Goal: Participate in discussion: Engage in conversation with other users on a specific topic

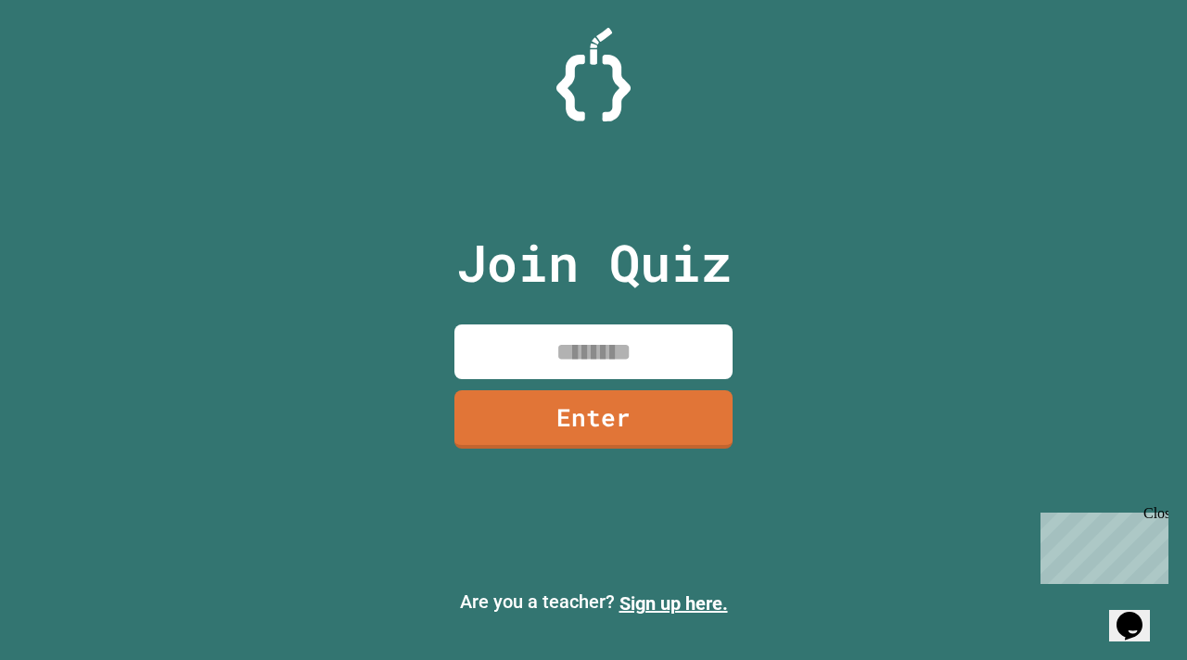
click at [570, 353] on input at bounding box center [594, 352] width 278 height 55
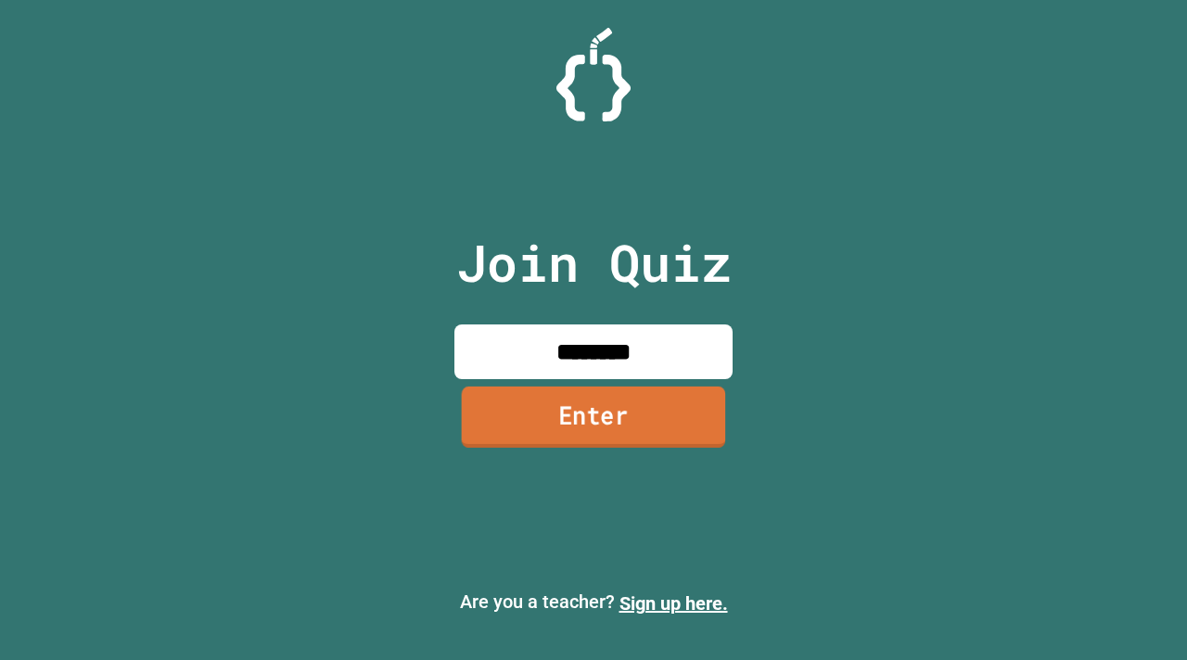
type input "********"
click at [628, 442] on link "Enter" at bounding box center [594, 417] width 264 height 61
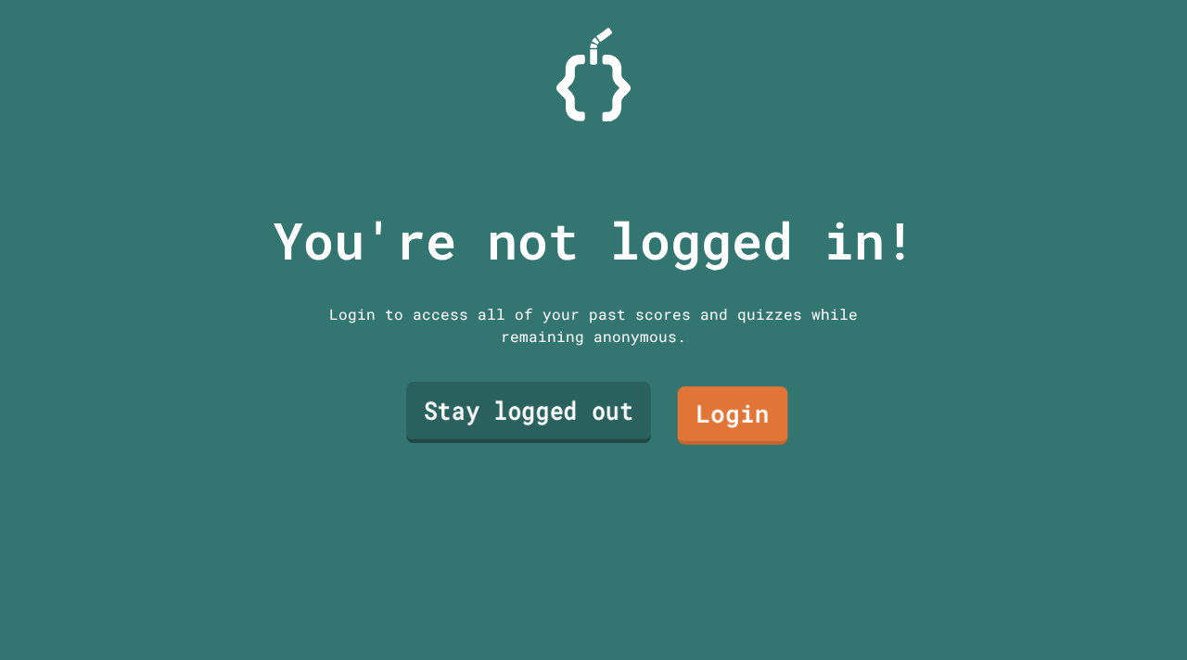
click at [619, 402] on link "Stay logged out" at bounding box center [528, 412] width 245 height 61
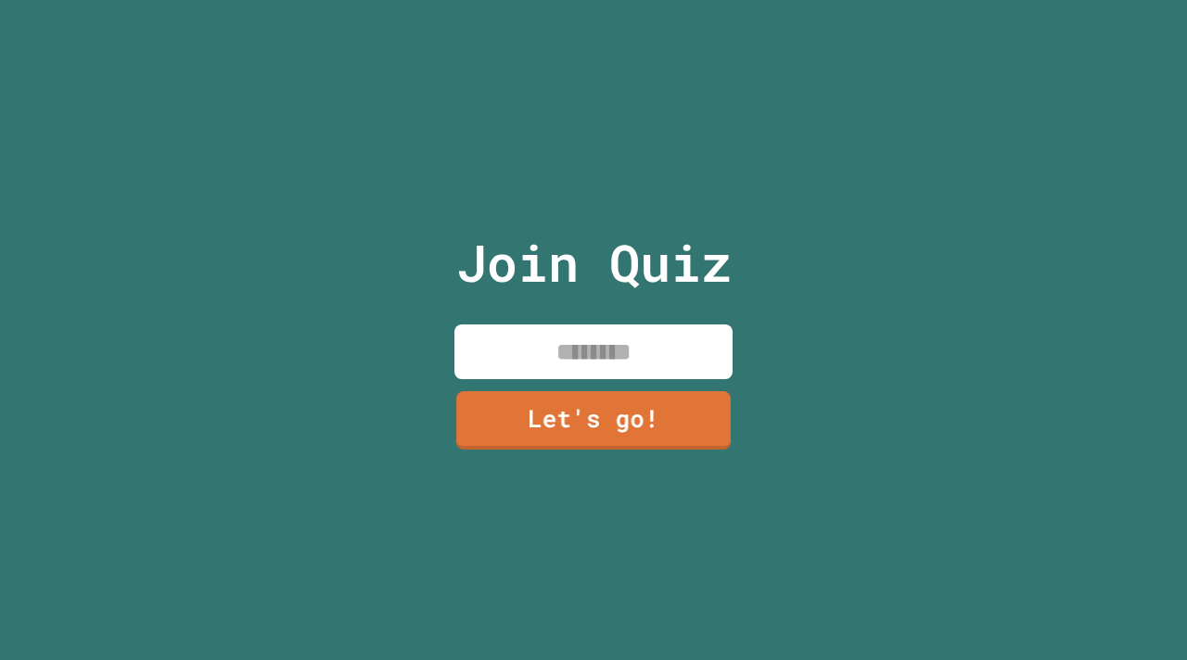
click at [511, 364] on input at bounding box center [594, 352] width 278 height 55
type input "***"
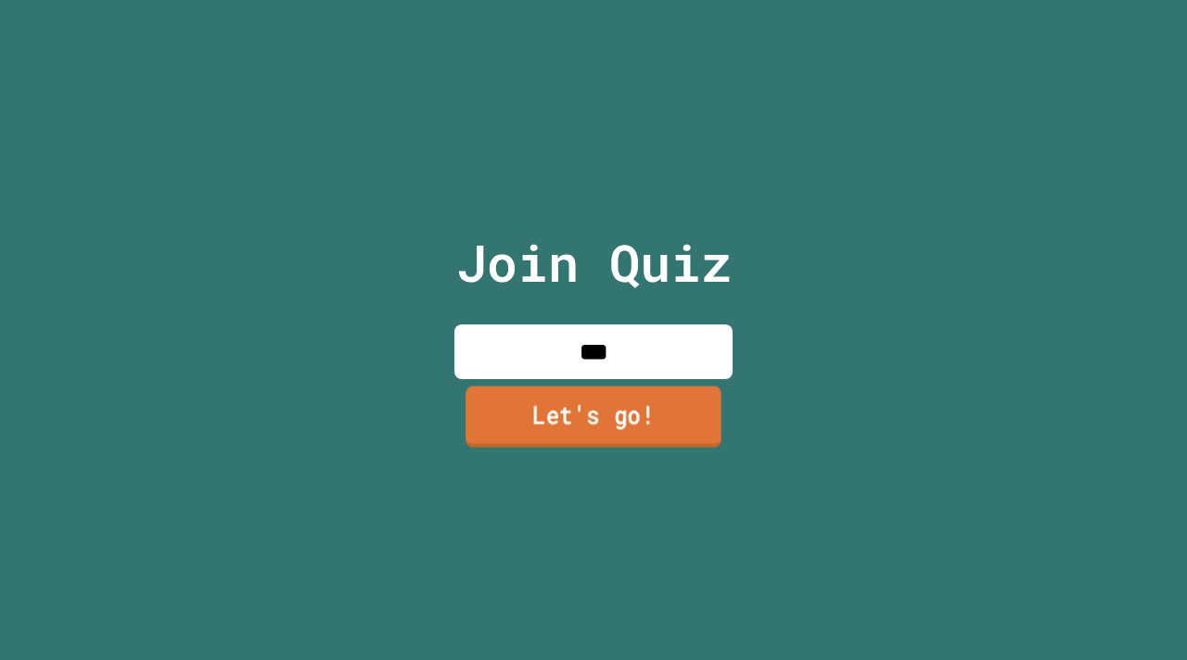
click at [561, 402] on link "Let's go!" at bounding box center [594, 417] width 256 height 61
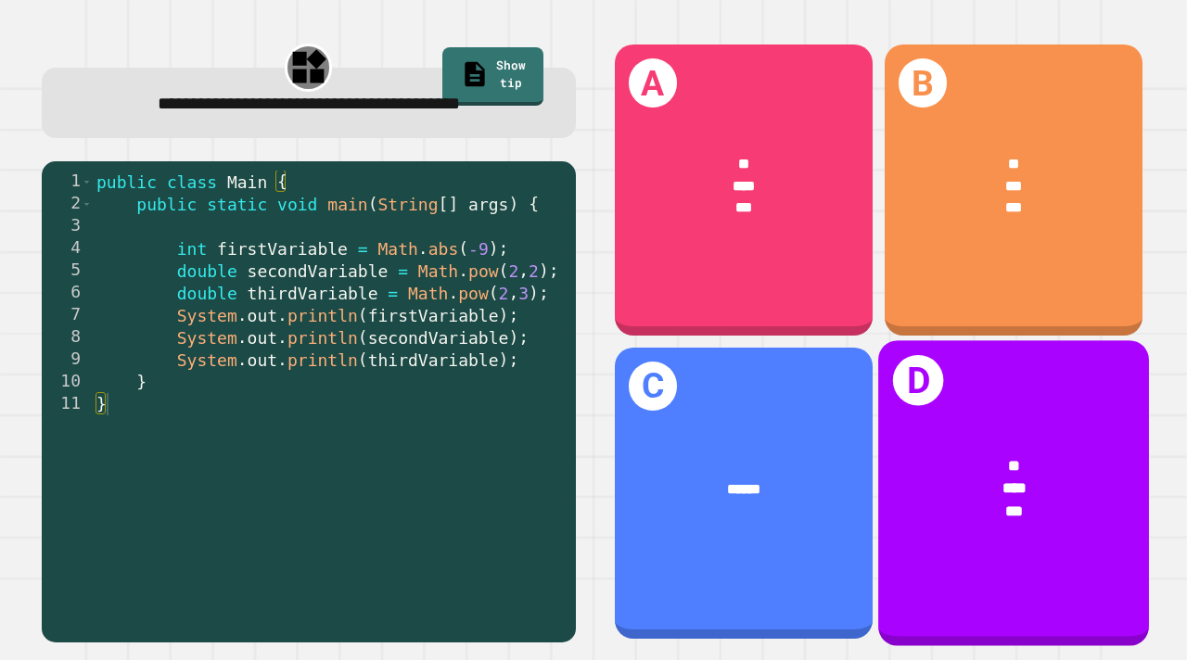
click at [1085, 535] on div "* *** ***" at bounding box center [1013, 489] width 271 height 128
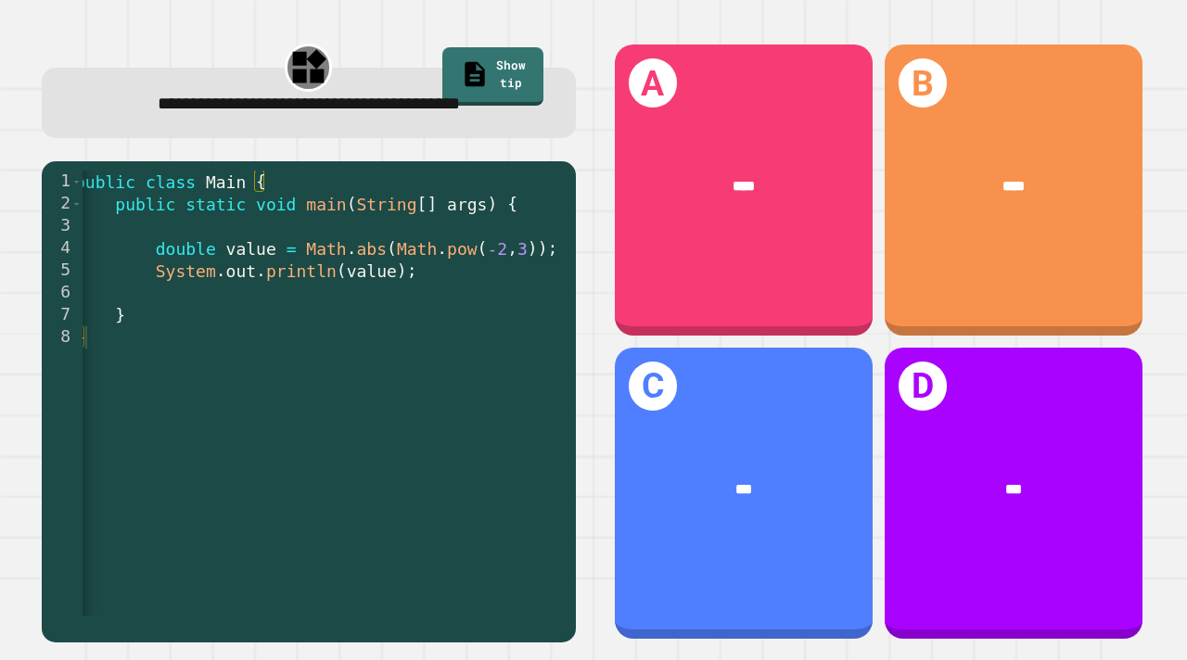
scroll to position [0, 11]
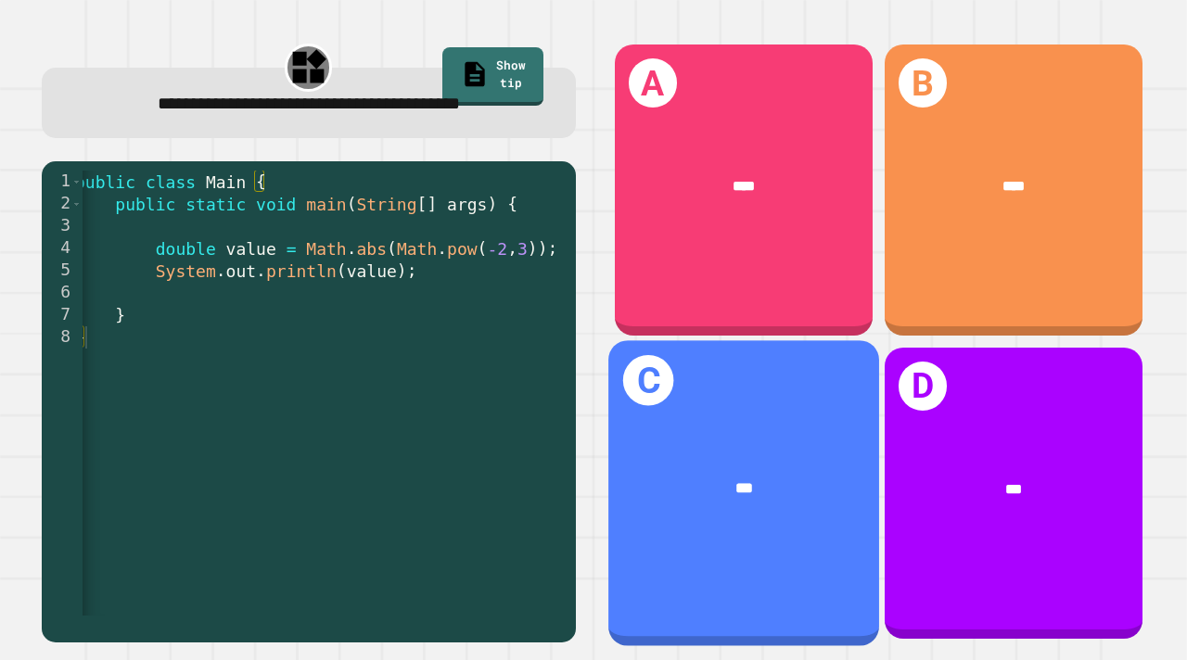
click at [768, 467] on div "***" at bounding box center [743, 488] width 271 height 83
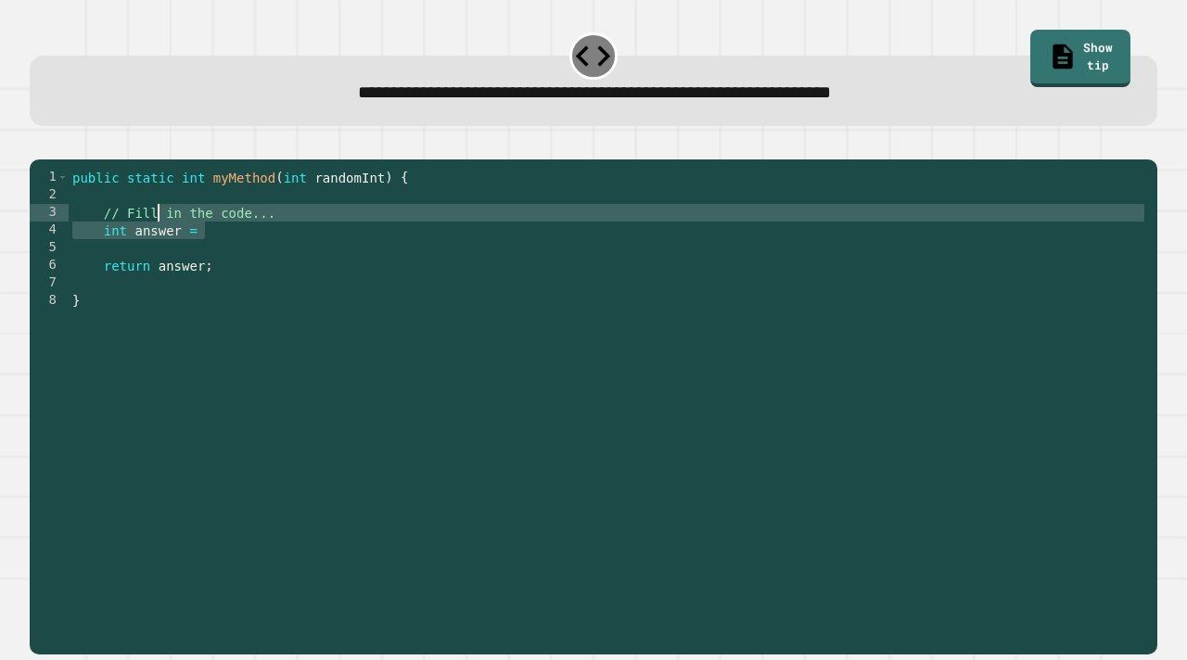
drag, startPoint x: 269, startPoint y: 249, endPoint x: 157, endPoint y: 244, distance: 112.3
click at [157, 244] on div "public static int myMethod ( int randomInt ) { // Fill in the code... int answe…" at bounding box center [609, 407] width 1080 height 476
click at [221, 253] on div "public static int myMethod ( int randomInt ) { // Fill in the code... int answe…" at bounding box center [609, 407] width 1080 height 476
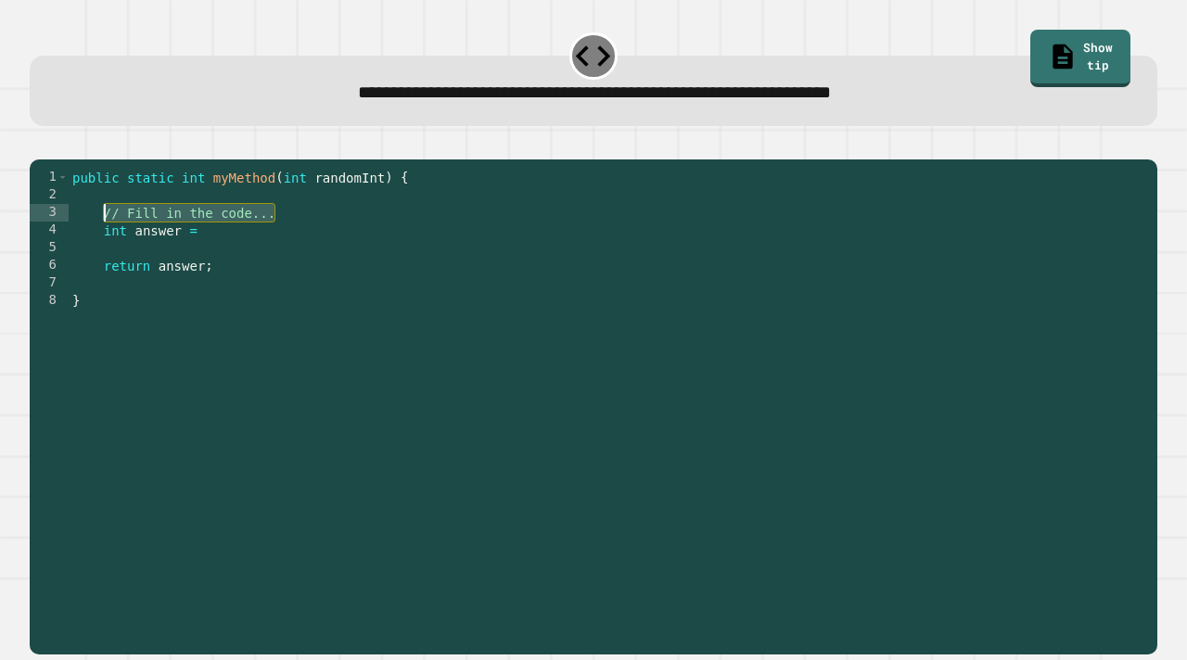
drag, startPoint x: 283, startPoint y: 246, endPoint x: 103, endPoint y: 242, distance: 180.0
click at [104, 242] on div "public static int myMethod ( int randomInt ) { // Fill in the code... int answe…" at bounding box center [609, 407] width 1080 height 476
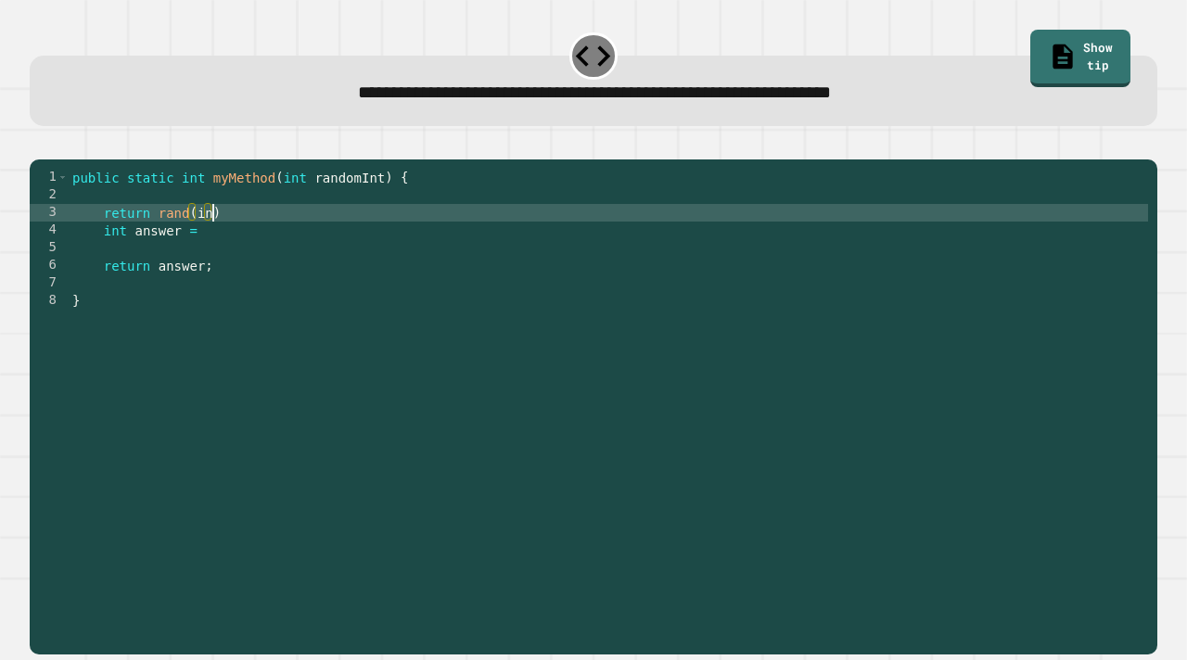
scroll to position [0, 10]
click at [39, 145] on icon "button" at bounding box center [39, 145] width 0 height 0
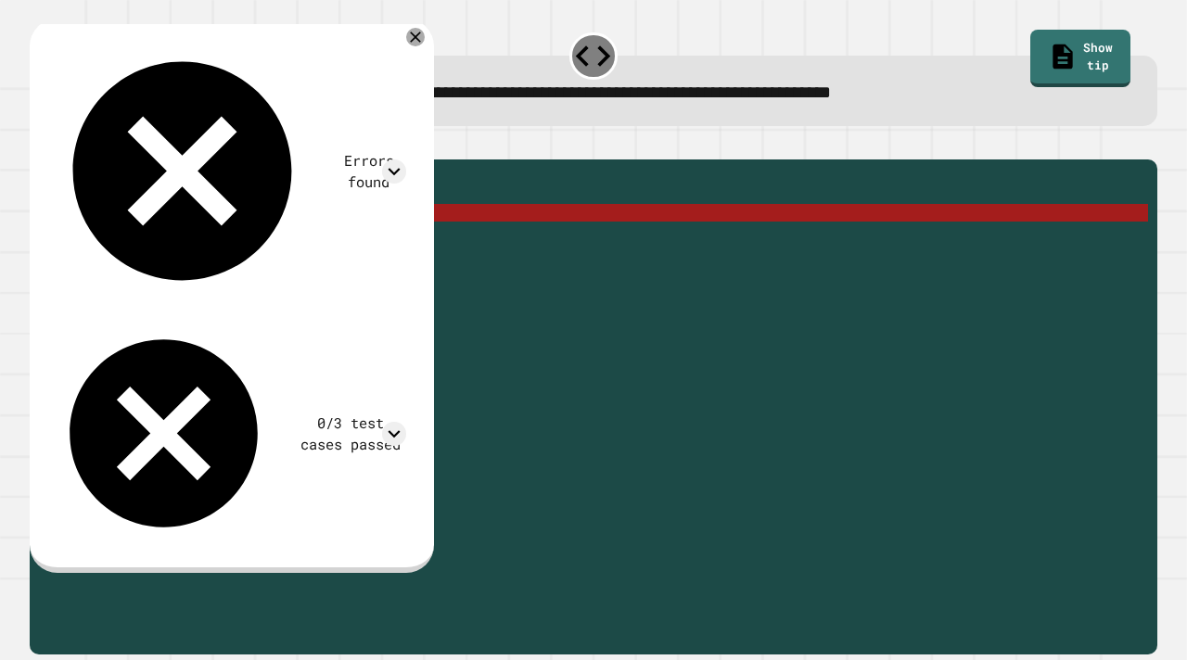
drag, startPoint x: 233, startPoint y: 239, endPoint x: 106, endPoint y: 237, distance: 127.1
click at [106, 237] on div "public static int myMethod ( int randomInt ) { return rand ( int ) int answer =…" at bounding box center [609, 407] width 1080 height 476
click at [160, 253] on div "public static int myMethod ( int randomInt ) { return rand ( int ) int answer =…" at bounding box center [609, 407] width 1080 height 476
click at [237, 240] on div "public static int myMethod ( int randomInt ) { return rand ( int ) int answer =…" at bounding box center [609, 407] width 1080 height 476
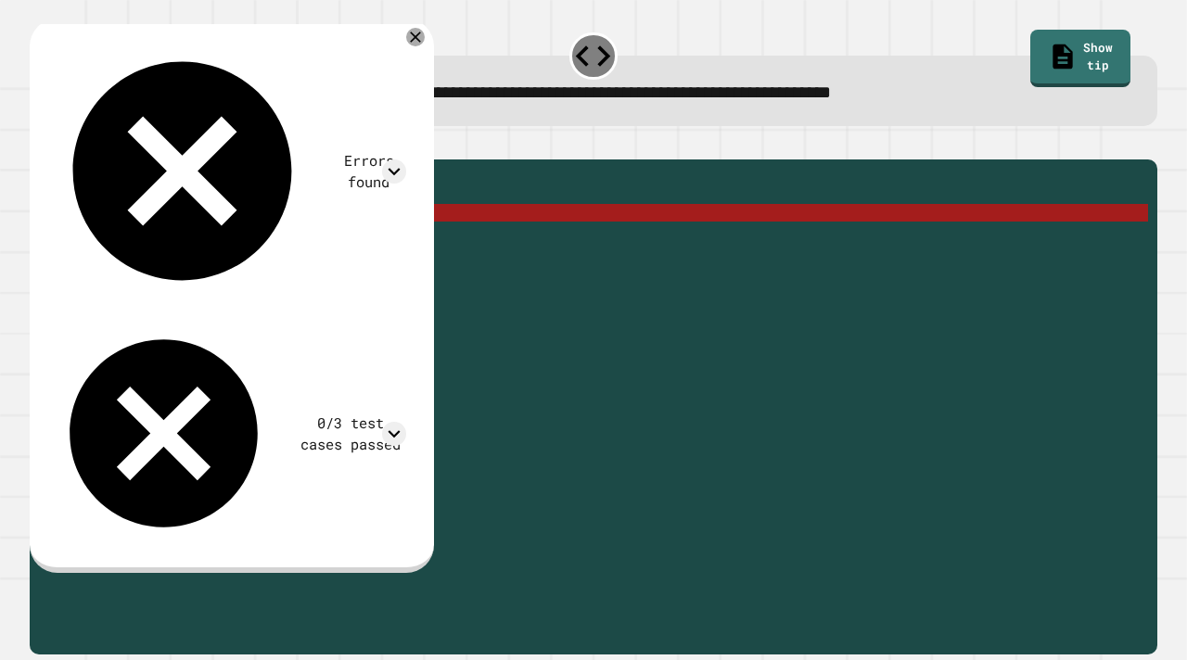
drag, startPoint x: 237, startPoint y: 240, endPoint x: 116, endPoint y: 240, distance: 120.6
click at [115, 240] on div "public static int myMethod ( int randomInt ) { return rand ( int ) int answer =…" at bounding box center [609, 407] width 1080 height 476
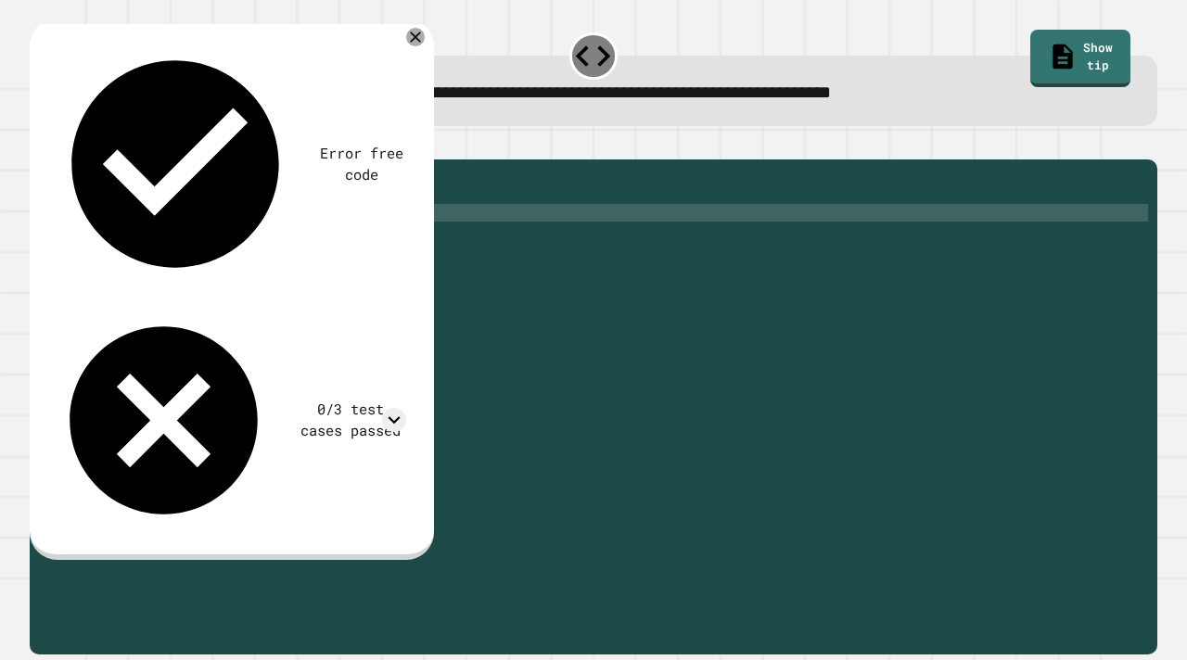
type textarea "*"
click at [219, 264] on div "public static int myMethod ( int randomInt ) { int answer = return answer ; }" at bounding box center [609, 407] width 1080 height 476
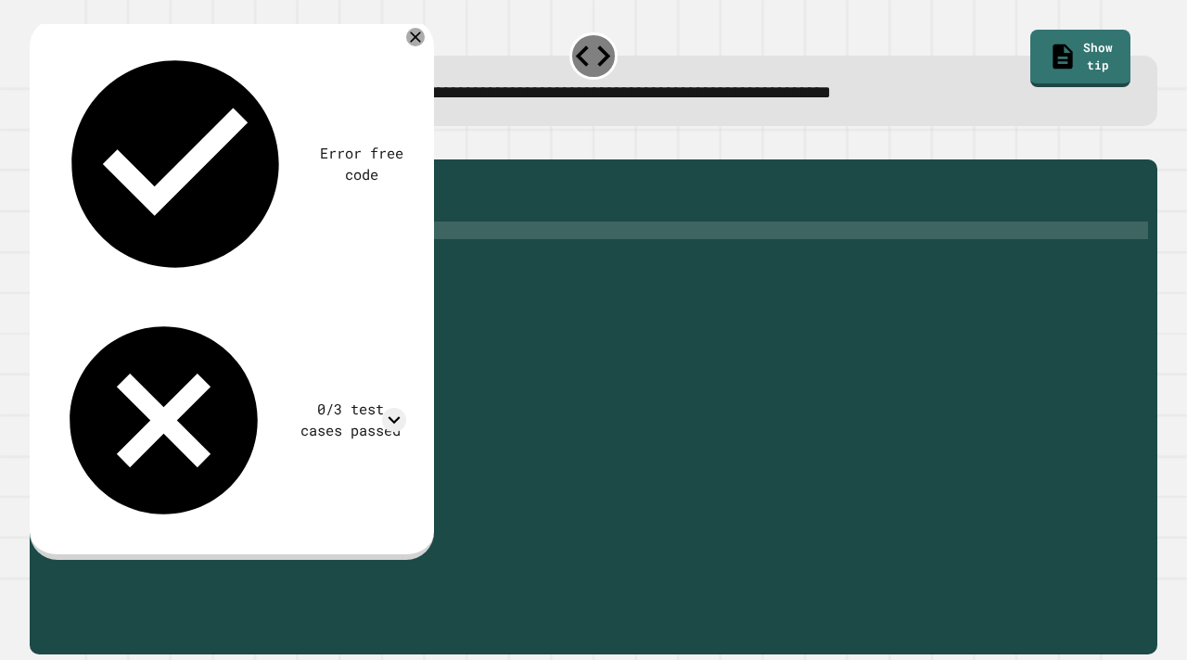
scroll to position [0, 8]
click at [583, 139] on div at bounding box center [594, 148] width 1128 height 22
click at [425, 40] on icon at bounding box center [415, 37] width 19 height 19
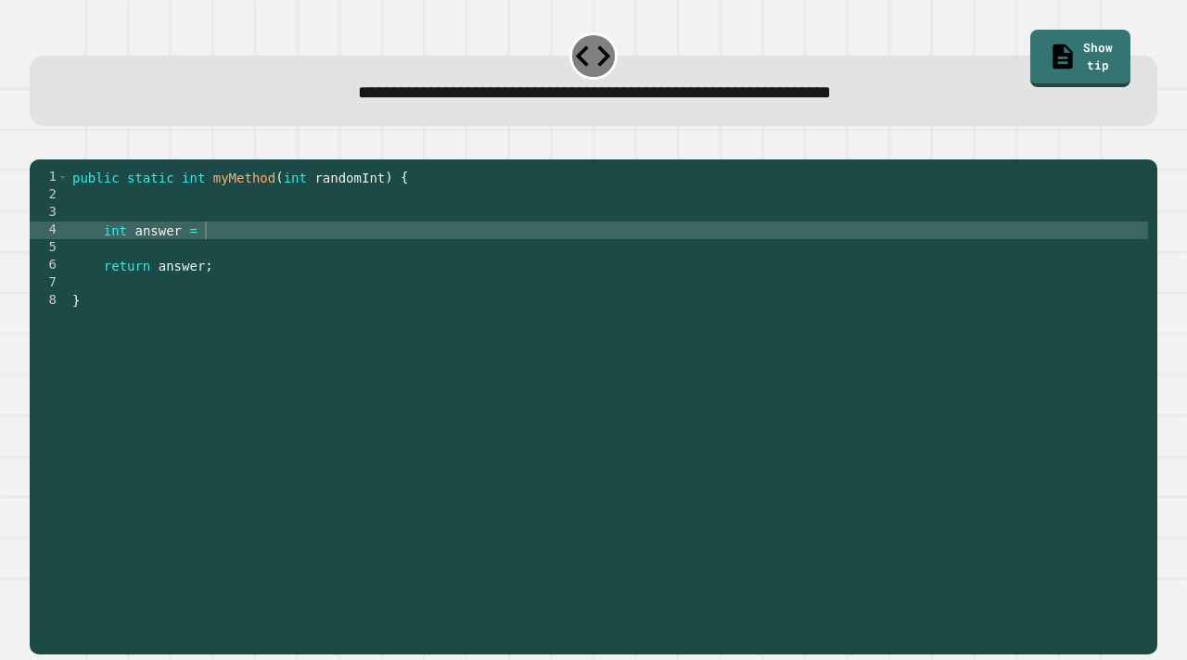
click at [211, 261] on div "public static int myMethod ( int randomInt ) { int answer = return answer ; }" at bounding box center [609, 407] width 1080 height 476
click at [457, 278] on div "public static int myMethod ( int randomInt ) { int answer = Math . abs ( random…" at bounding box center [609, 407] width 1080 height 476
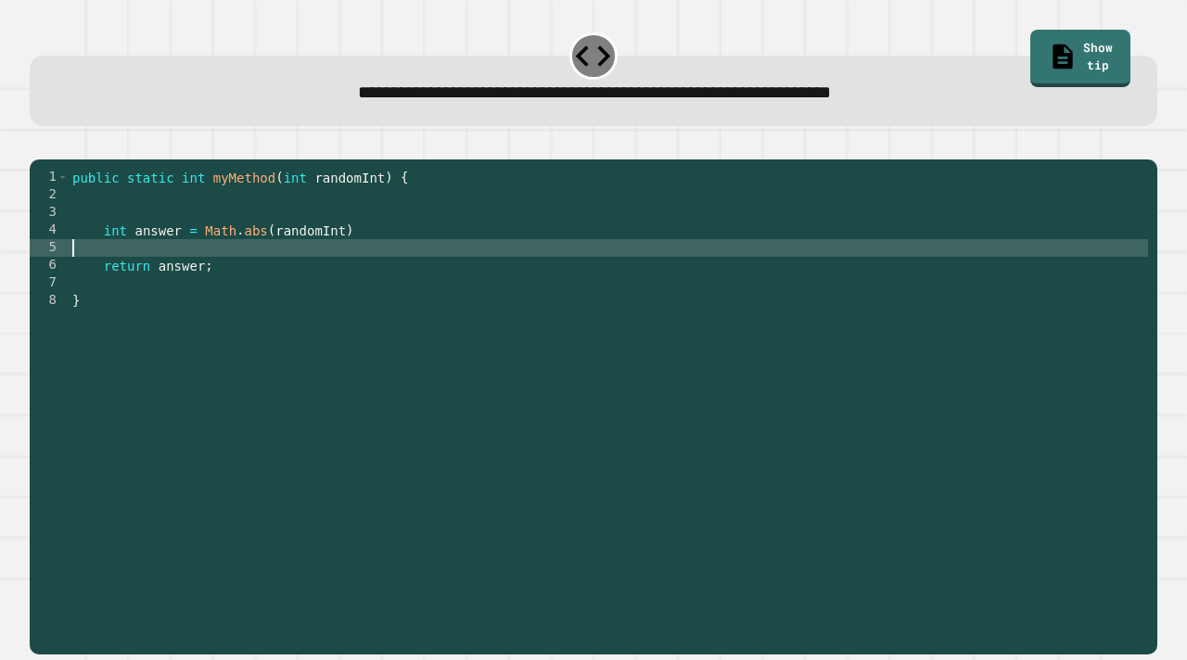
click at [402, 262] on div "public static int myMethod ( int randomInt ) { int answer = Math . abs ( random…" at bounding box center [609, 407] width 1080 height 476
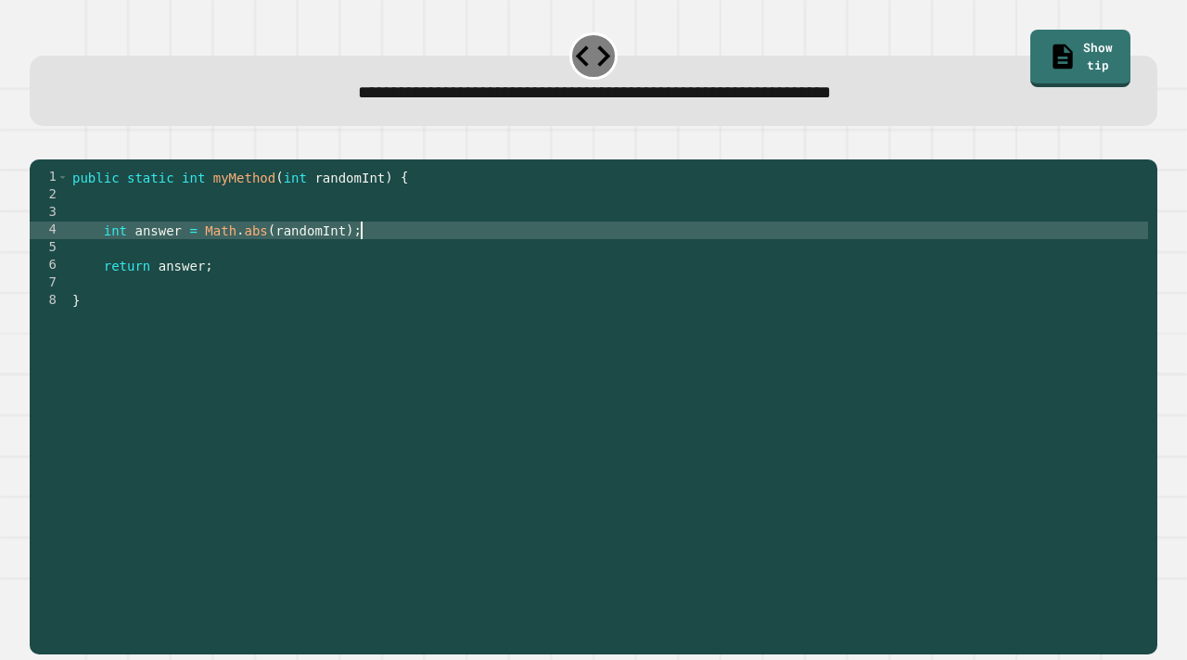
scroll to position [0, 19]
type textarea "**********"
click at [34, 148] on div at bounding box center [594, 148] width 1128 height 22
click at [39, 145] on button "button" at bounding box center [39, 145] width 0 height 0
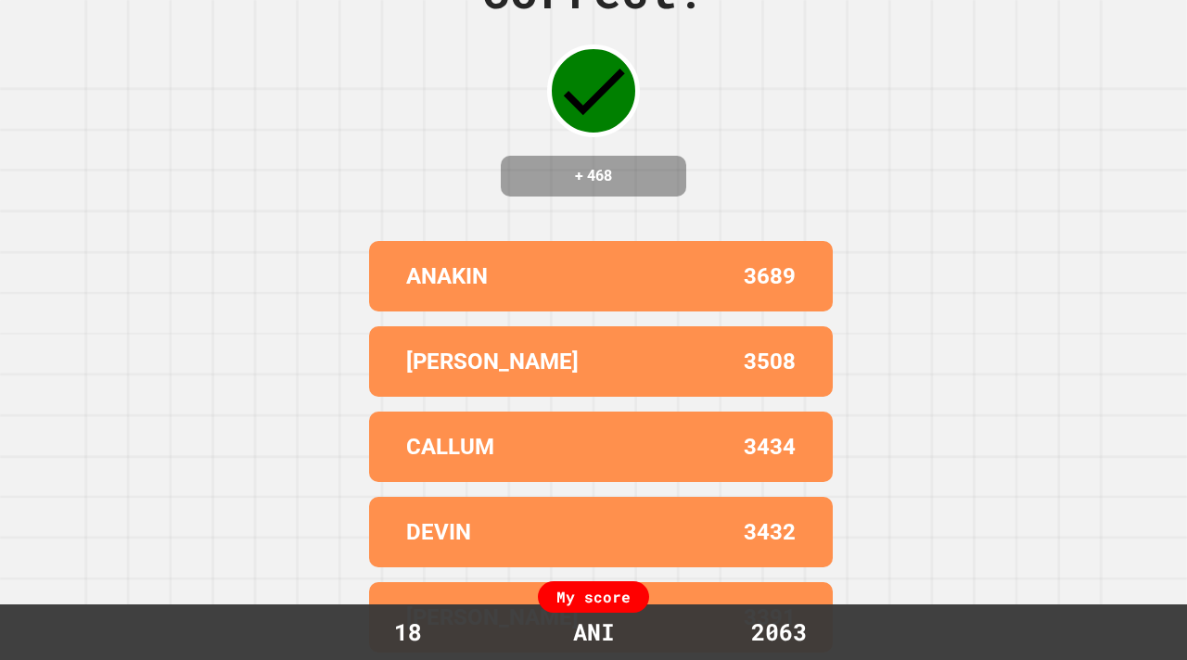
scroll to position [0, 0]
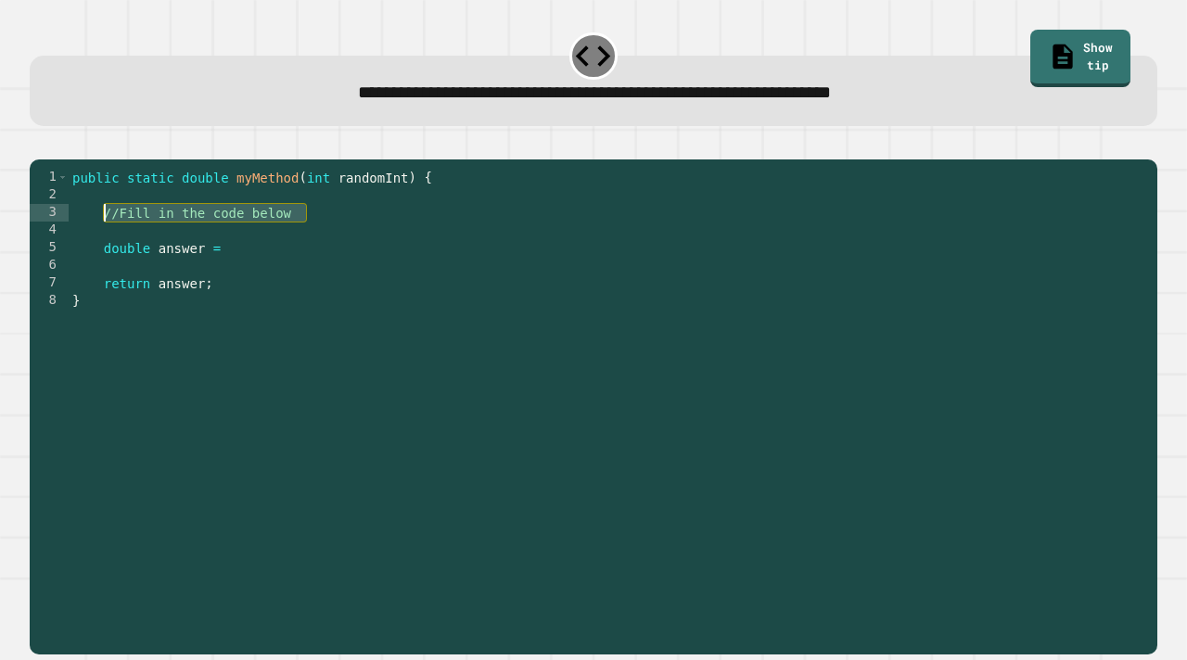
drag, startPoint x: 304, startPoint y: 241, endPoint x: 102, endPoint y: 243, distance: 202.2
click at [104, 244] on div "public static double myMethod ( int randomInt ) { //Fill in the code below doub…" at bounding box center [609, 407] width 1080 height 476
type textarea "**********"
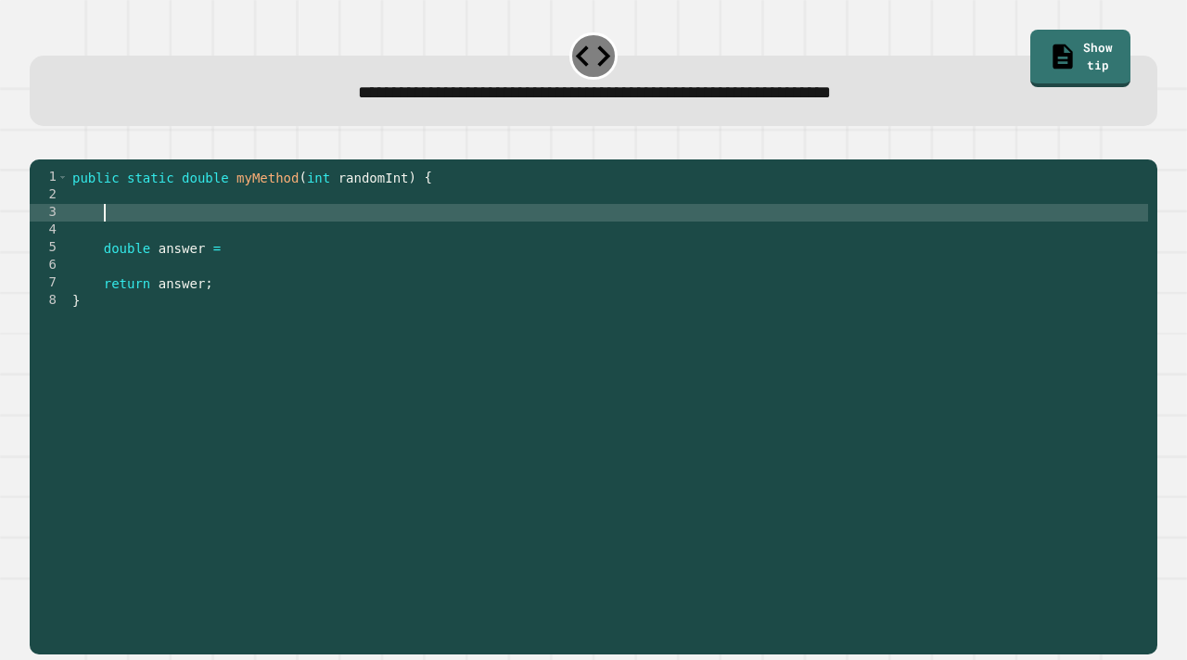
click at [248, 274] on div "public static double myMethod ( int randomInt ) { double answer = return answer…" at bounding box center [609, 407] width 1080 height 476
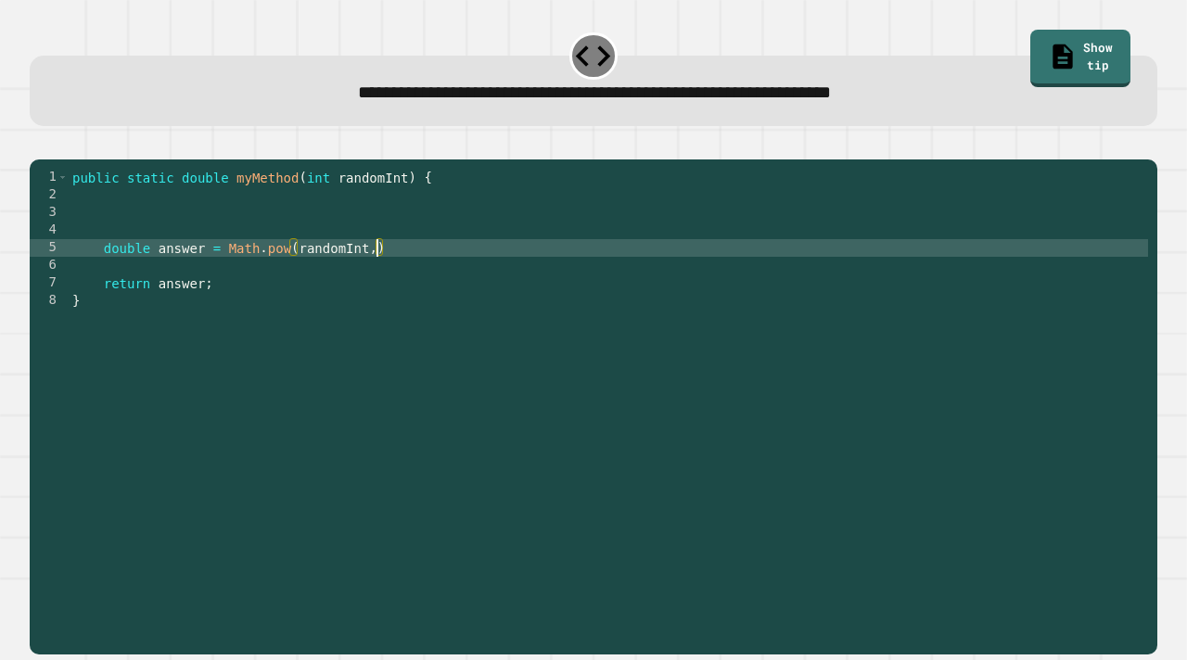
scroll to position [0, 21]
click at [414, 282] on div "public static double myMethod ( int randomInt ) { double answer = Math . pow ( …" at bounding box center [609, 407] width 1080 height 476
type textarea "**********"
click at [39, 145] on button "button" at bounding box center [39, 145] width 0 height 0
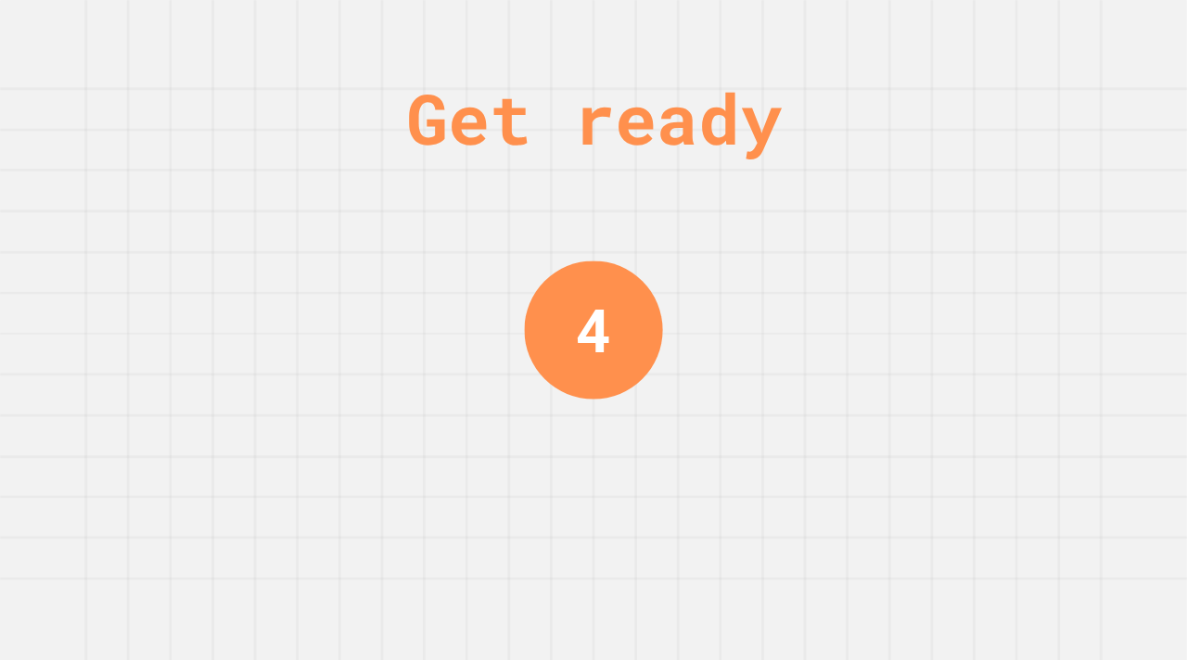
scroll to position [0, 0]
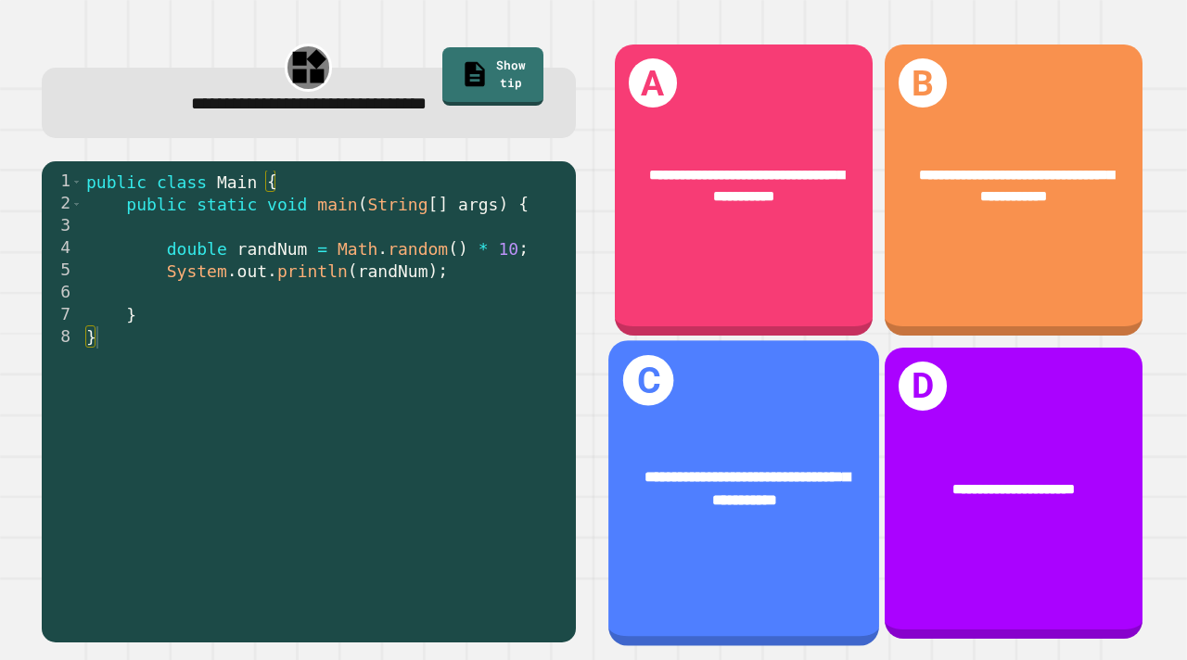
click at [709, 524] on div "**********" at bounding box center [743, 489] width 271 height 106
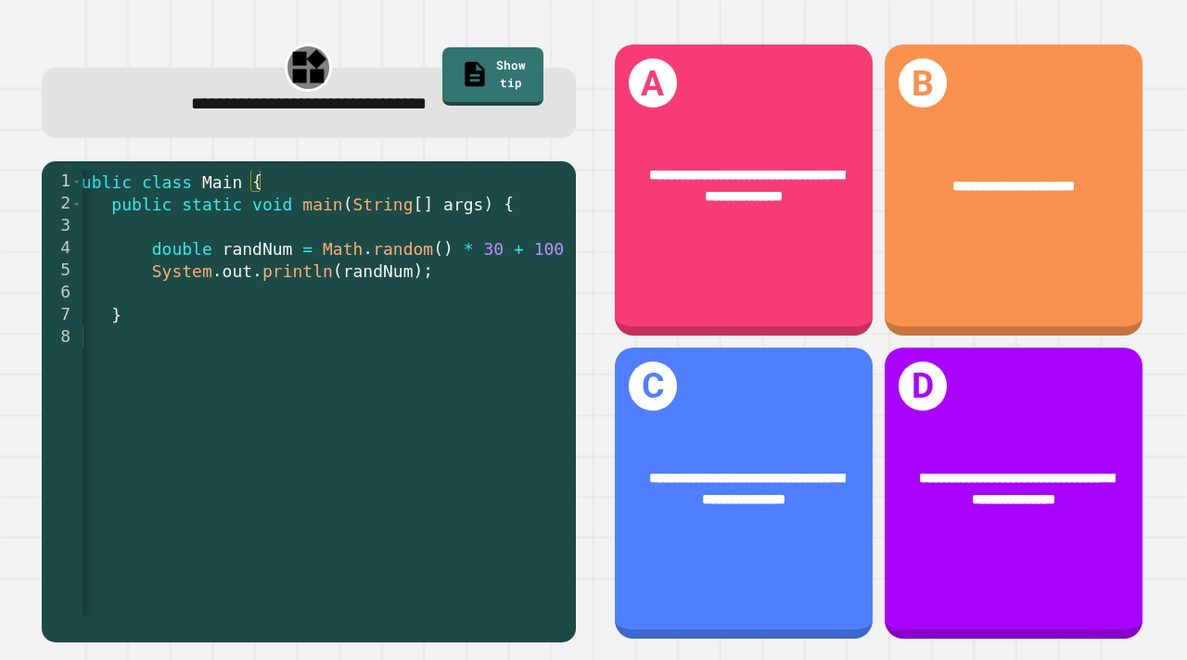
scroll to position [0, 17]
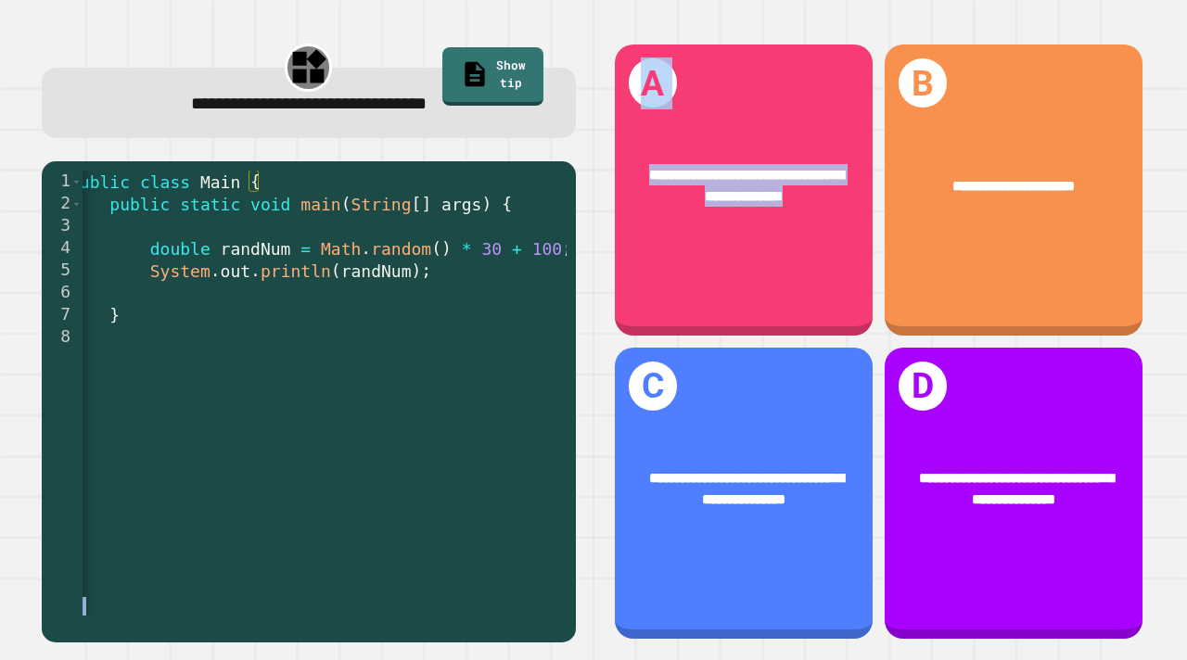
drag, startPoint x: 647, startPoint y: 240, endPoint x: 467, endPoint y: 274, distance: 183.9
click at [467, 275] on div "**********" at bounding box center [594, 342] width 1140 height 636
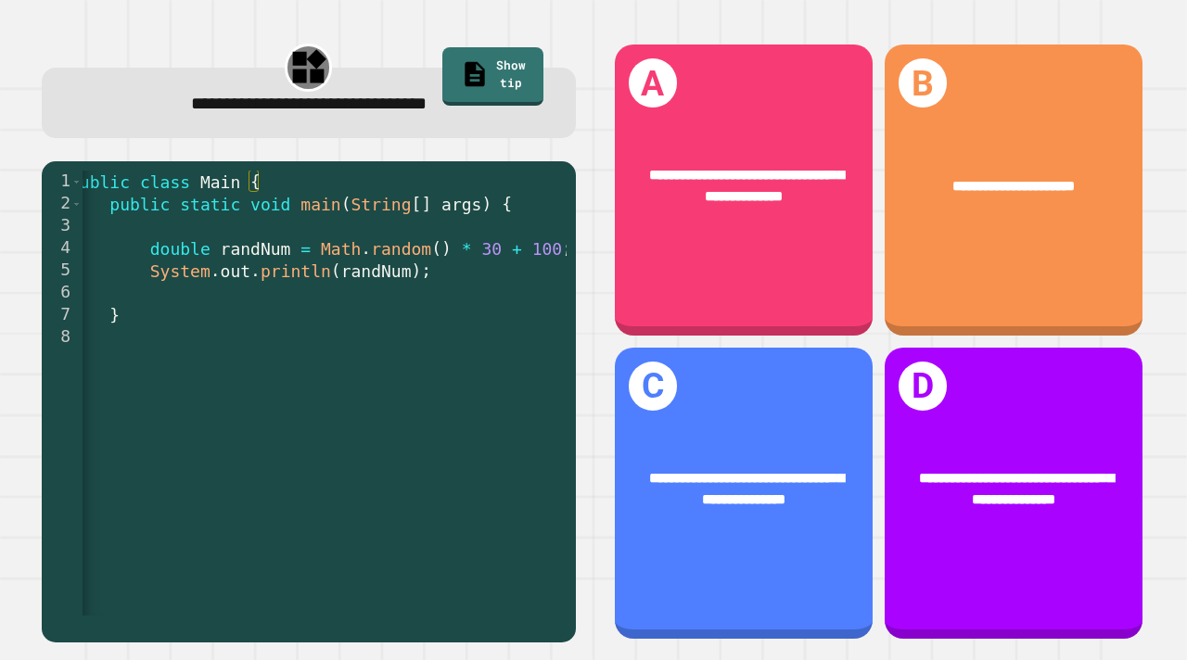
click at [467, 274] on div "public class Main { public static void main ( String [ ] args ) { double randNu…" at bounding box center [320, 416] width 508 height 490
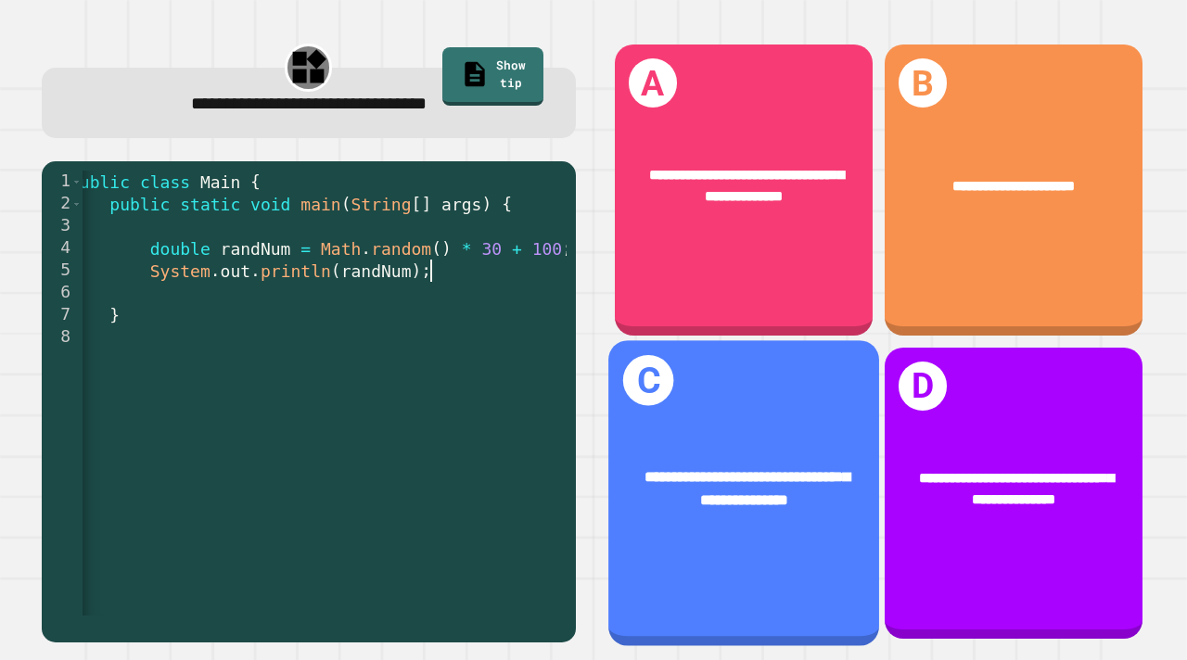
click at [656, 441] on div "**********" at bounding box center [743, 489] width 271 height 106
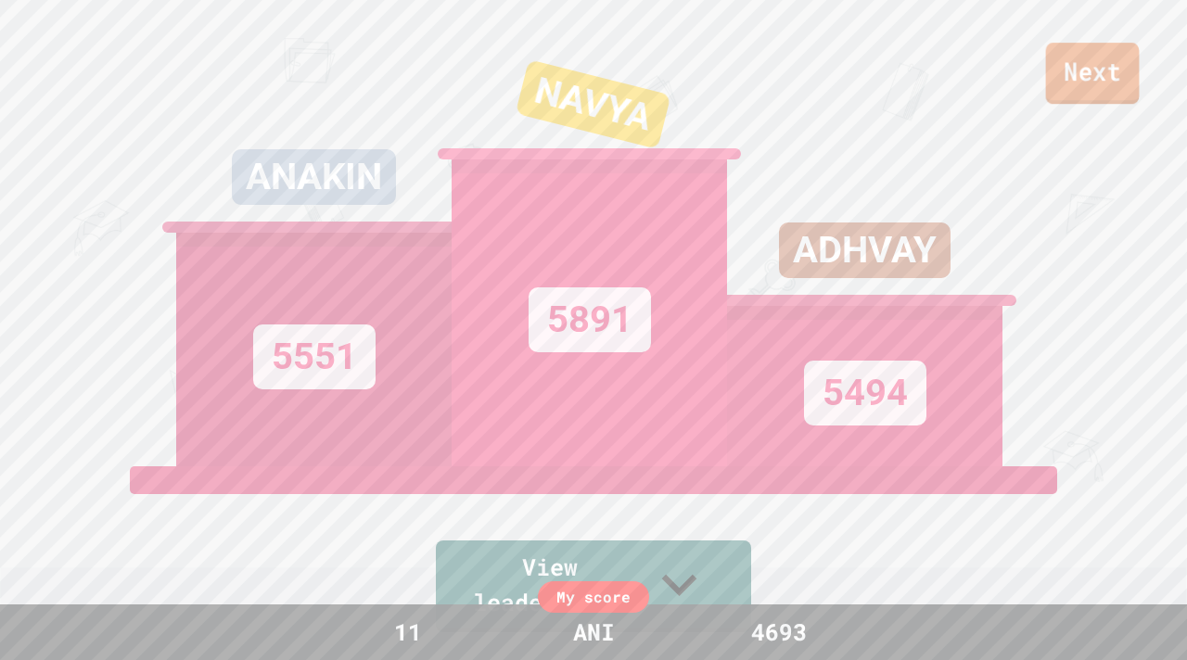
click at [1103, 82] on link "Next" at bounding box center [1093, 73] width 94 height 61
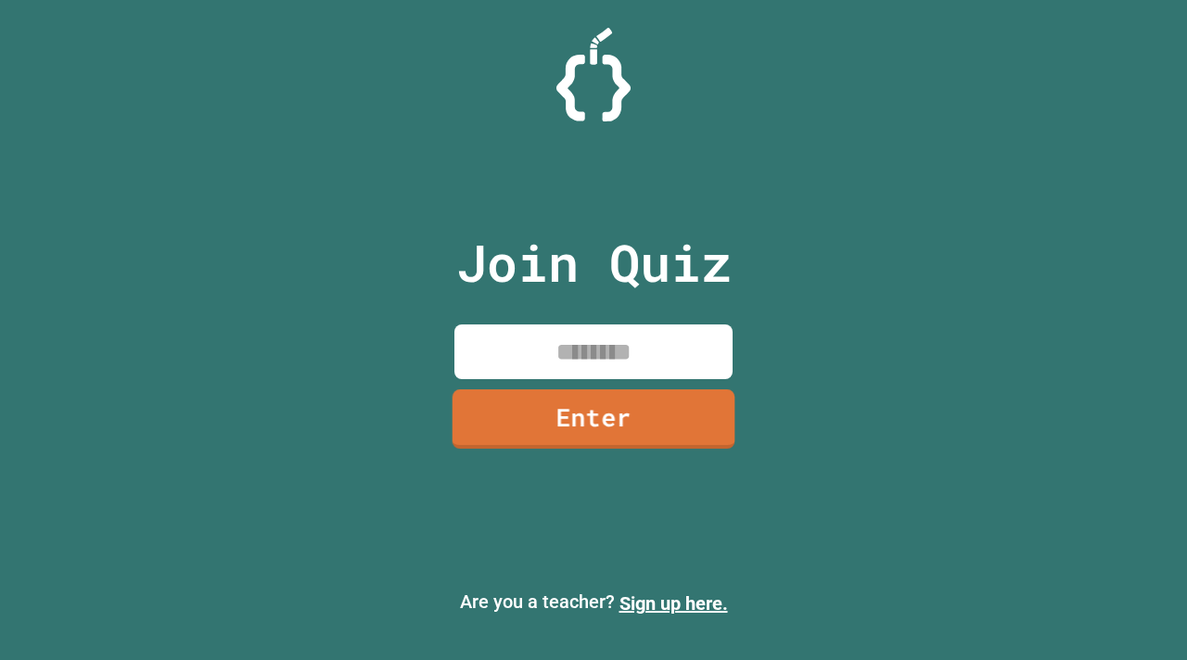
click at [568, 358] on input at bounding box center [594, 352] width 278 height 55
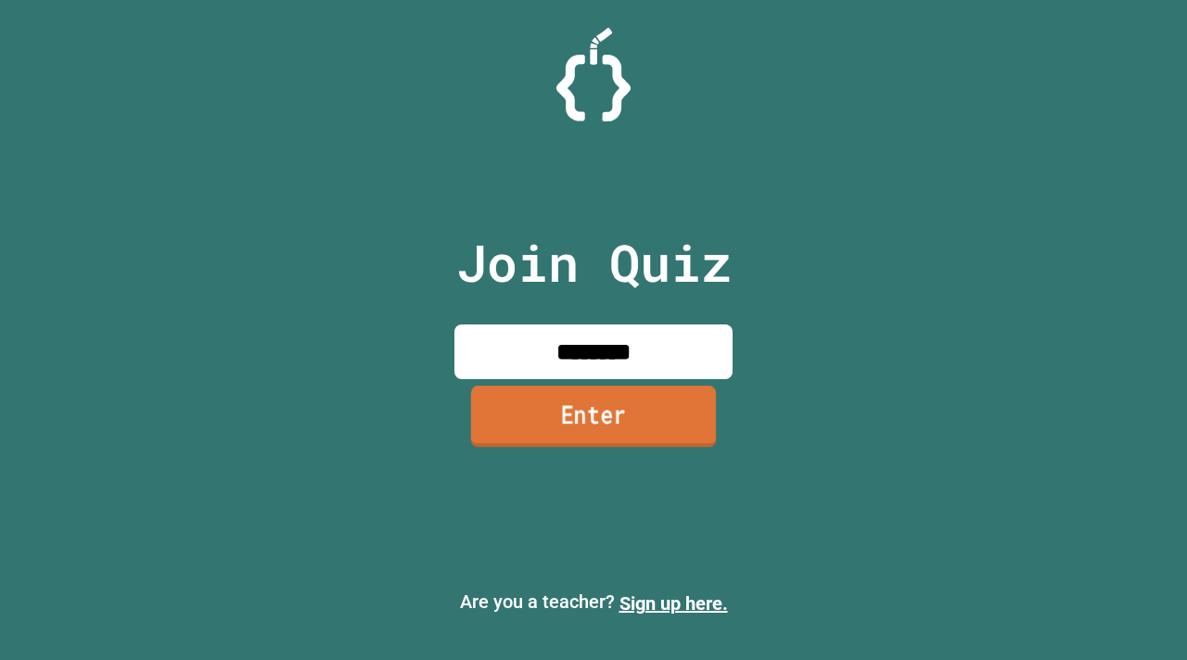
type input "********"
click at [586, 400] on link "Enter" at bounding box center [593, 416] width 245 height 61
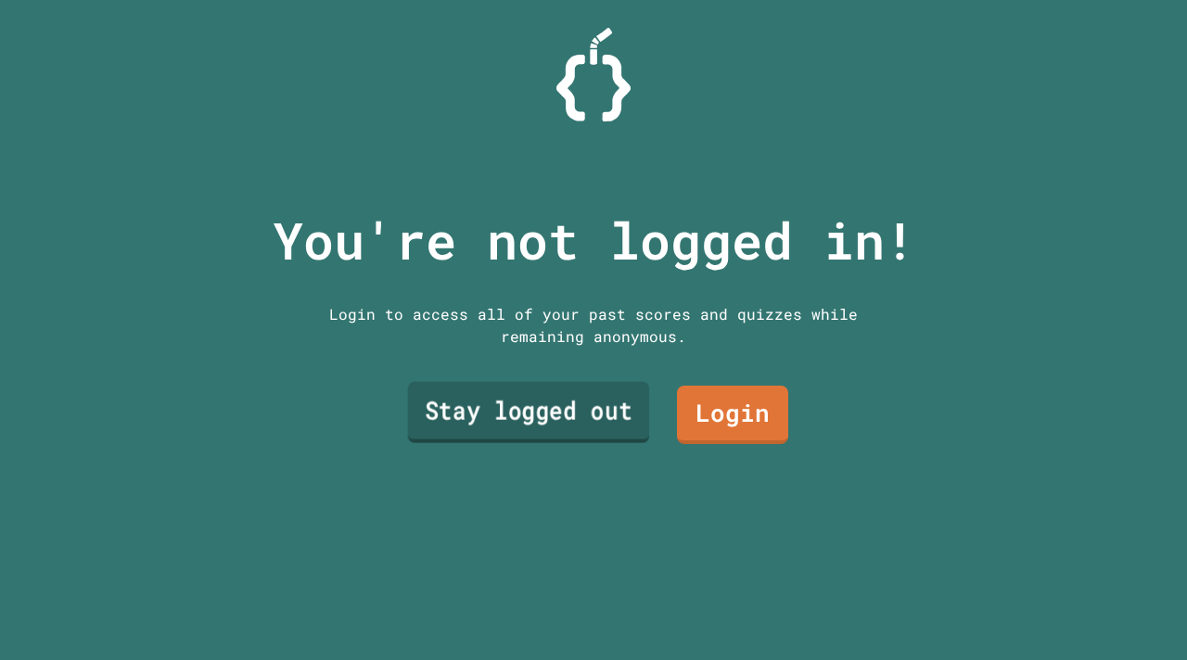
click at [580, 393] on link "Stay logged out" at bounding box center [529, 411] width 242 height 61
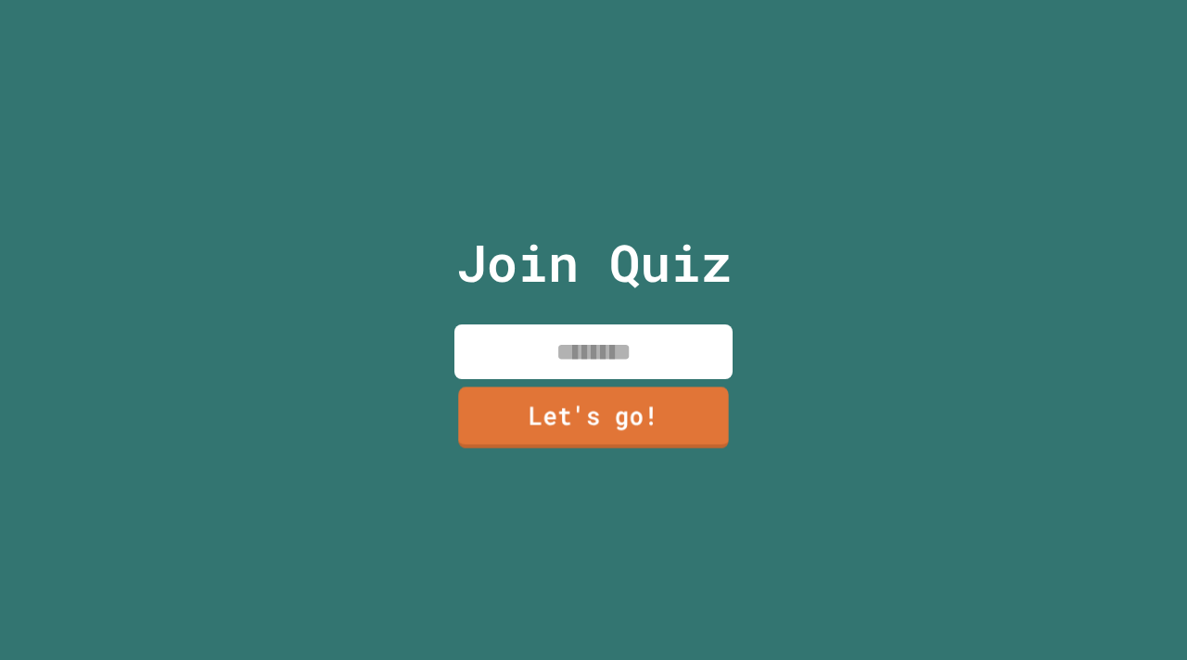
click at [598, 358] on input at bounding box center [594, 352] width 278 height 55
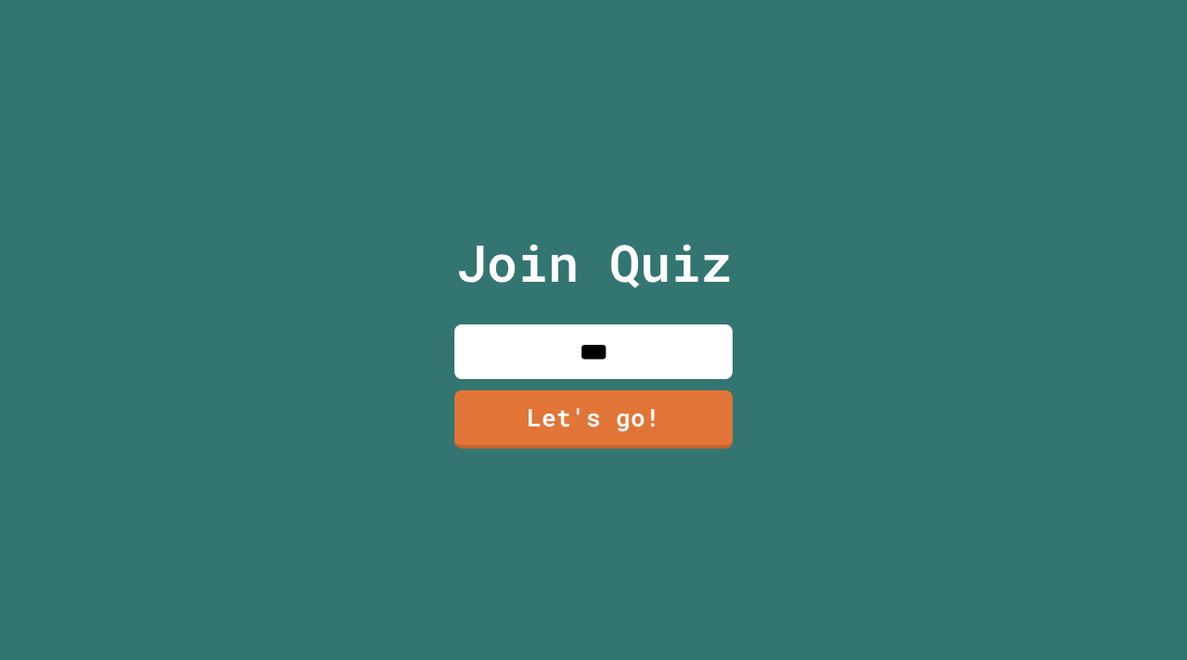
type input "***"
click at [587, 416] on link "Let's go!" at bounding box center [594, 418] width 274 height 61
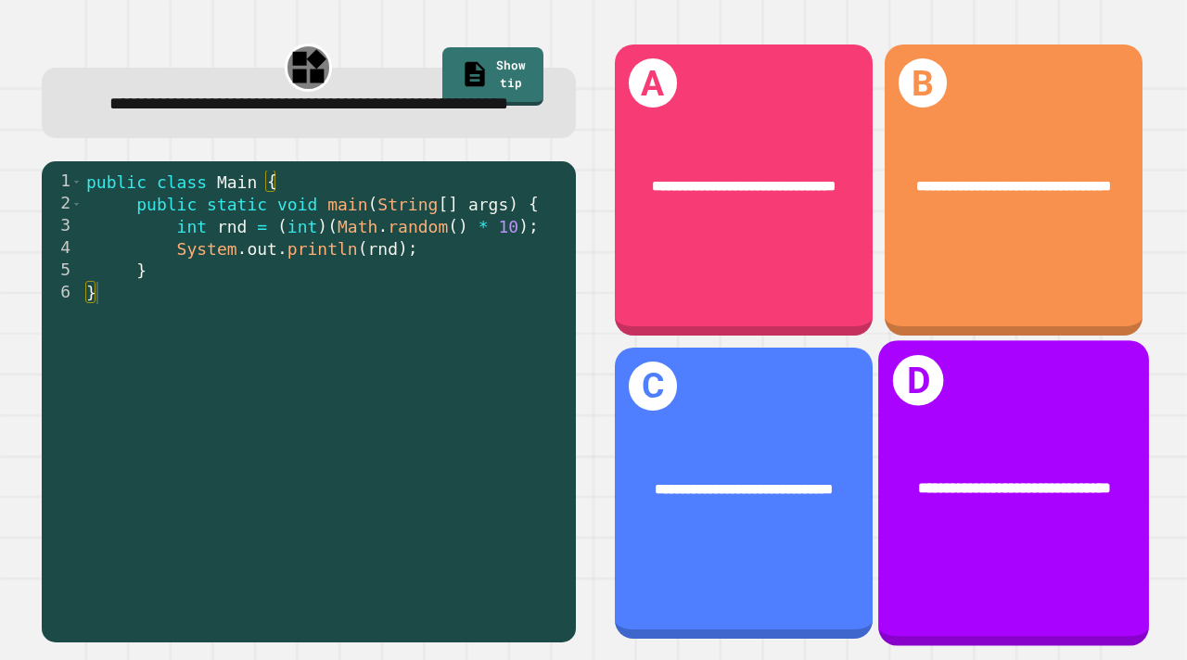
click at [982, 481] on span "**********" at bounding box center [1013, 488] width 193 height 15
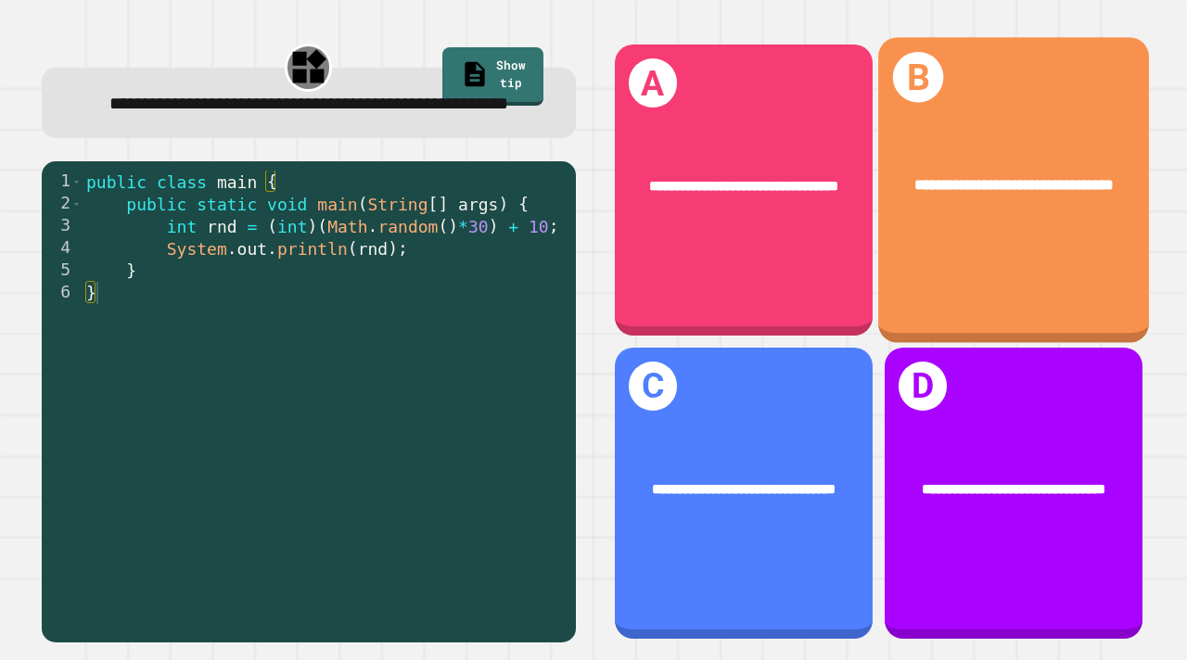
click at [950, 275] on div "**********" at bounding box center [1013, 191] width 271 height 306
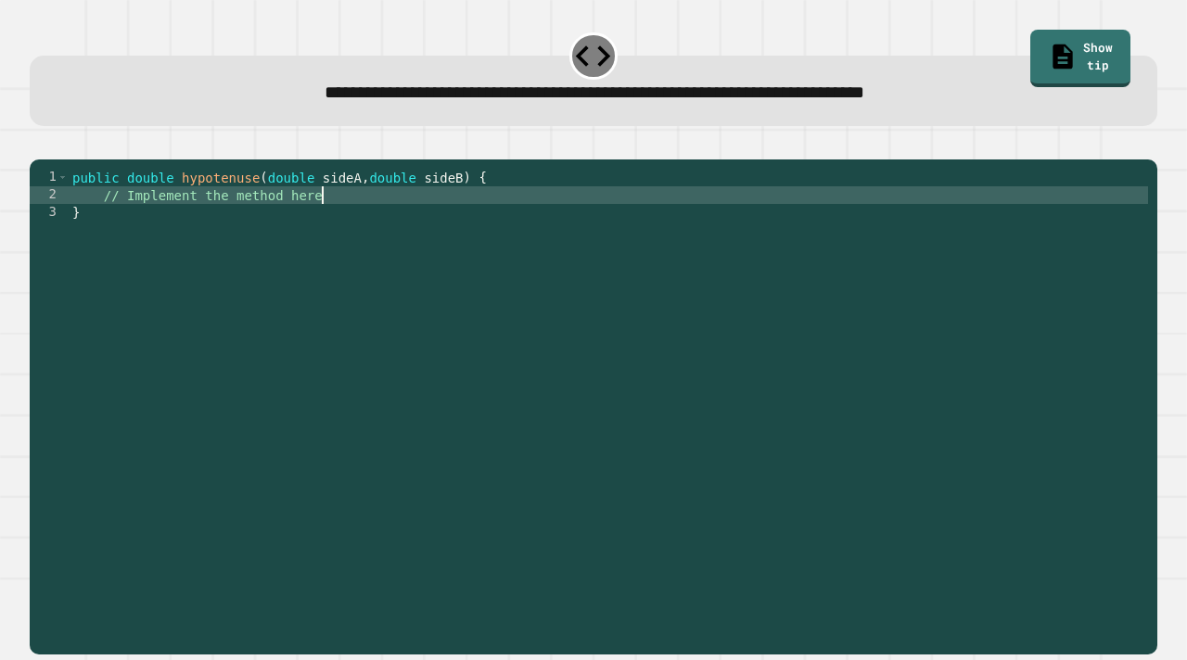
click at [322, 224] on div "public double hypotenuse ( double sideA , double sideB ) { // Implement the met…" at bounding box center [609, 407] width 1080 height 476
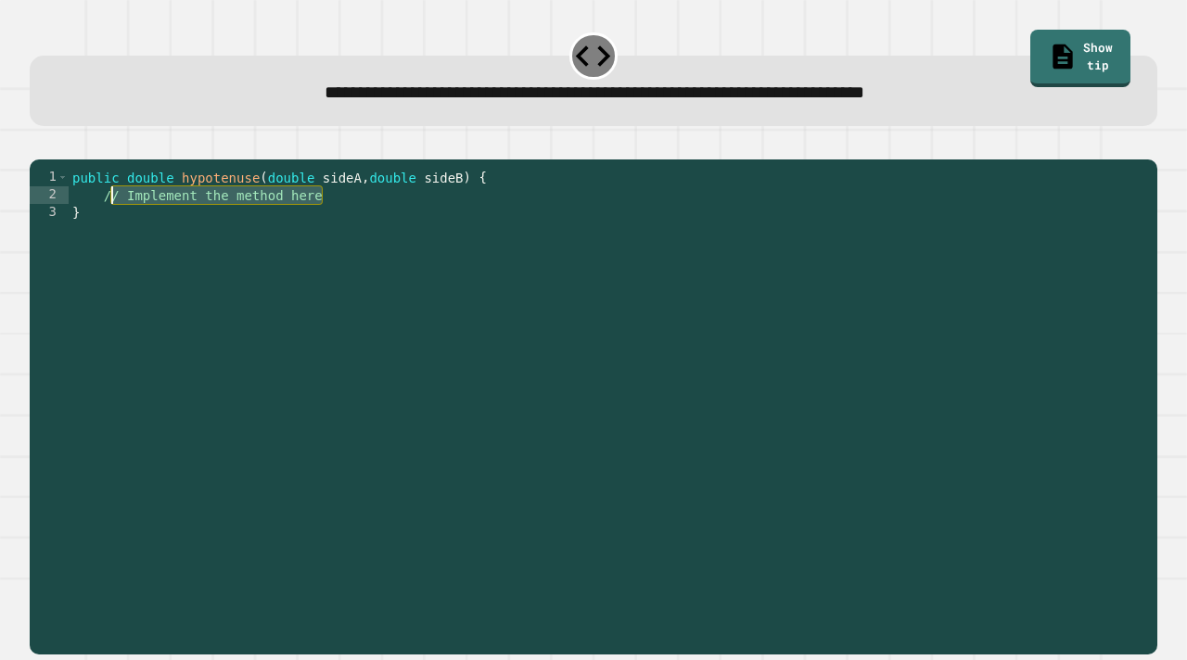
drag, startPoint x: 330, startPoint y: 224, endPoint x: 106, endPoint y: 224, distance: 224.5
click at [106, 224] on div "public double hypotenuse ( double sideA , double sideB ) { // Implement the met…" at bounding box center [609, 407] width 1080 height 476
type textarea "**********"
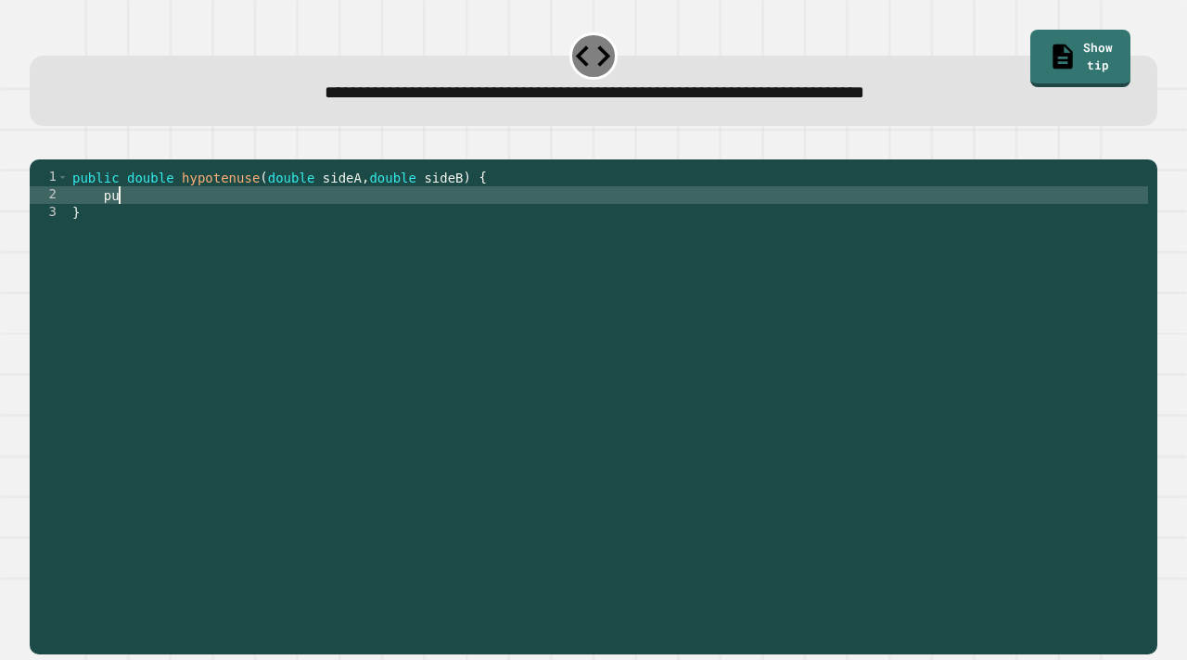
type textarea "*"
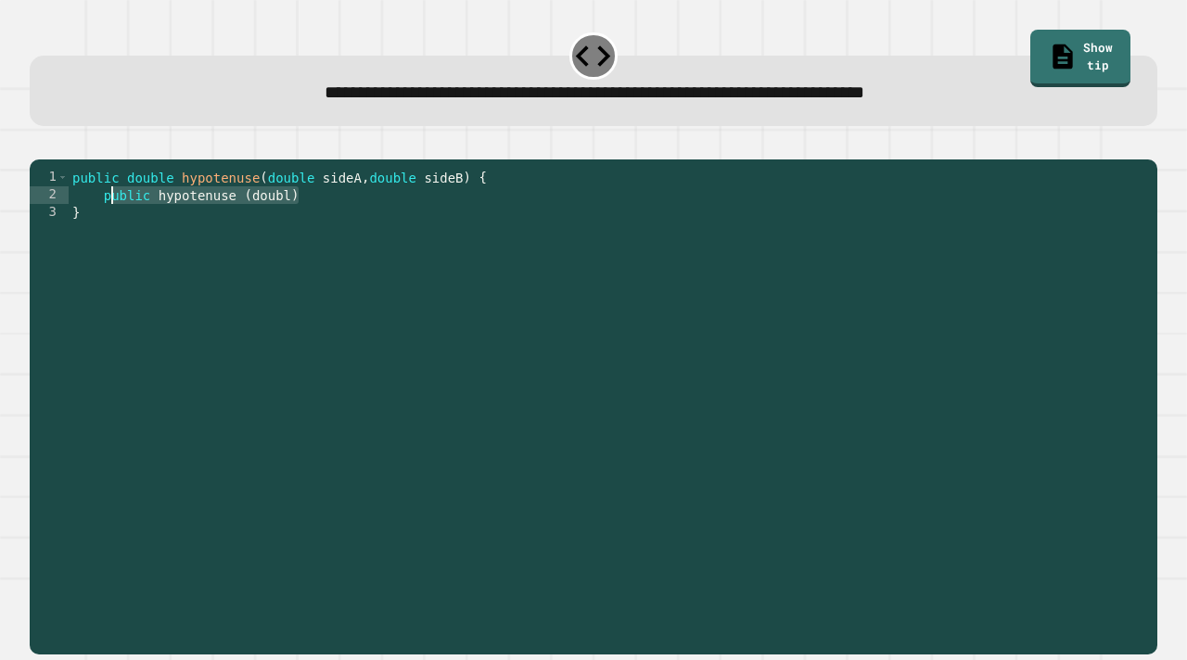
drag, startPoint x: 315, startPoint y: 227, endPoint x: 111, endPoint y: 227, distance: 204.1
click at [111, 227] on div "public double hypotenuse ( double sideA , double sideB ) { public hypotenuse ( …" at bounding box center [609, 407] width 1080 height 476
type textarea "*"
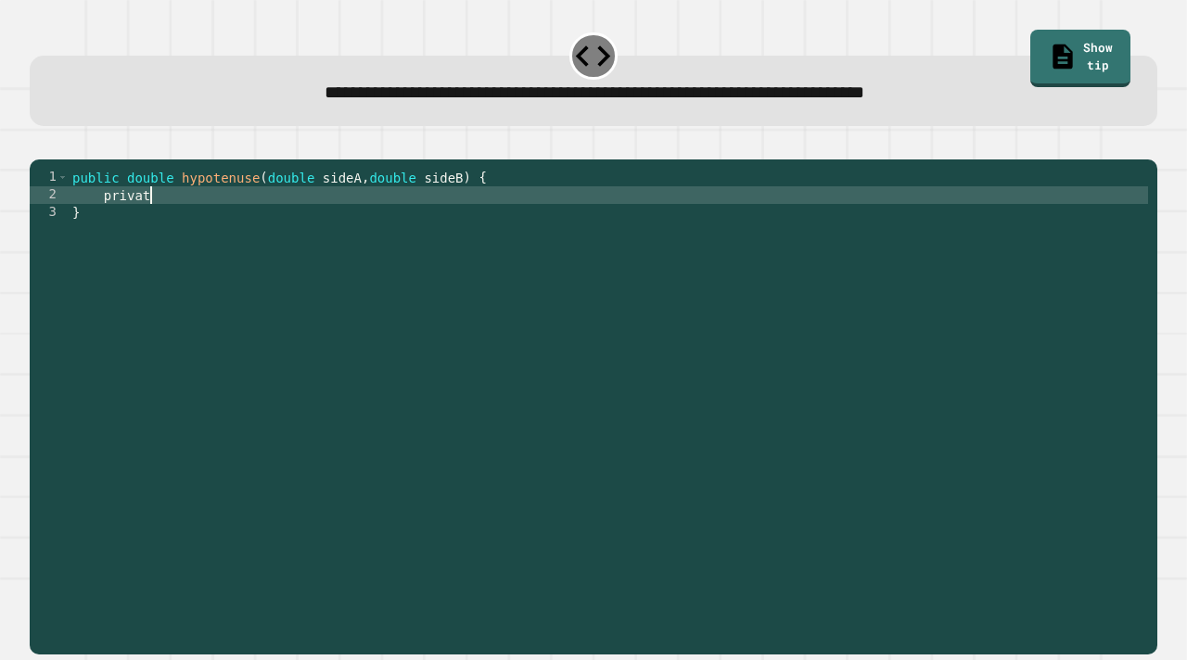
scroll to position [0, 6]
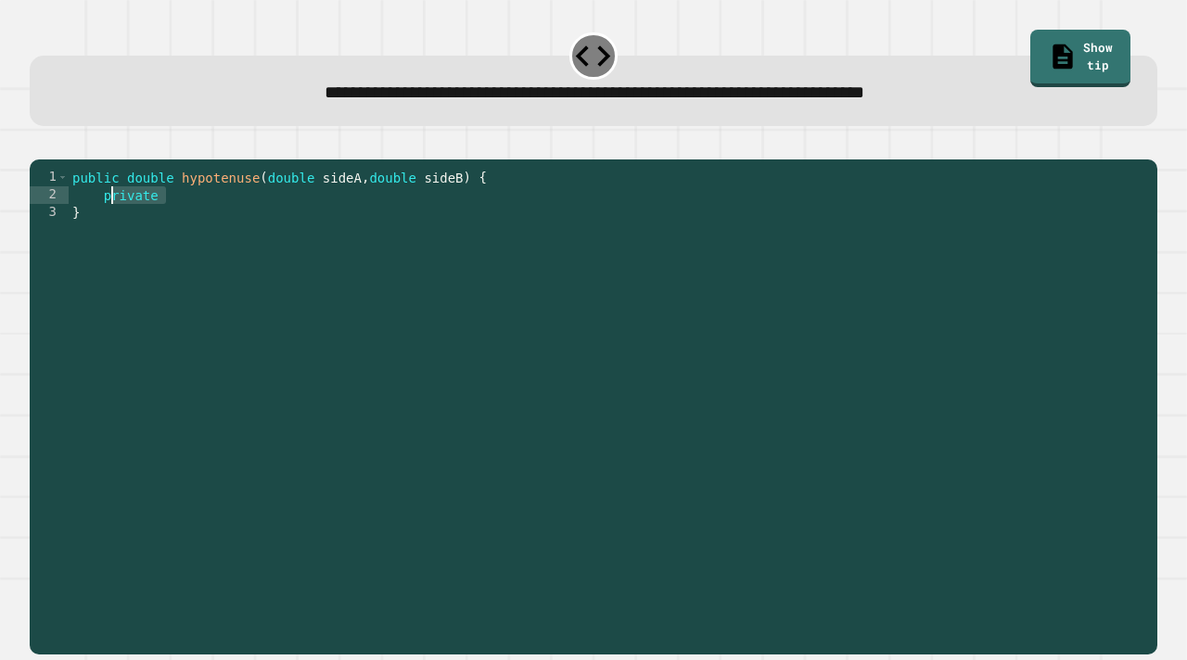
drag, startPoint x: 173, startPoint y: 224, endPoint x: 100, endPoint y: 223, distance: 72.4
click at [100, 223] on div "public double hypotenuse ( double sideA , double sideB ) { private }" at bounding box center [609, 407] width 1080 height 476
type textarea "*******"
click at [109, 224] on div "public double hypotenuse ( double sideA , double sideB ) { private }" at bounding box center [609, 407] width 1080 height 476
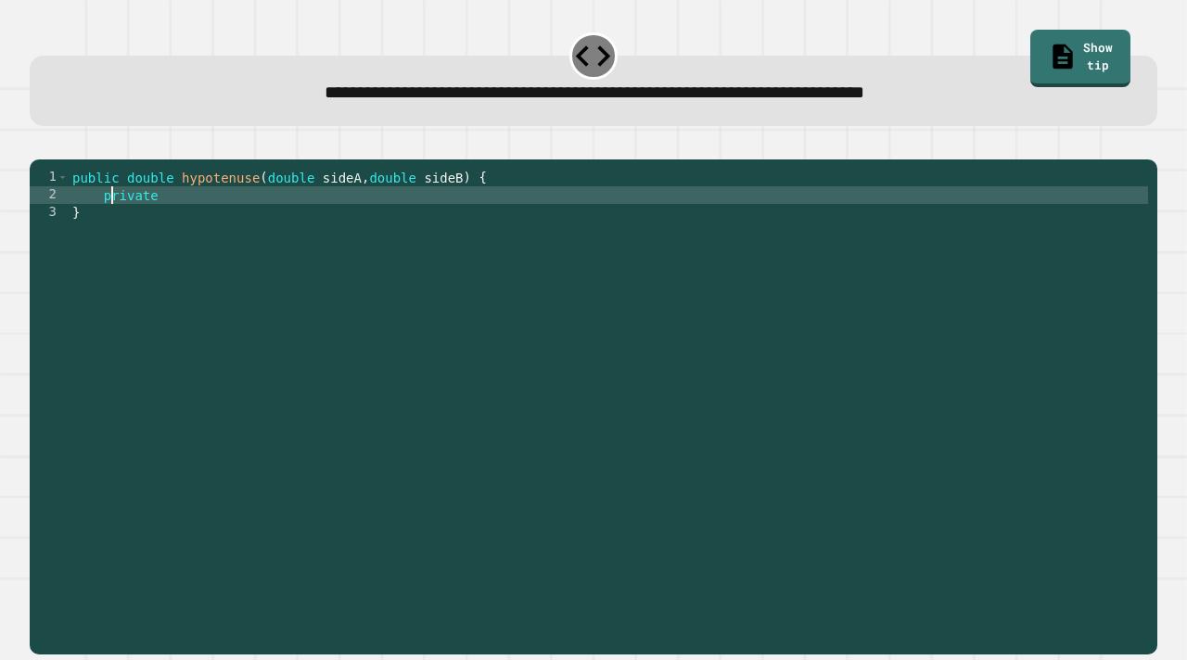
click at [110, 224] on div "public double hypotenuse ( double sideA , double sideB ) { private }" at bounding box center [609, 407] width 1080 height 476
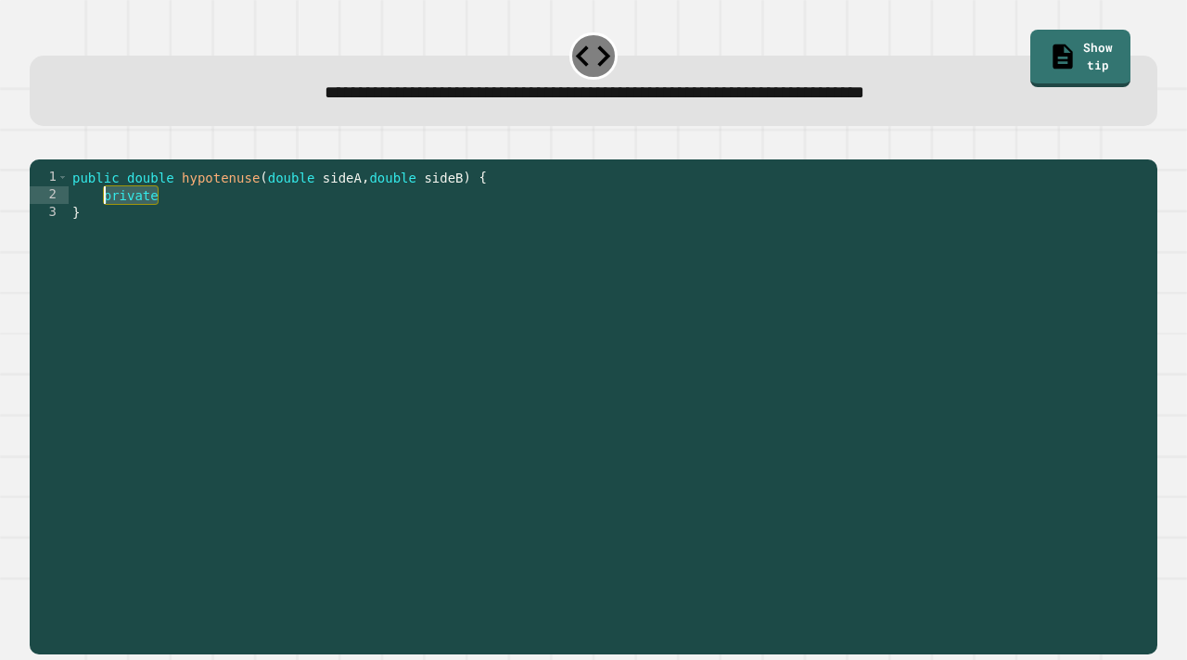
scroll to position [0, 2]
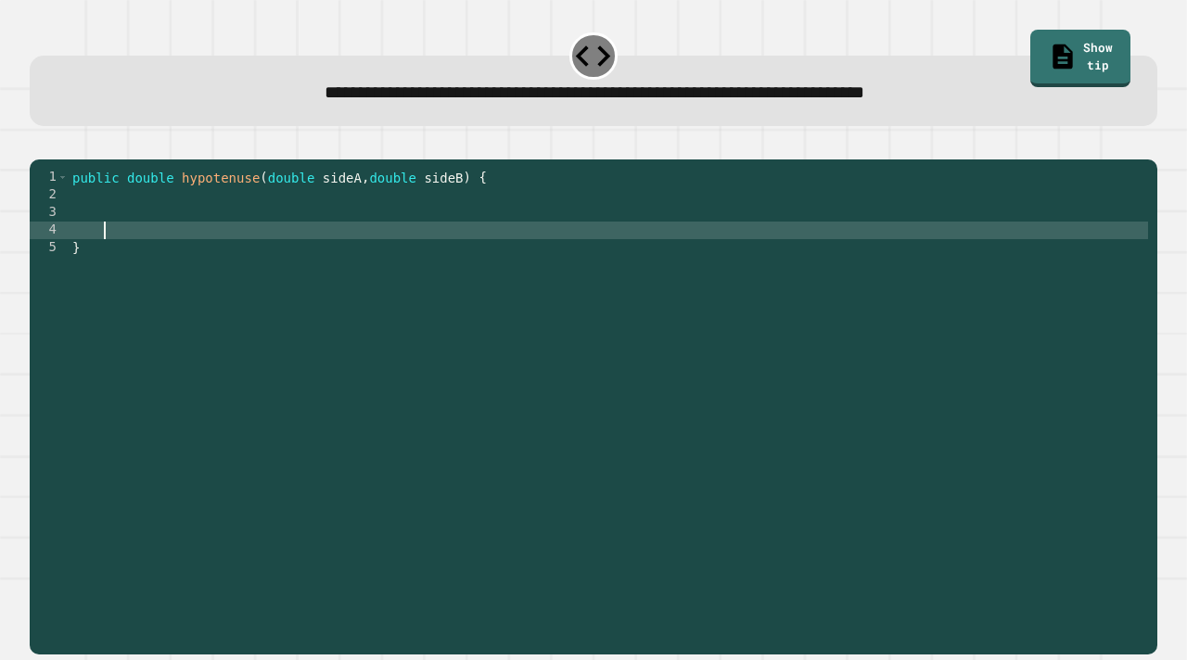
click at [117, 233] on div "public double hypotenuse ( double sideA , double sideB ) { }" at bounding box center [609, 407] width 1080 height 476
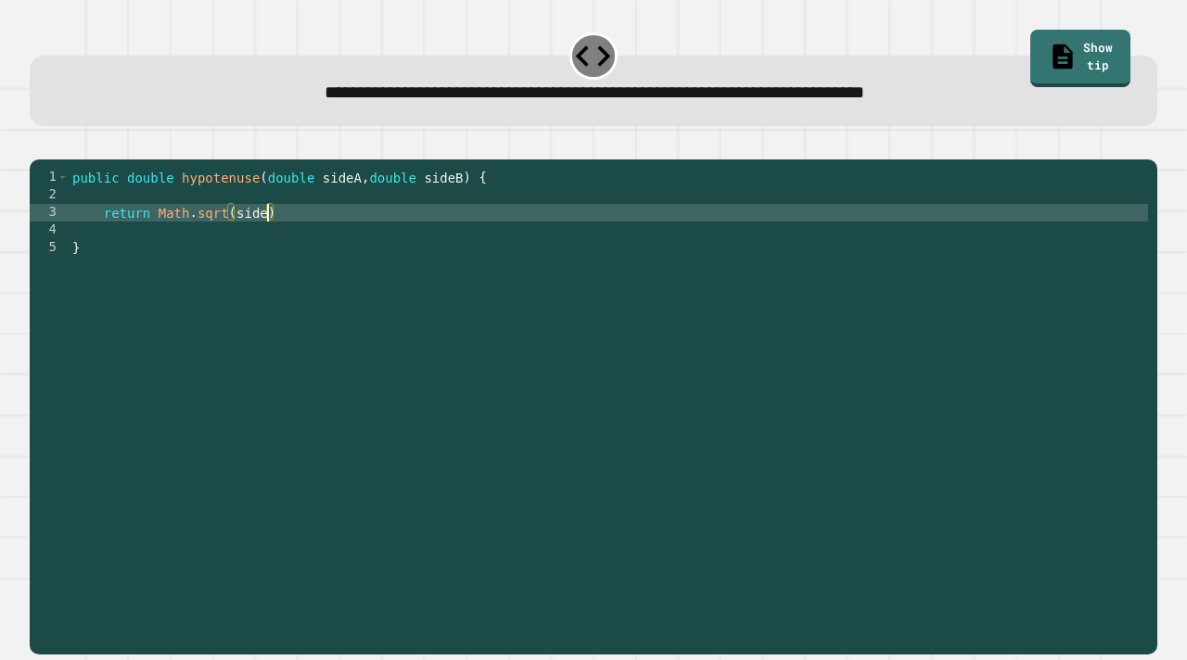
scroll to position [0, 14]
click at [234, 238] on div "public double hypotenuse ( double sideA , double sideB ) { return Math . sqrt (…" at bounding box center [609, 407] width 1080 height 476
click at [344, 239] on div "public double hypotenuse ( double sideA , double sideB ) { return Math . sqrt (…" at bounding box center [609, 407] width 1080 height 476
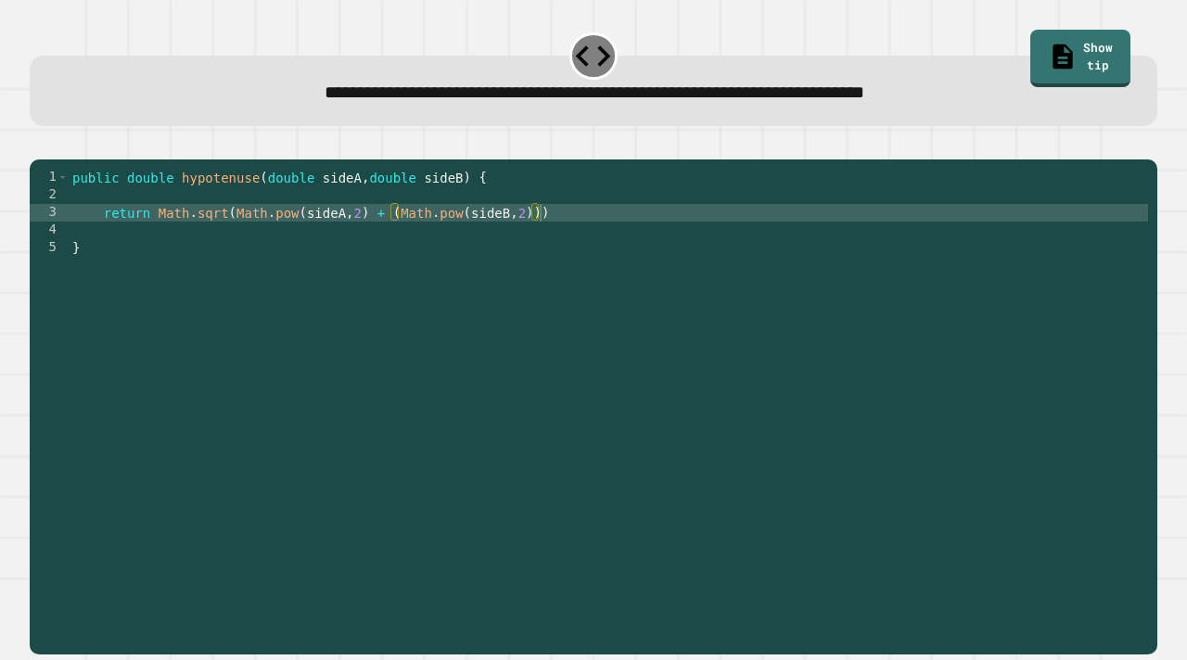
click at [39, 145] on button "button" at bounding box center [39, 145] width 0 height 0
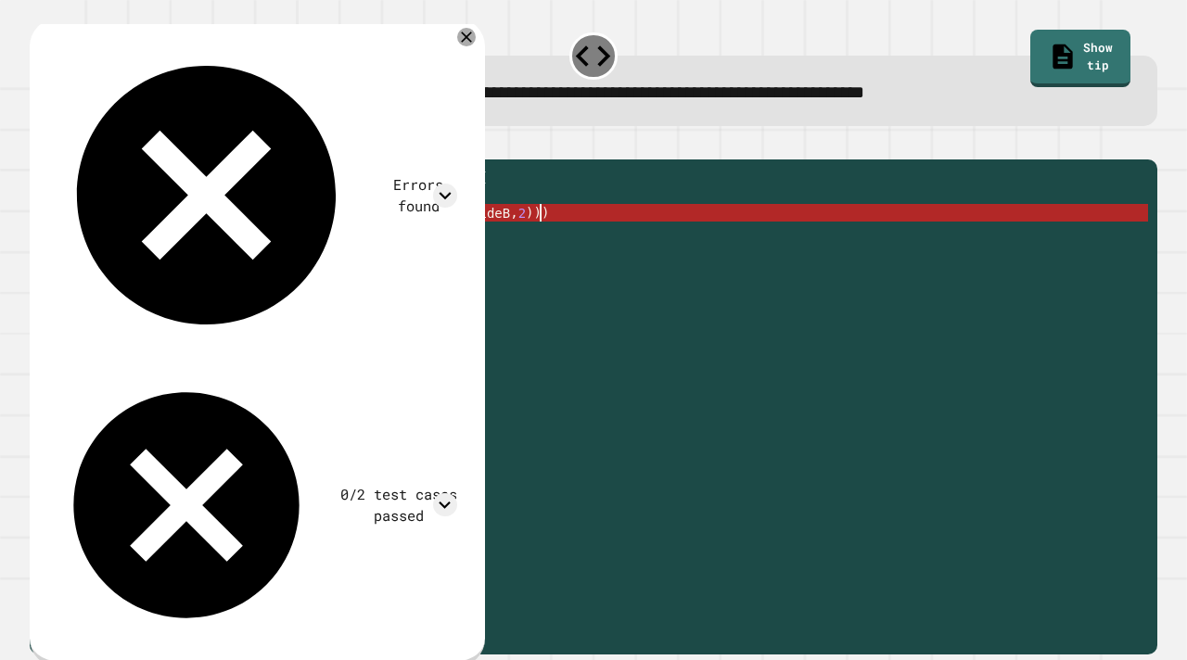
click at [552, 236] on div "public double hypotenuse ( double sideA , double sideB ) { return Math . sqrt (…" at bounding box center [609, 407] width 1080 height 476
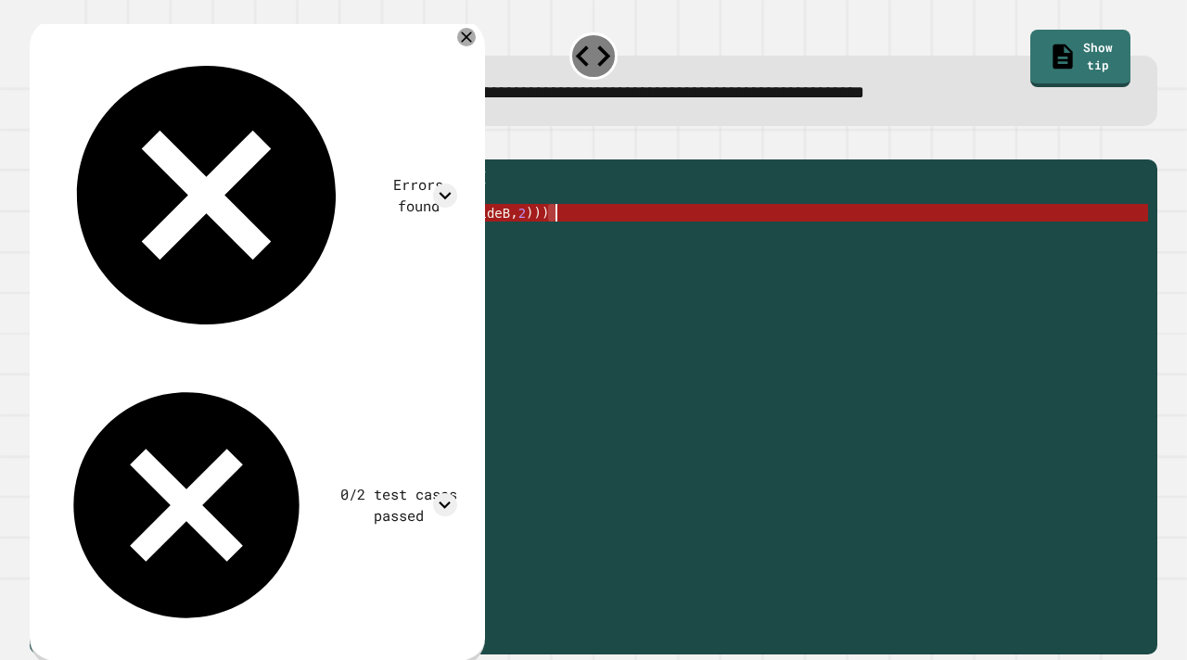
click at [545, 239] on div "public double hypotenuse ( double sideA , double sideB ) { return Math . sqrt (…" at bounding box center [609, 407] width 1080 height 476
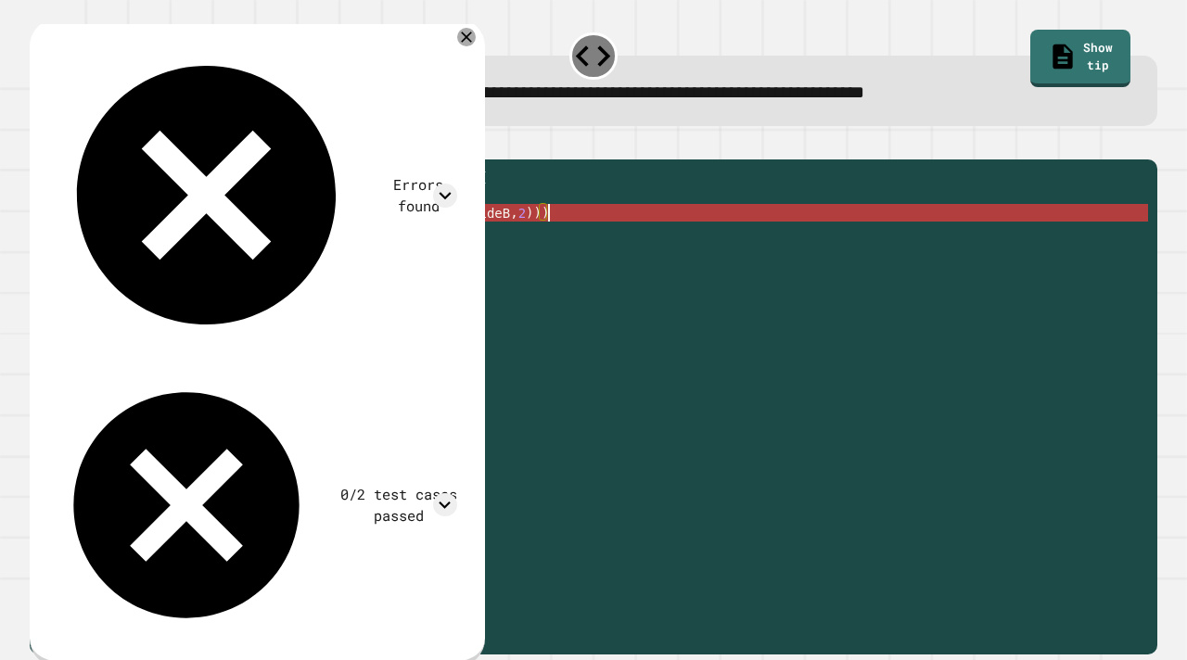
click at [536, 239] on div "public double hypotenuse ( double sideA , double sideB ) { return Math . sqrt (…" at bounding box center [609, 407] width 1080 height 476
click at [529, 247] on div "public double hypotenuse ( double sideA , double sideB ) { return Math . sqrt (…" at bounding box center [609, 407] width 1080 height 476
click at [572, 229] on div "public double hypotenuse ( double sideA , double sideB ) { return Math . sqrt (…" at bounding box center [609, 407] width 1080 height 476
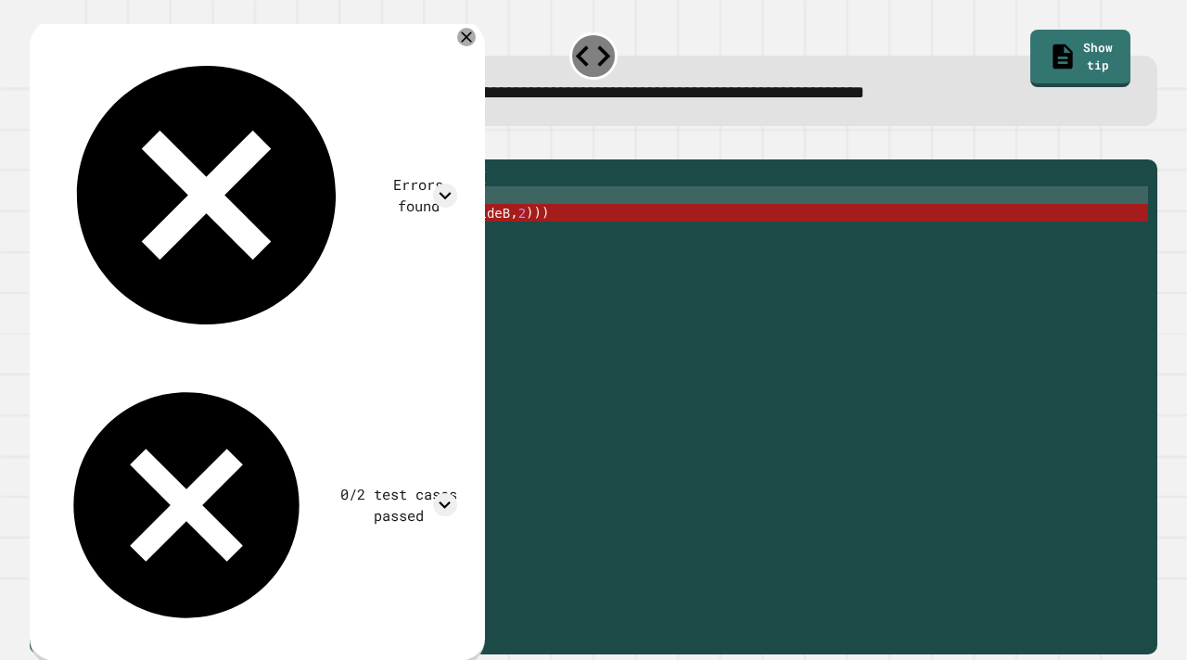
scroll to position [0, 1]
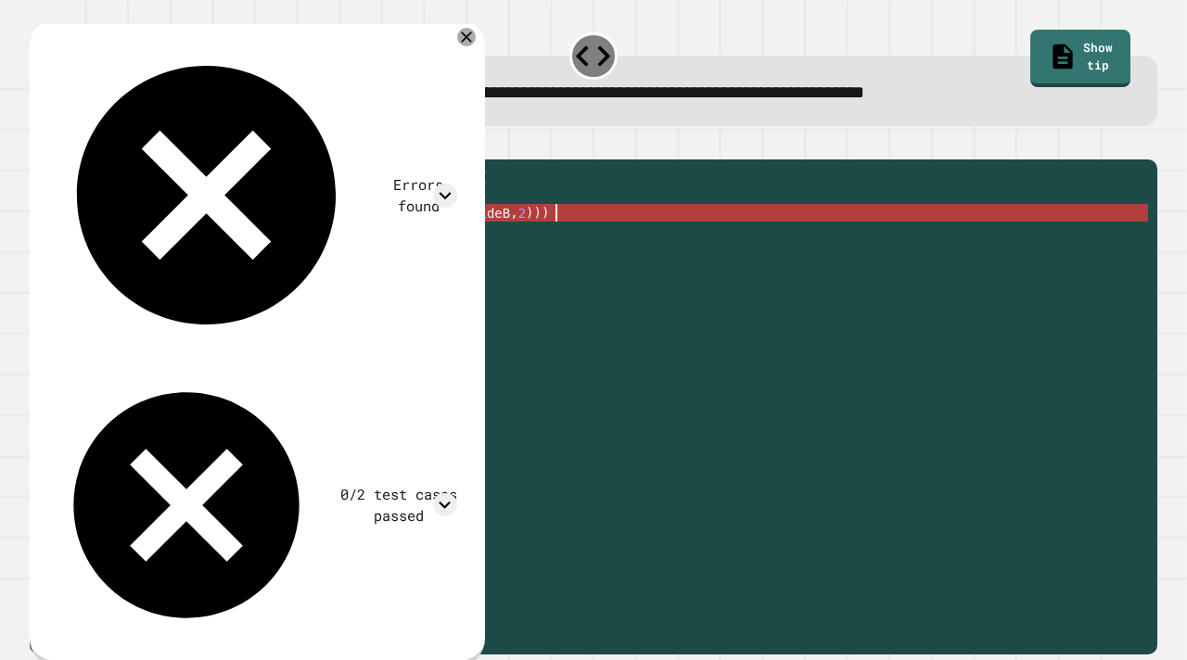
click at [572, 241] on div "public double hypotenuse ( double sideA , double sideB ) { return Math . sqrt (…" at bounding box center [609, 407] width 1080 height 476
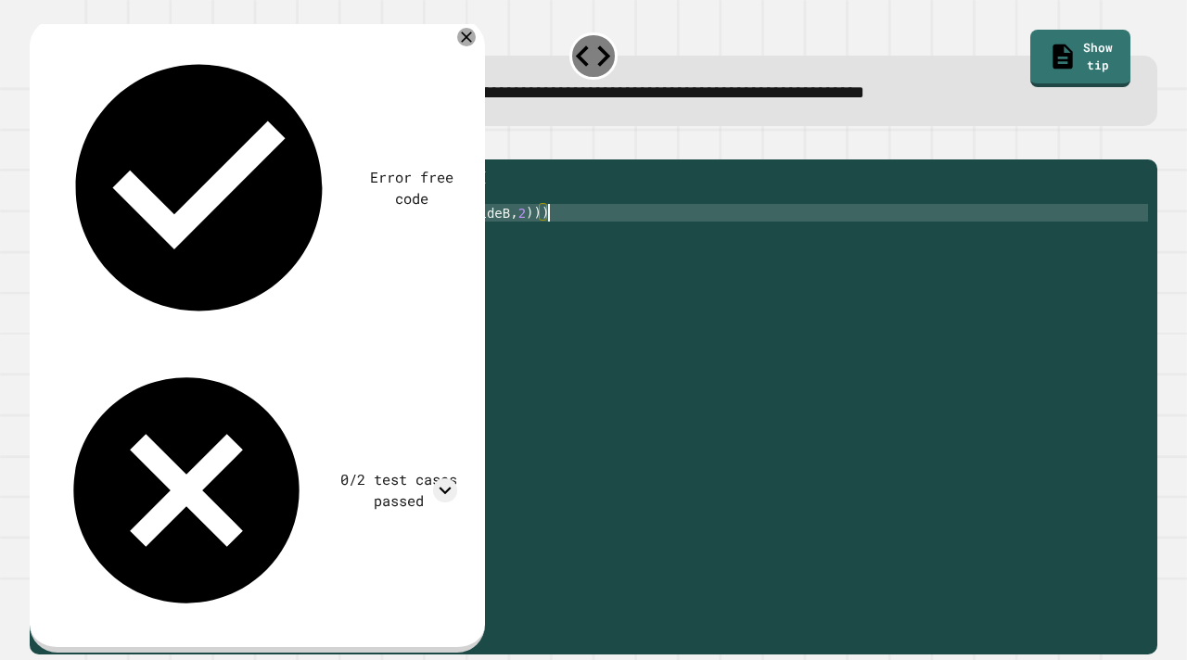
scroll to position [0, 33]
type textarea "**********"
click at [39, 145] on button "button" at bounding box center [39, 145] width 0 height 0
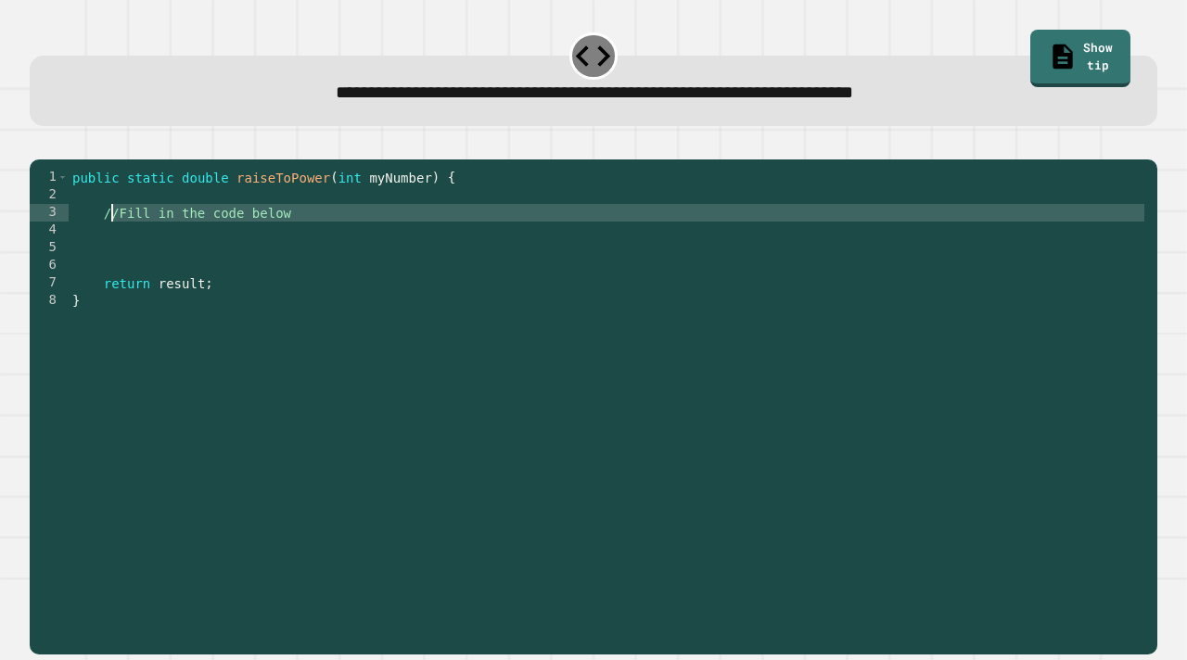
drag, startPoint x: 336, startPoint y: 252, endPoint x: 102, endPoint y: 244, distance: 233.9
click at [102, 244] on div "public static double raiseToPower ( int myNumber ) { //Fill in the code below r…" at bounding box center [609, 407] width 1080 height 476
type textarea "**********"
type textarea "*"
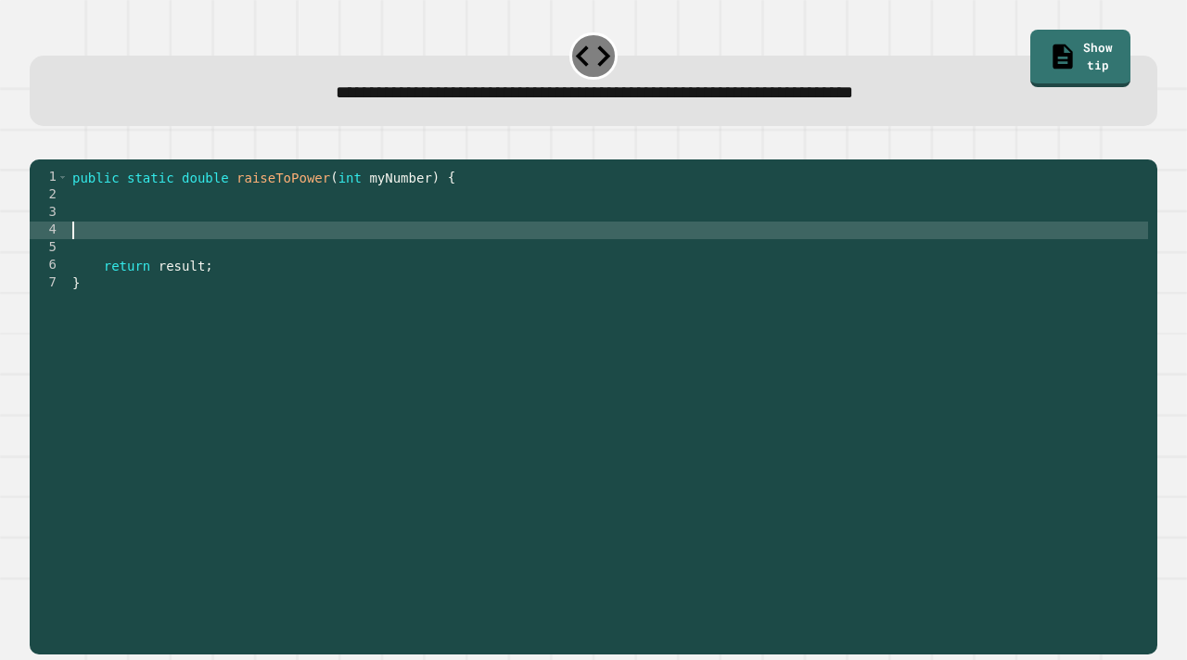
click at [143, 260] on div "public static double raiseToPower ( int myNumber ) { return result ; }" at bounding box center [609, 407] width 1080 height 476
click at [151, 247] on div "public static double raiseToPower ( int myNumber ) { return result ; }" at bounding box center [609, 407] width 1080 height 476
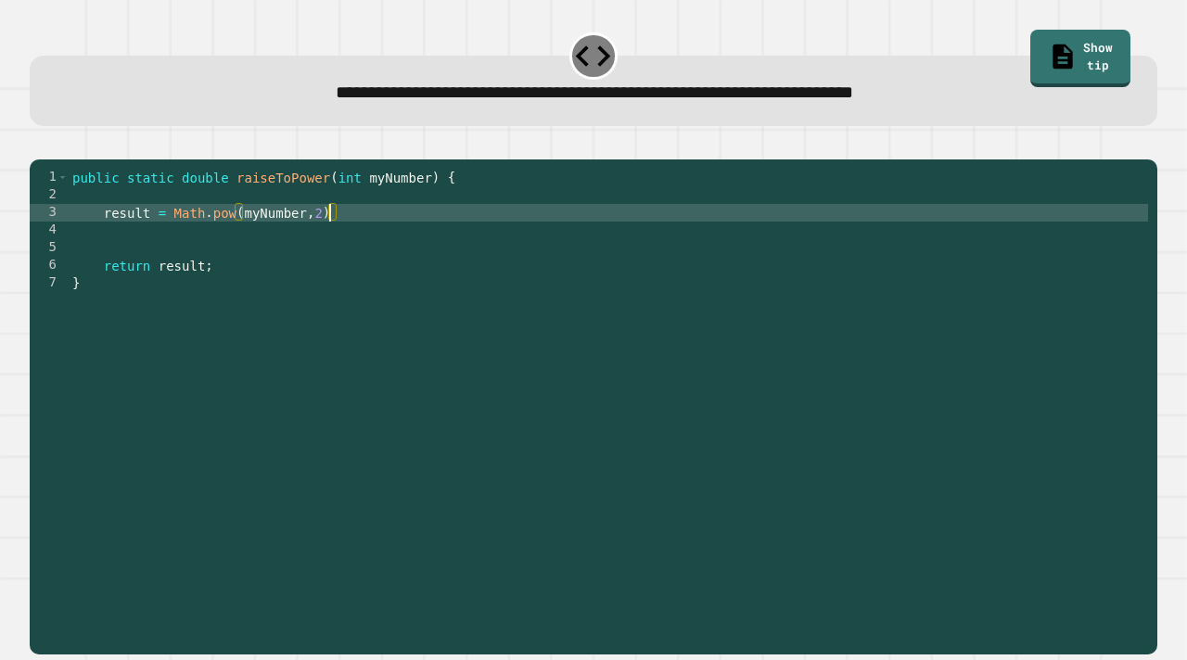
scroll to position [0, 17]
click at [371, 242] on div "public static double raiseToPower ( int myNumber ) { result = Math . pow ( myNu…" at bounding box center [609, 407] width 1080 height 476
click at [39, 145] on icon "button" at bounding box center [39, 145] width 0 height 0
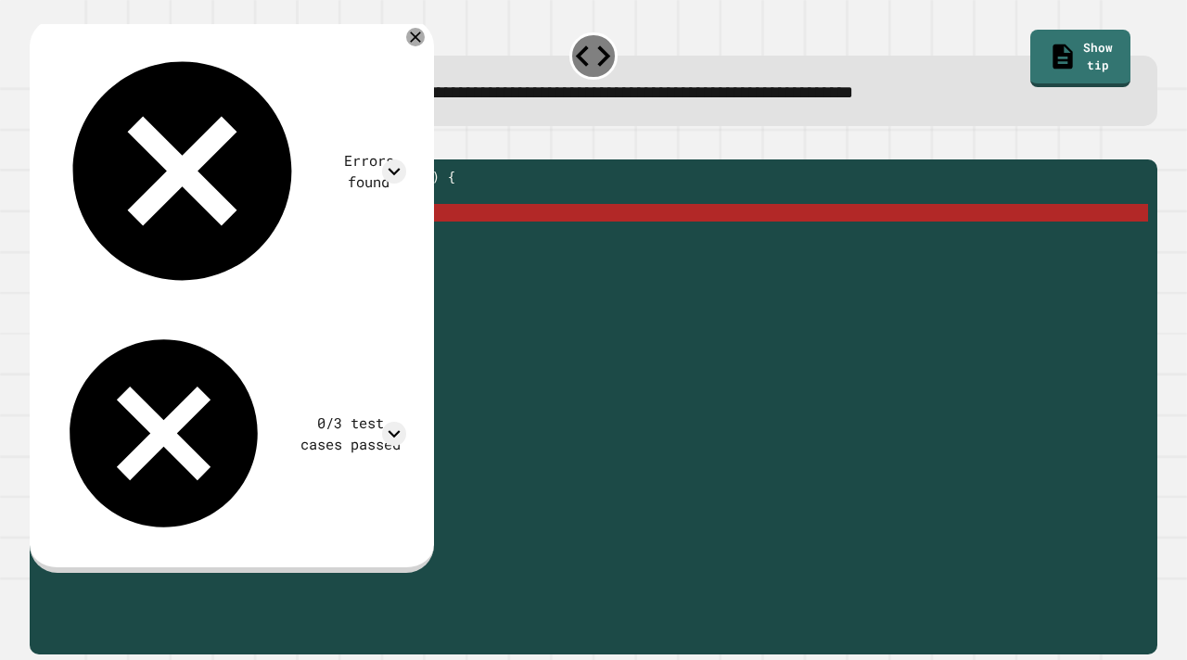
click at [100, 239] on div "public static double raiseToPower ( int myNumber ) { result = Math . pow ( myNu…" at bounding box center [609, 407] width 1080 height 476
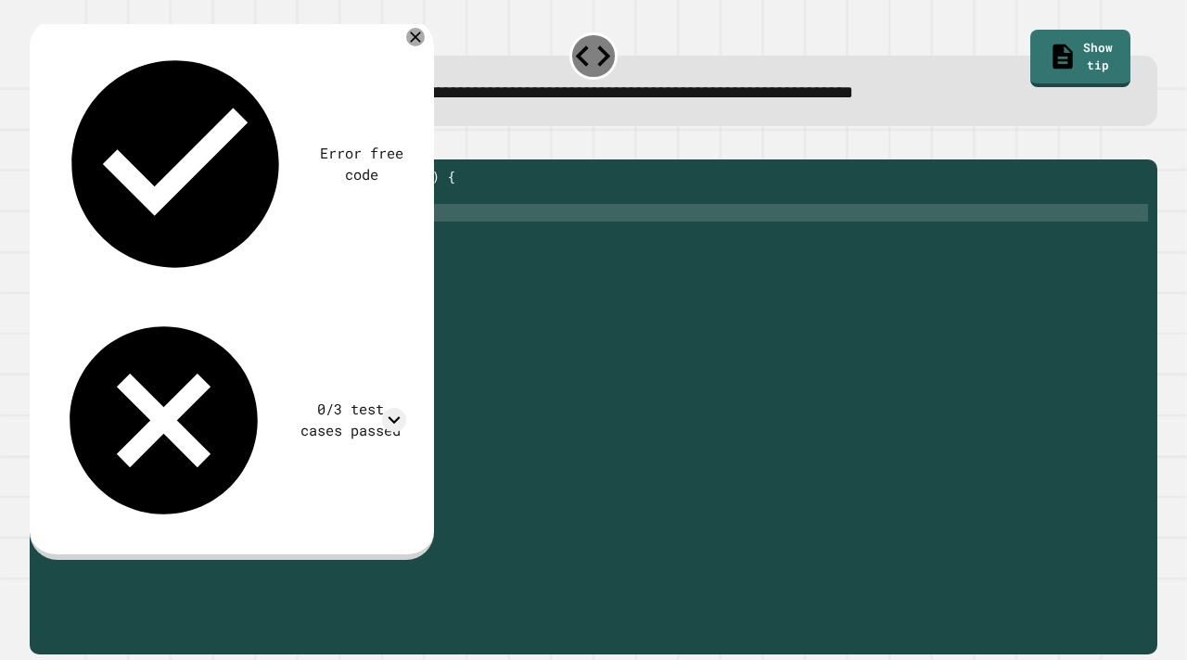
scroll to position [0, 4]
click at [70, 160] on div at bounding box center [594, 148] width 1128 height 22
click at [39, 145] on button "button" at bounding box center [39, 145] width 0 height 0
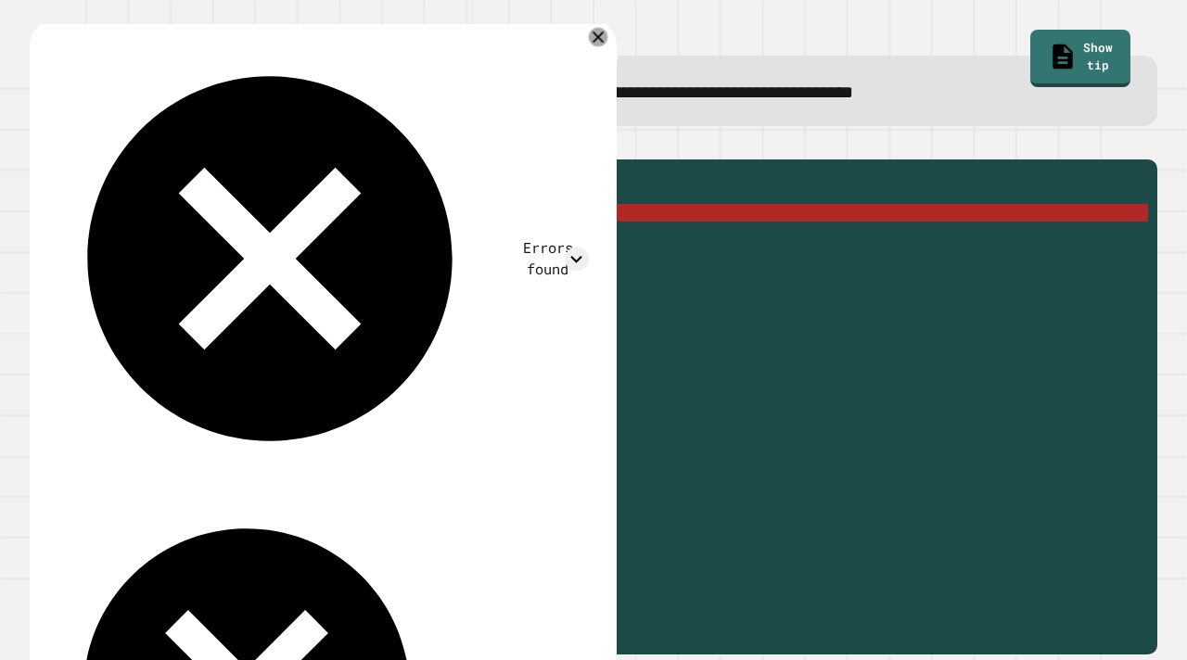
click at [605, 43] on icon at bounding box center [597, 37] width 19 height 19
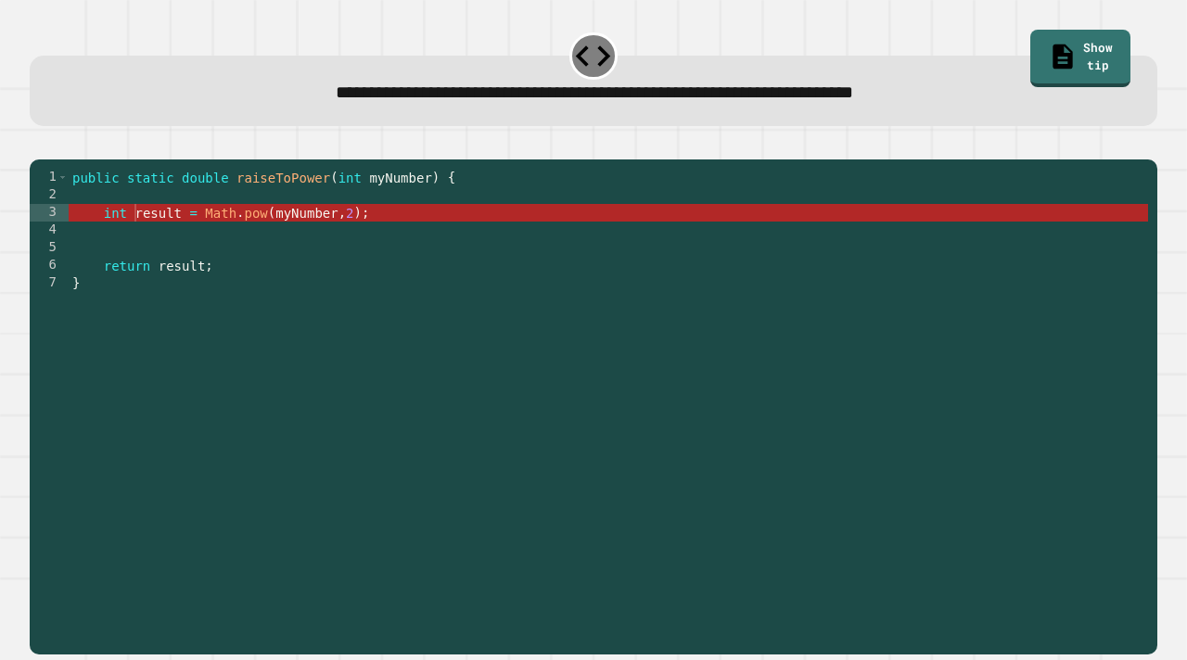
click at [364, 243] on div "public static double raiseToPower ( int myNumber ) { int result = Math . pow ( …" at bounding box center [609, 407] width 1080 height 476
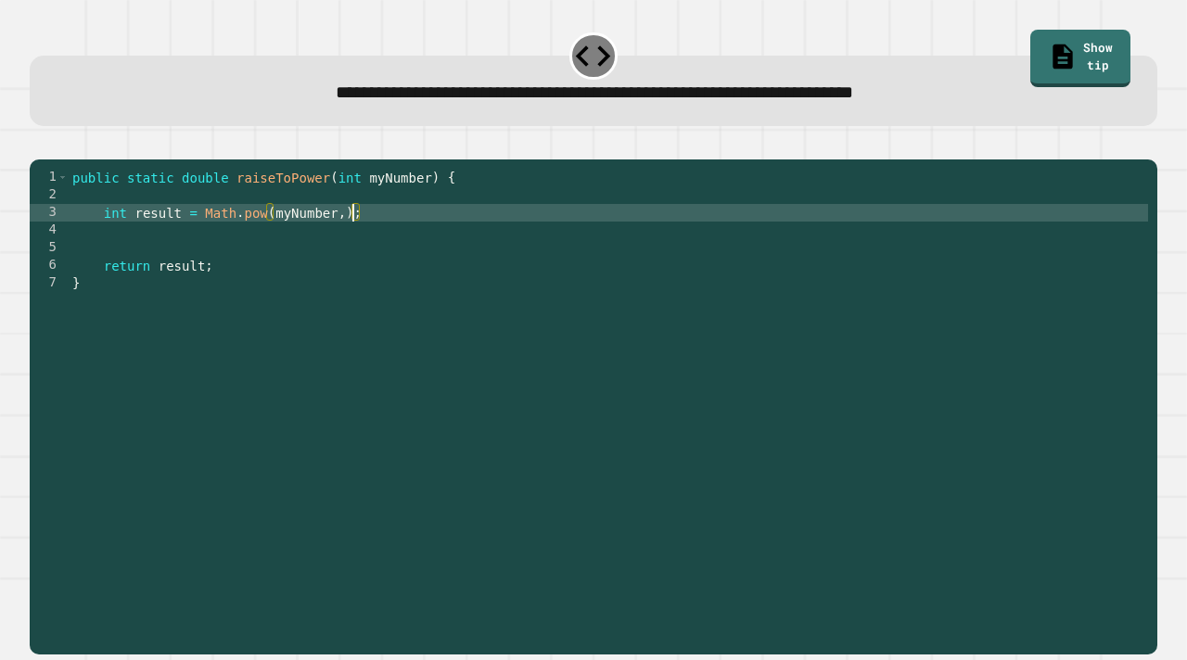
scroll to position [0, 19]
click at [89, 160] on div at bounding box center [594, 148] width 1128 height 22
click at [39, 145] on icon "button" at bounding box center [39, 145] width 0 height 0
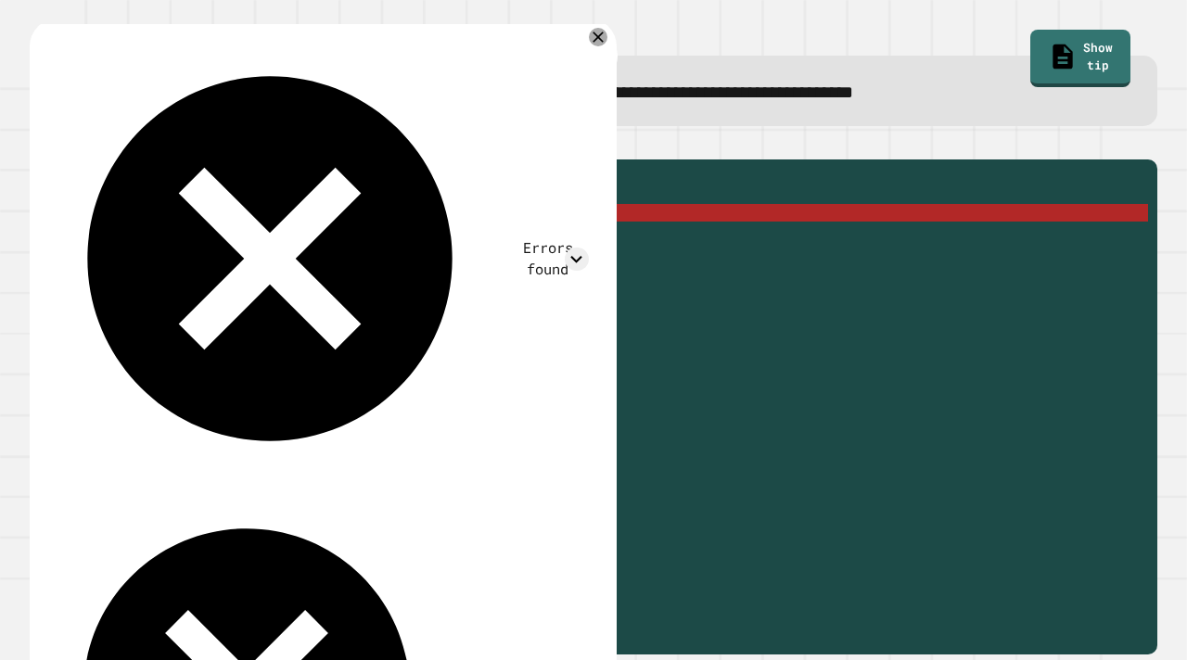
click at [205, 242] on div "public static double raiseToPower ( int myNumber ) { int result = Math . pow ( …" at bounding box center [609, 407] width 1080 height 476
click at [113, 241] on div "public static double raiseToPower ( int myNumber ) { int result = Math . pow ( …" at bounding box center [609, 407] width 1080 height 476
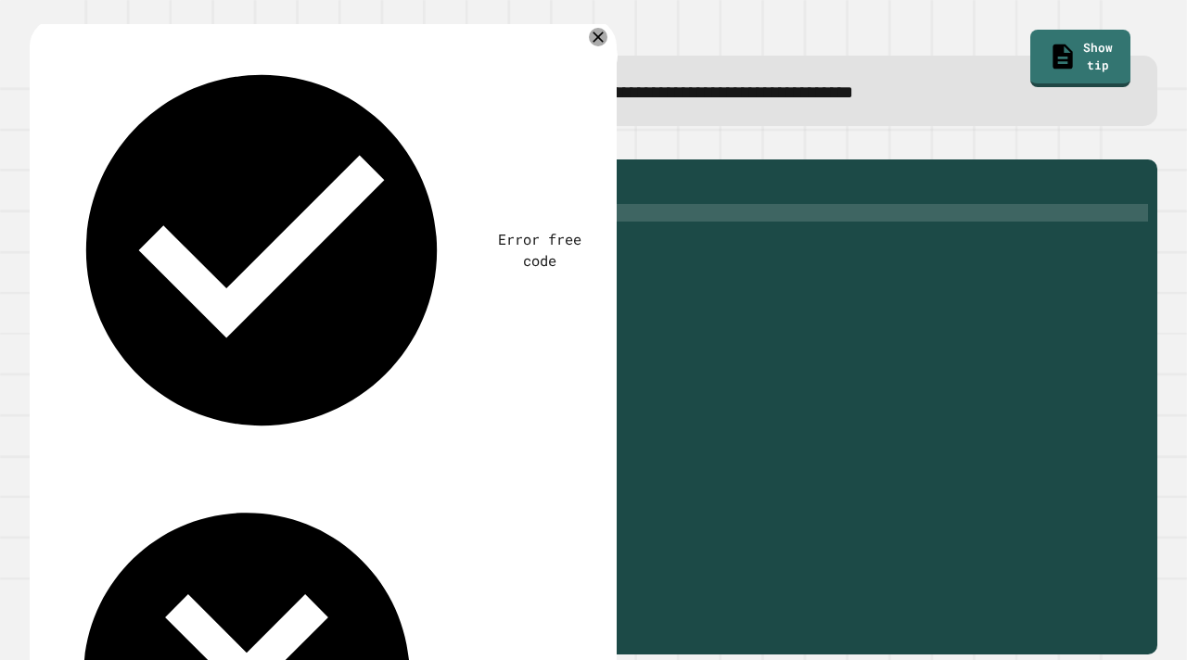
scroll to position [0, 5]
type textarea "**********"
click at [57, 157] on icon "button" at bounding box center [51, 155] width 10 height 13
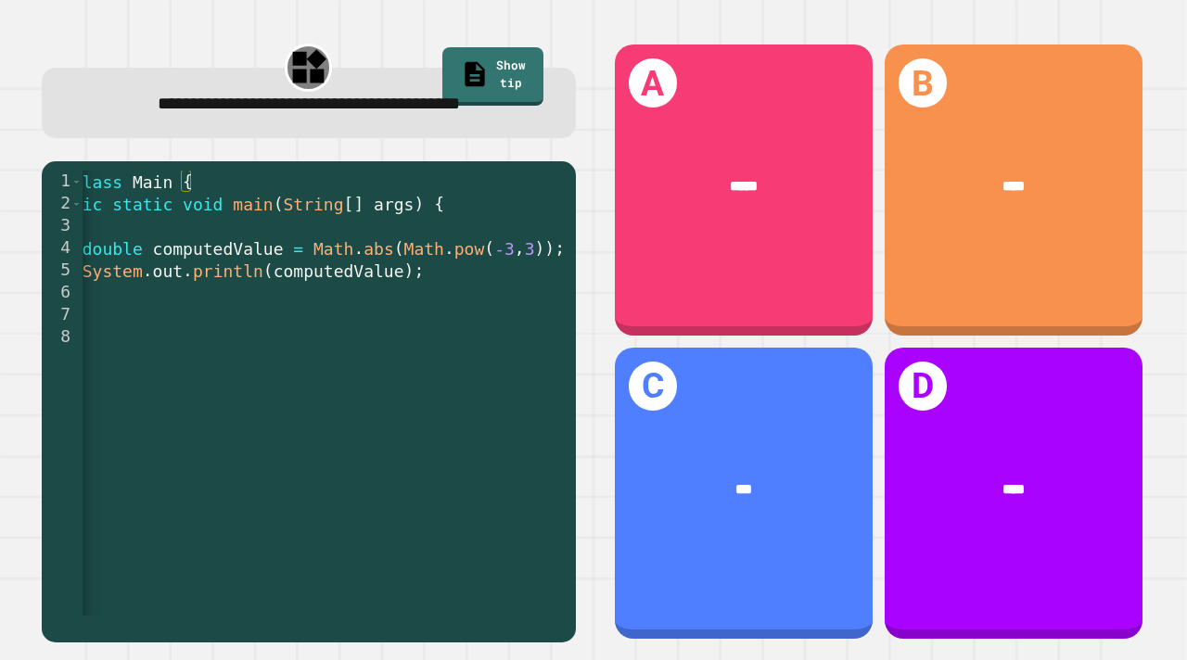
scroll to position [0, 84]
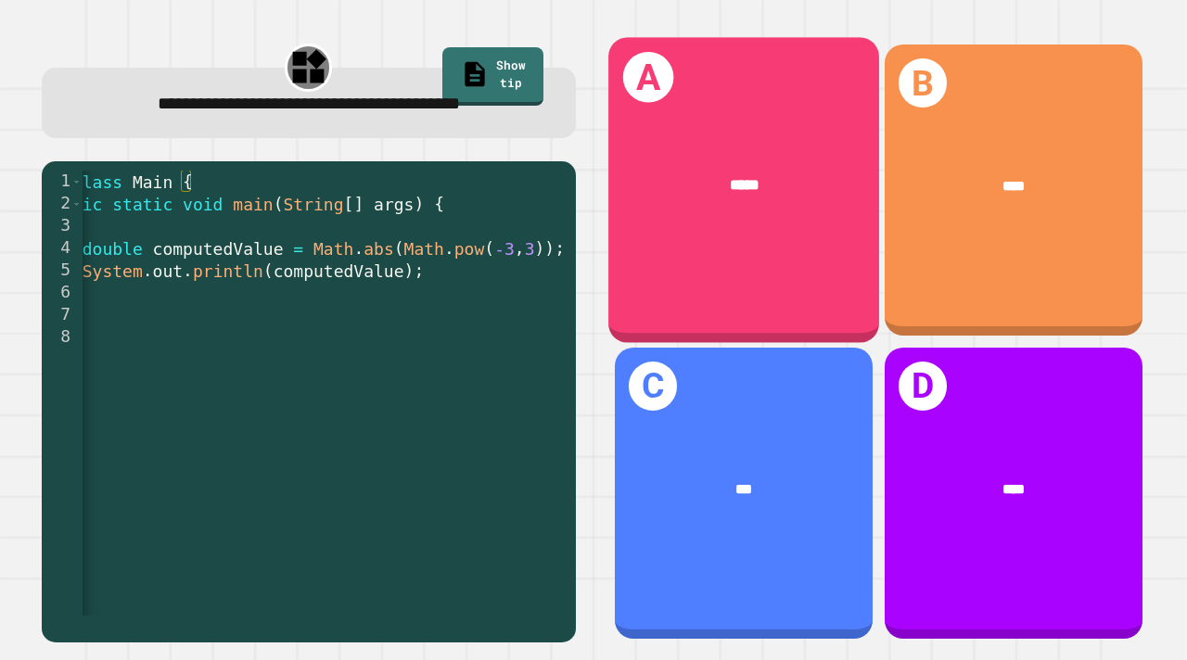
click at [745, 275] on div "A *****" at bounding box center [743, 191] width 271 height 306
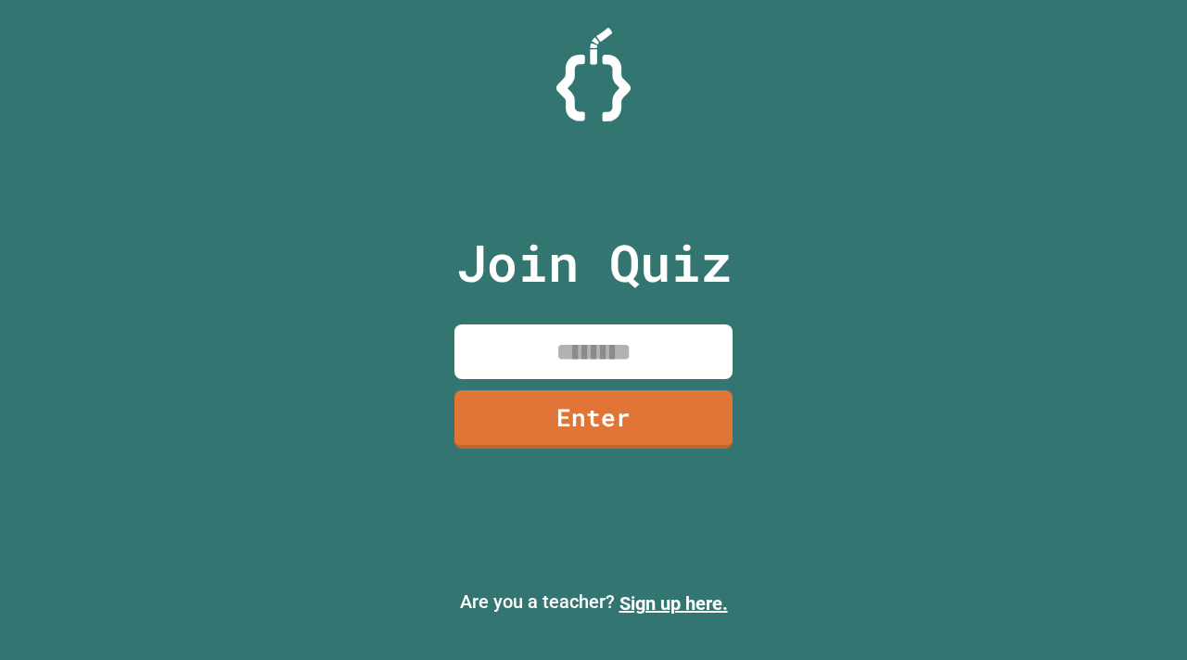
click at [619, 347] on input at bounding box center [594, 352] width 278 height 55
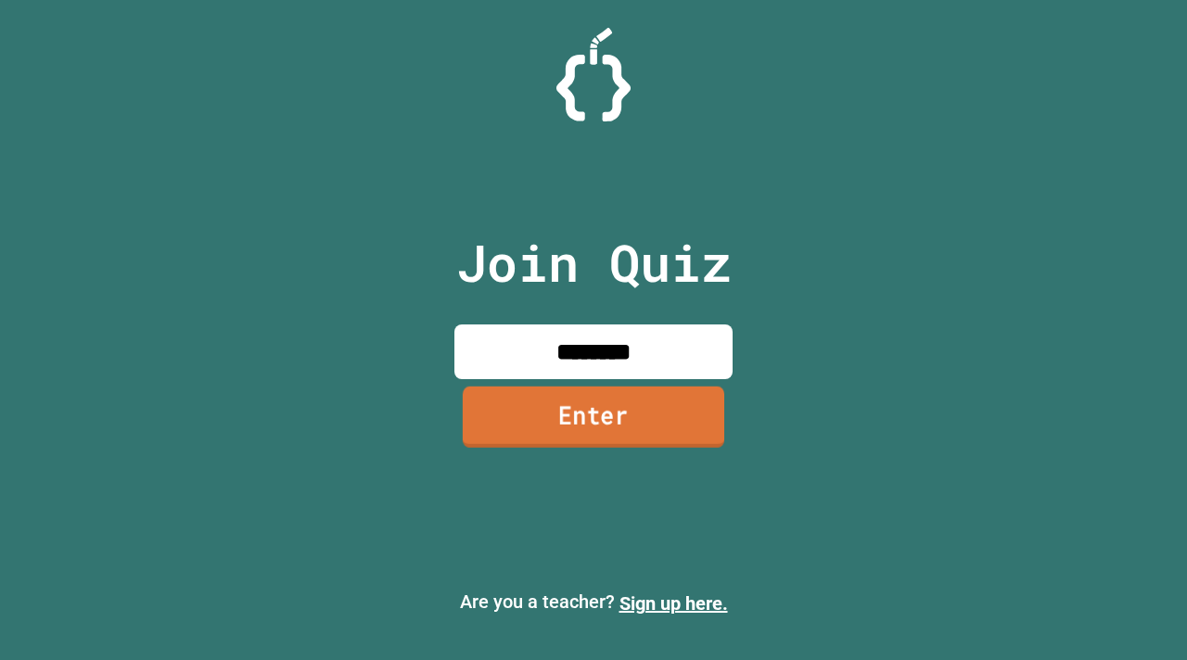
type input "********"
click at [634, 408] on link "Enter" at bounding box center [594, 417] width 262 height 61
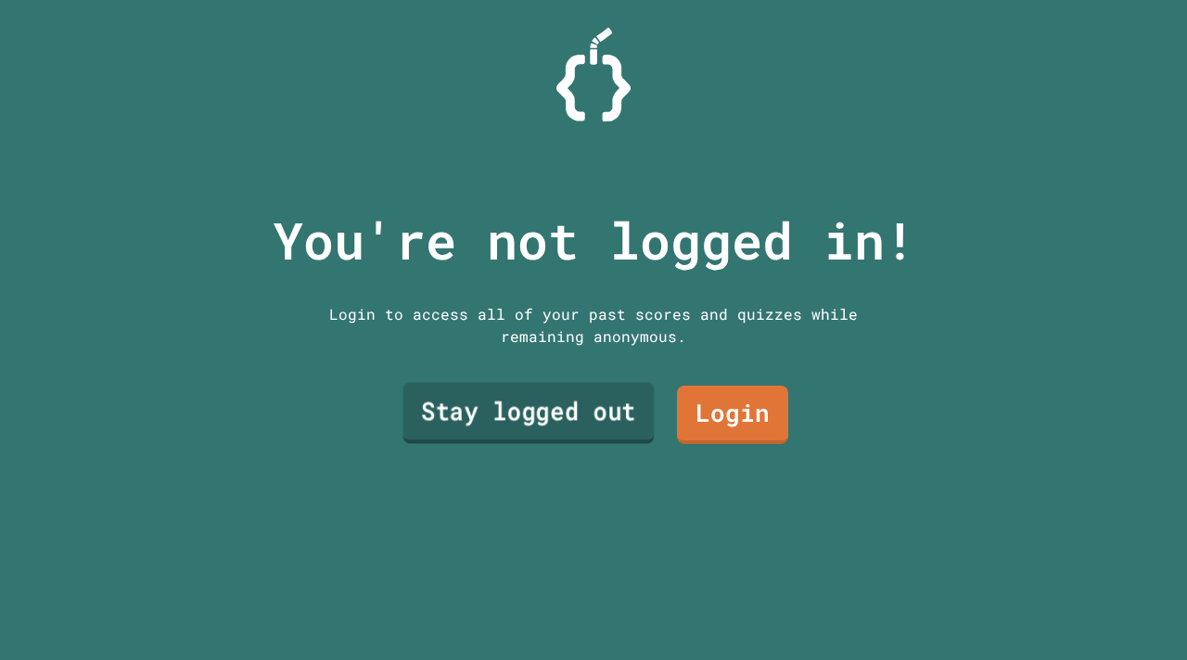
click at [584, 429] on link "Stay logged out" at bounding box center [528, 412] width 251 height 61
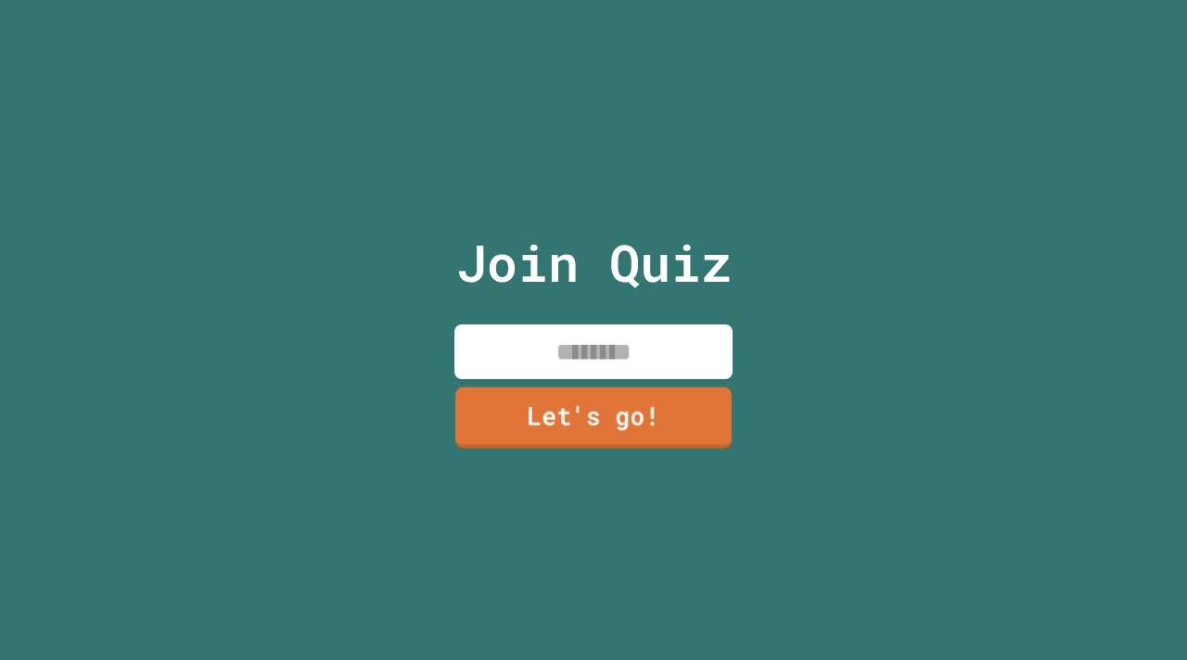
click at [573, 360] on input at bounding box center [594, 352] width 278 height 55
type input "***"
click at [587, 440] on link "Let's go!" at bounding box center [594, 418] width 282 height 61
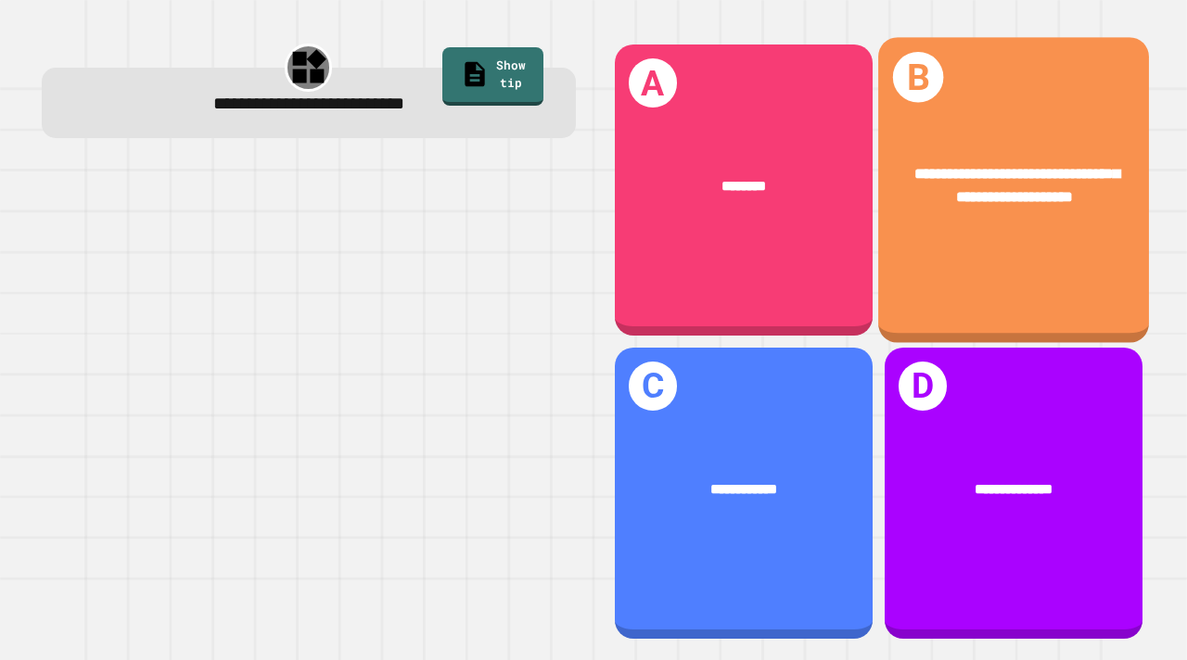
click at [1046, 260] on div "**********" at bounding box center [1013, 191] width 271 height 306
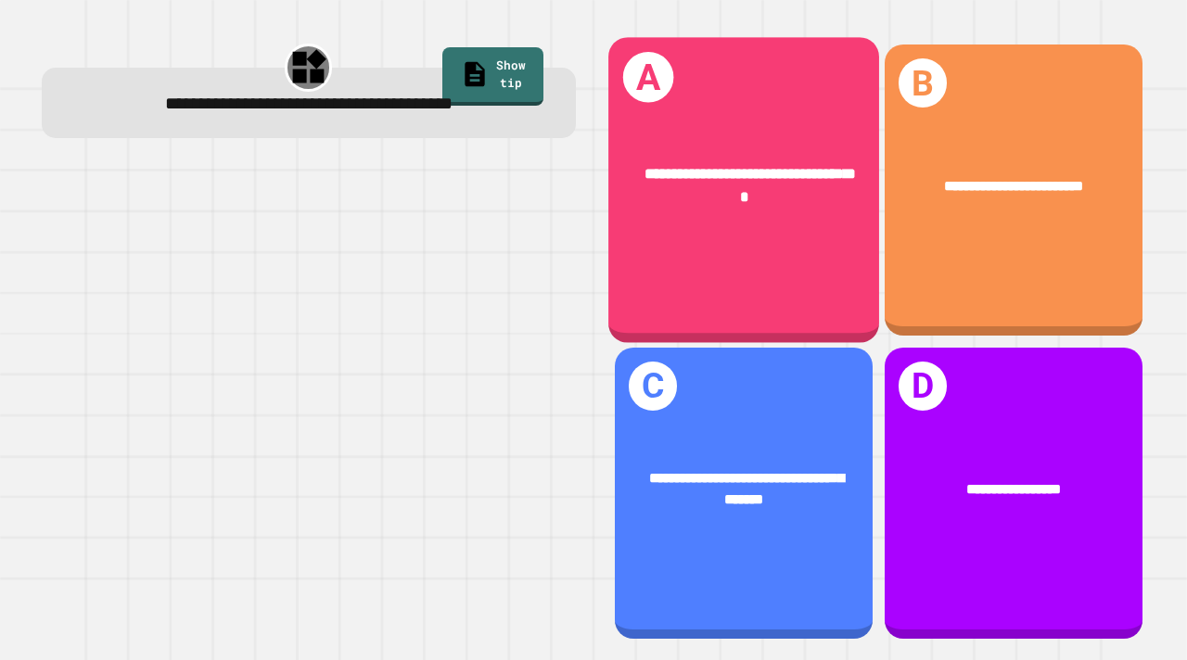
click at [728, 296] on div "**********" at bounding box center [743, 191] width 271 height 306
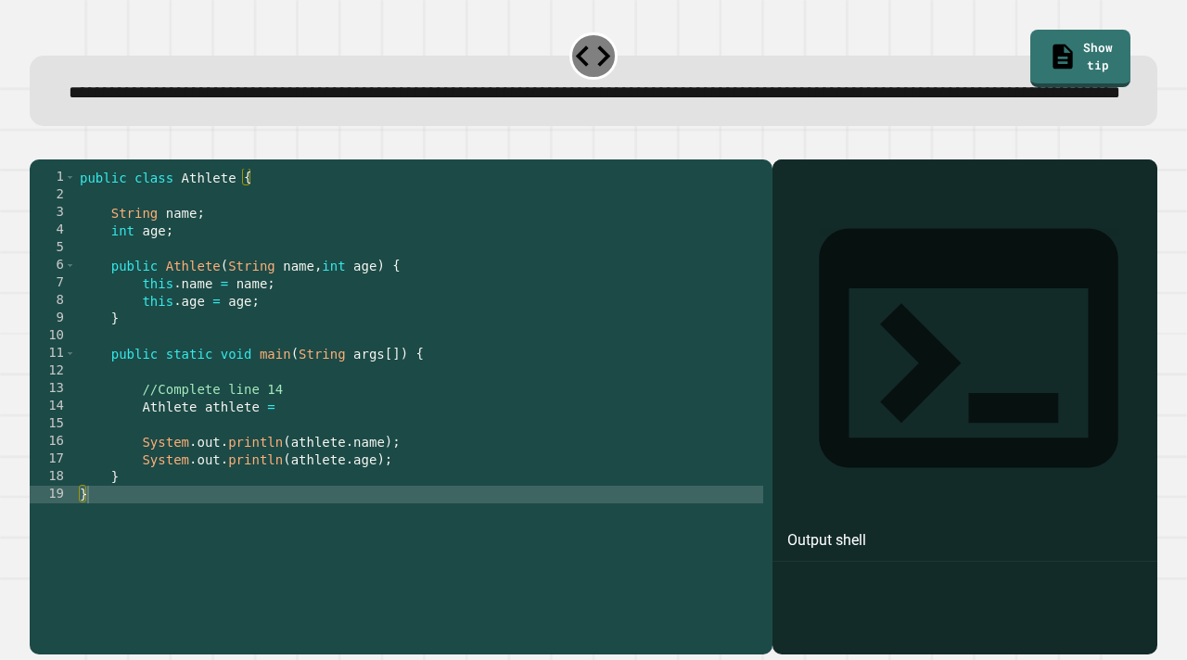
click at [290, 466] on div "public class Athlete { String name ; int age ; public Athlete ( String name , i…" at bounding box center [419, 389] width 687 height 441
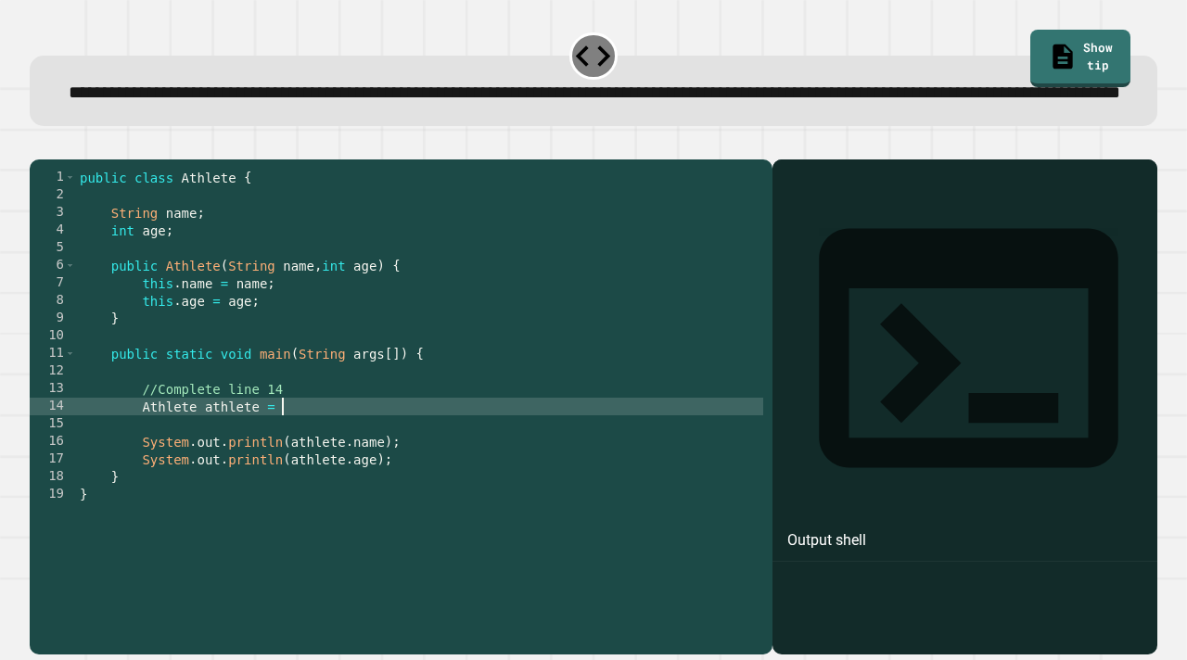
click at [241, 463] on div "public class Athlete { String name ; int age ; public Athlete ( String name , i…" at bounding box center [419, 389] width 687 height 441
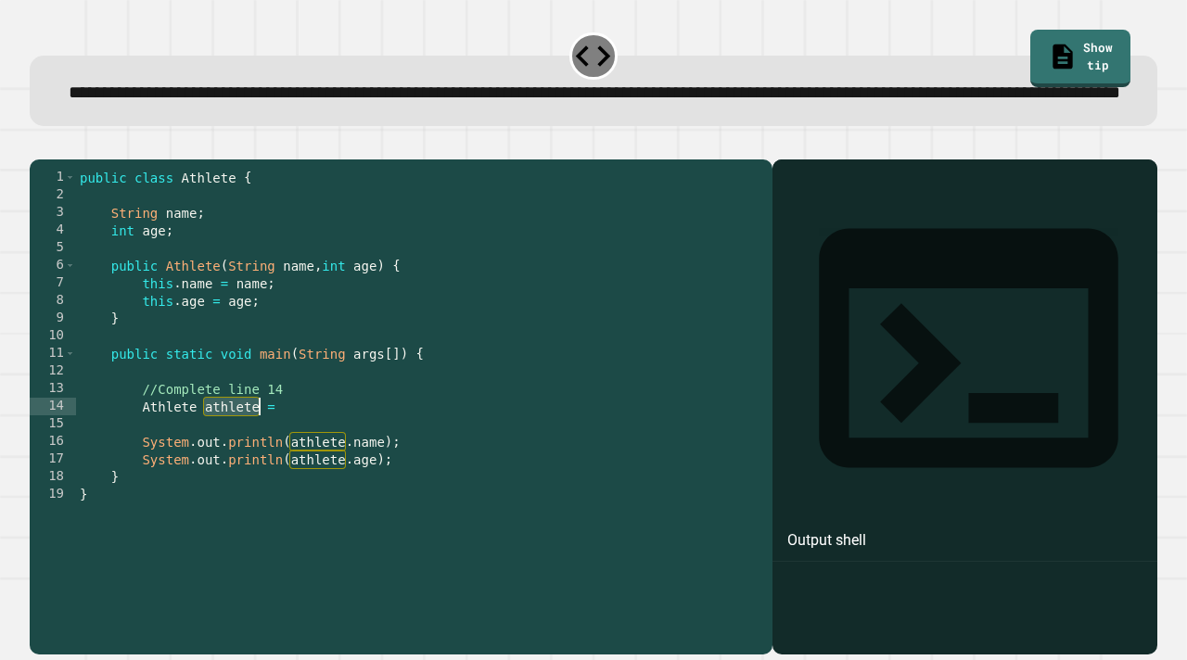
click at [292, 459] on div "public class Athlete { String name ; int age ; public Athlete ( String name , i…" at bounding box center [419, 389] width 687 height 441
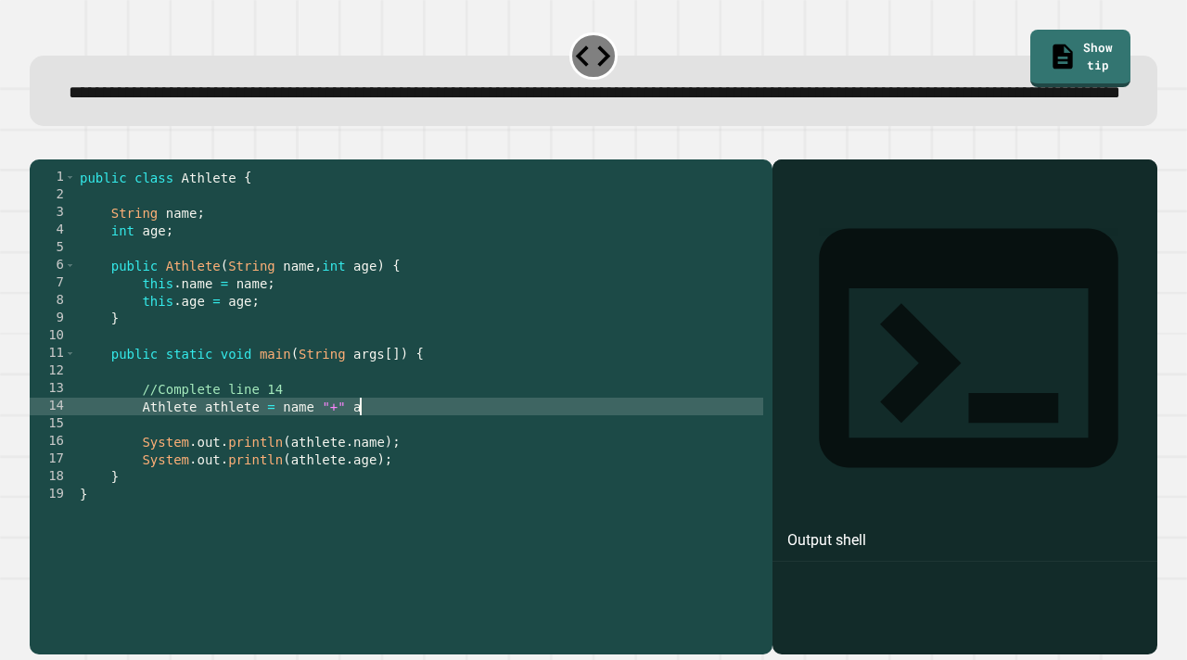
scroll to position [0, 19]
click at [39, 145] on button "button" at bounding box center [39, 145] width 0 height 0
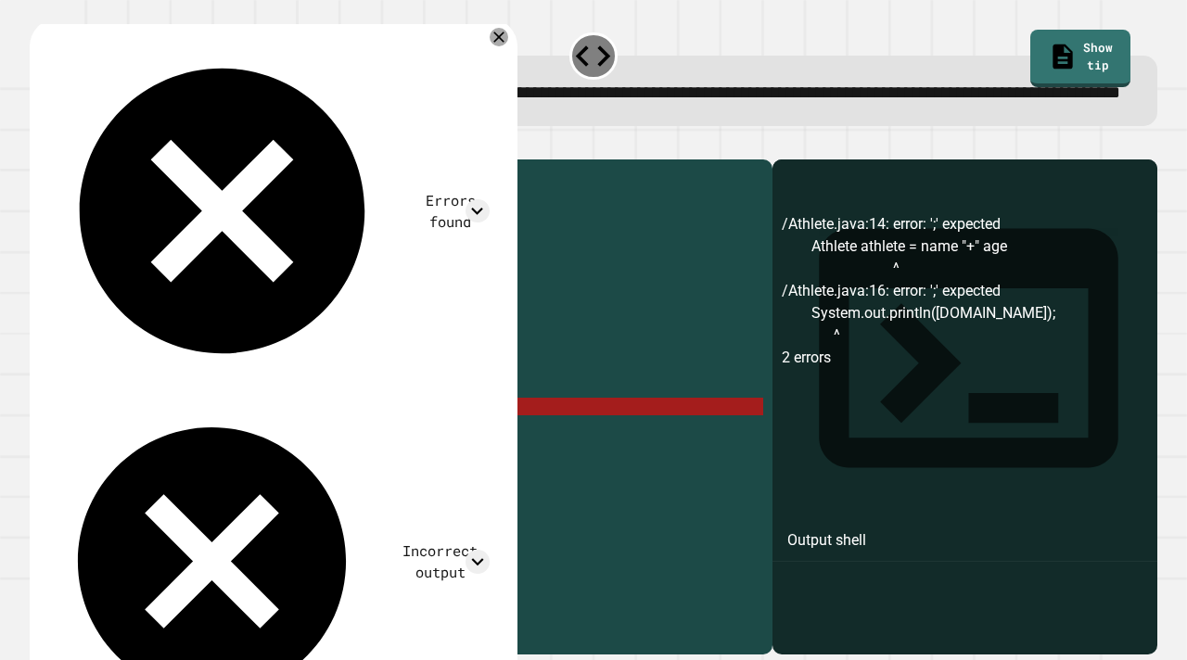
drag, startPoint x: 393, startPoint y: 464, endPoint x: 281, endPoint y: 467, distance: 112.3
click at [281, 467] on div "public class Athlete { String name ; int age ; public Athlete ( String name , i…" at bounding box center [419, 389] width 687 height 441
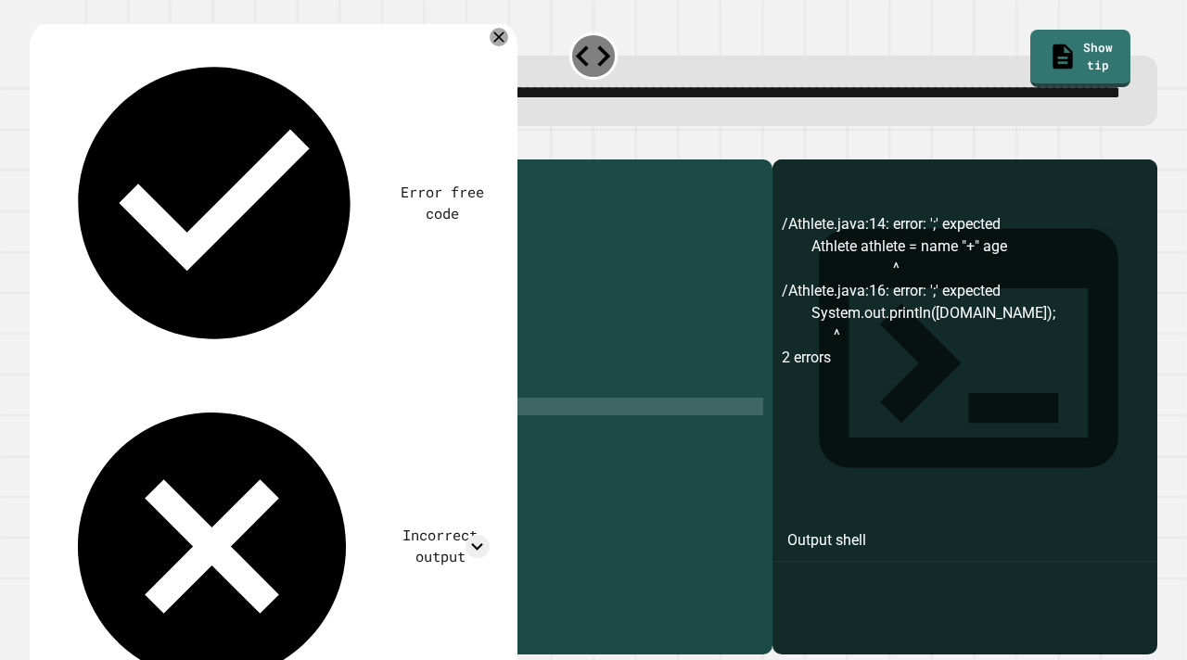
click at [502, 80] on div "Error free code /Athlete.java:14: error: ';' expected Athlete athlete = name "+…" at bounding box center [274, 376] width 488 height 715
click at [494, 46] on icon at bounding box center [499, 37] width 19 height 19
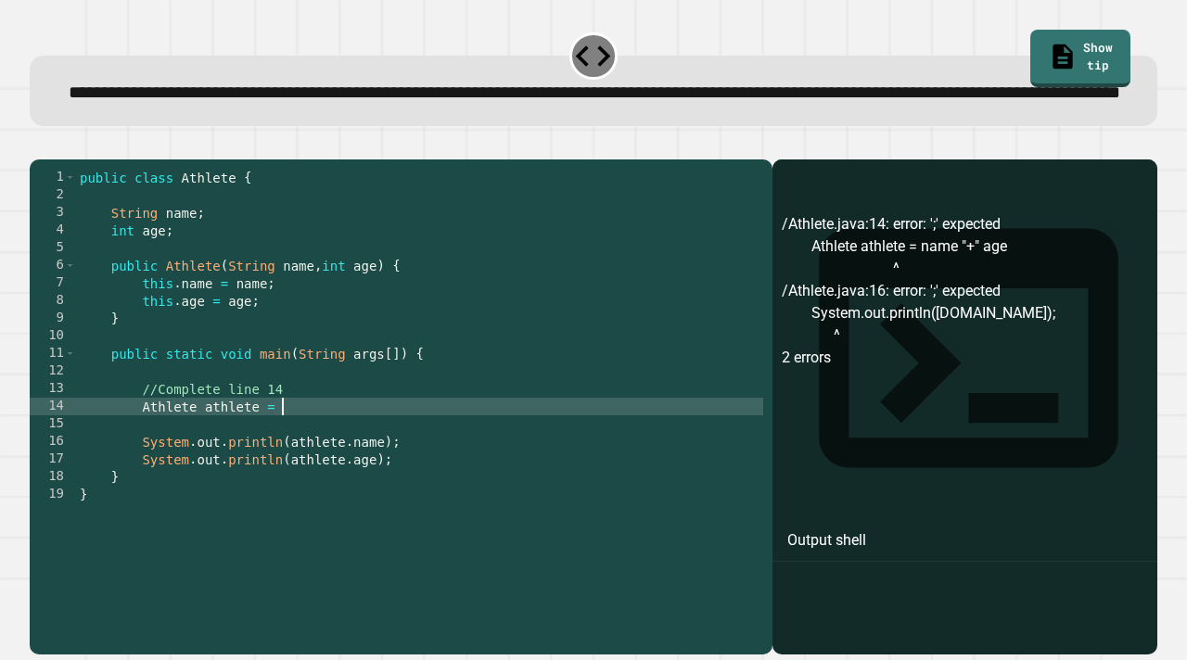
click at [306, 463] on div "public class Athlete { String name ; int age ; public Athlete ( String name , i…" at bounding box center [419, 389] width 687 height 441
click at [323, 464] on div "public class Athlete { String name ; int age ; public Athlete ( String name , i…" at bounding box center [419, 389] width 687 height 441
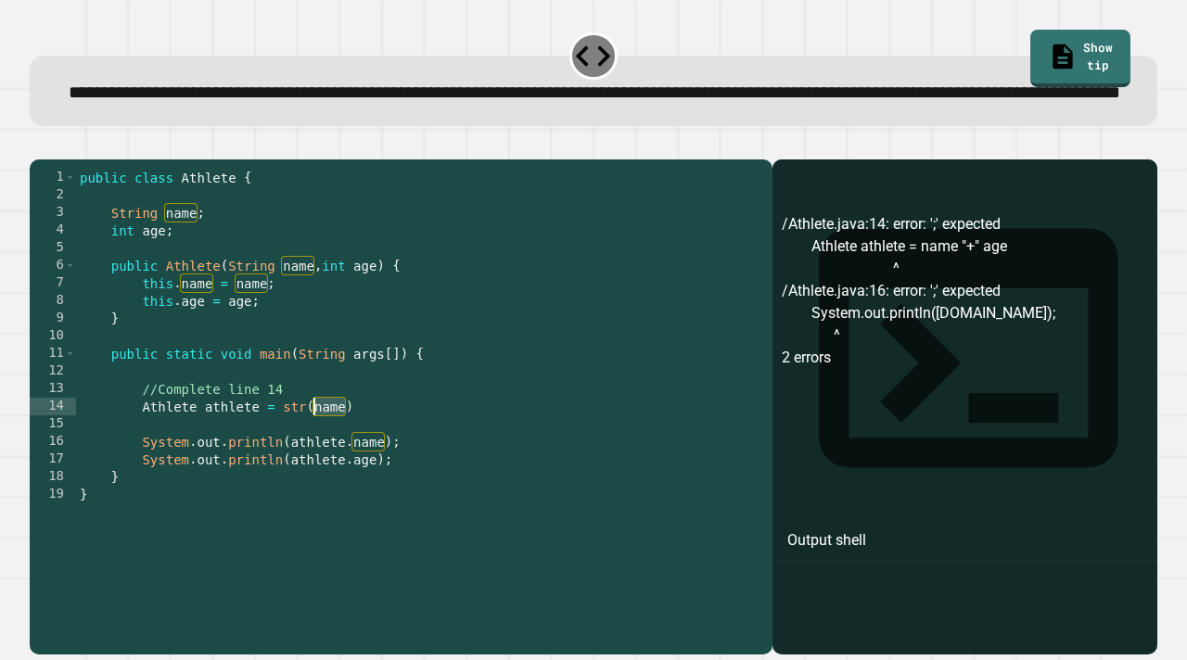
click at [323, 464] on div "public class Athlete { String name ; int age ; public Athlete ( String name , i…" at bounding box center [419, 389] width 687 height 441
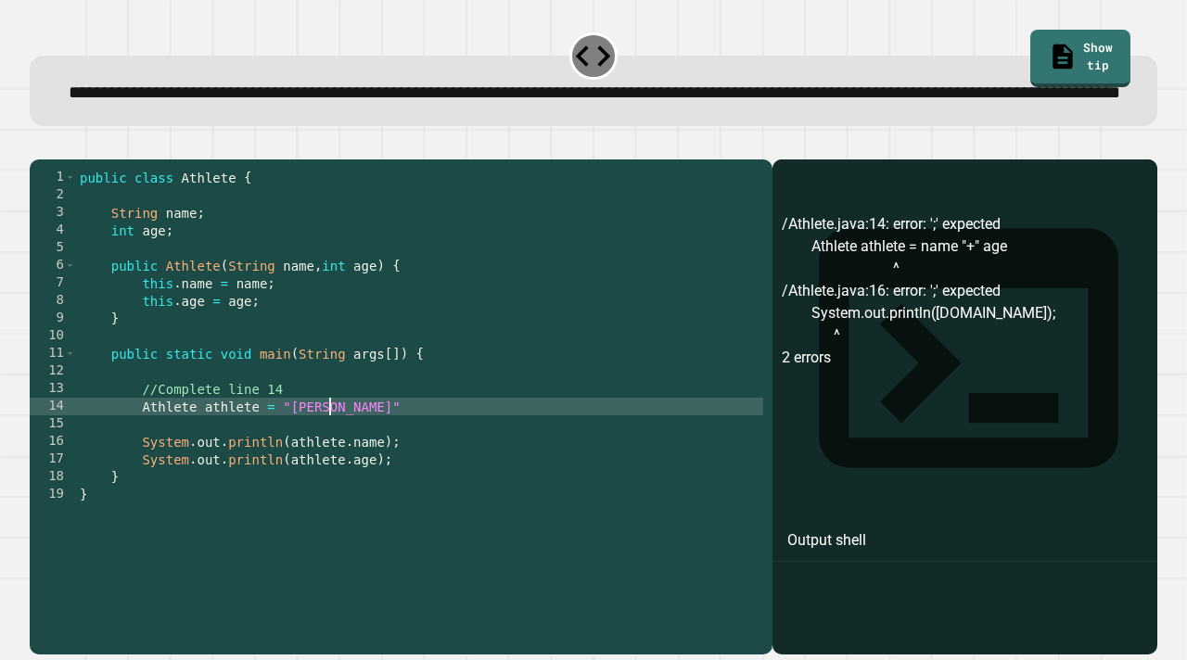
scroll to position [0, 17]
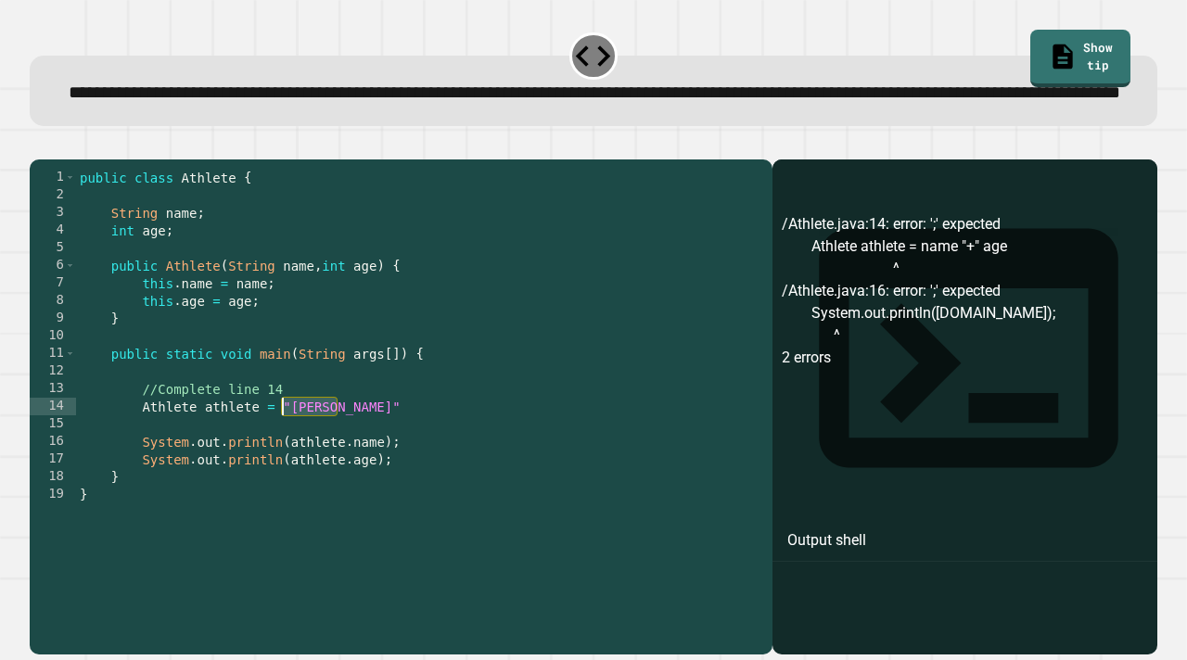
drag, startPoint x: 340, startPoint y: 460, endPoint x: 285, endPoint y: 460, distance: 55.7
click at [285, 460] on div "public class Athlete { String name ; int age ; public Athlete ( String name , i…" at bounding box center [419, 389] width 687 height 441
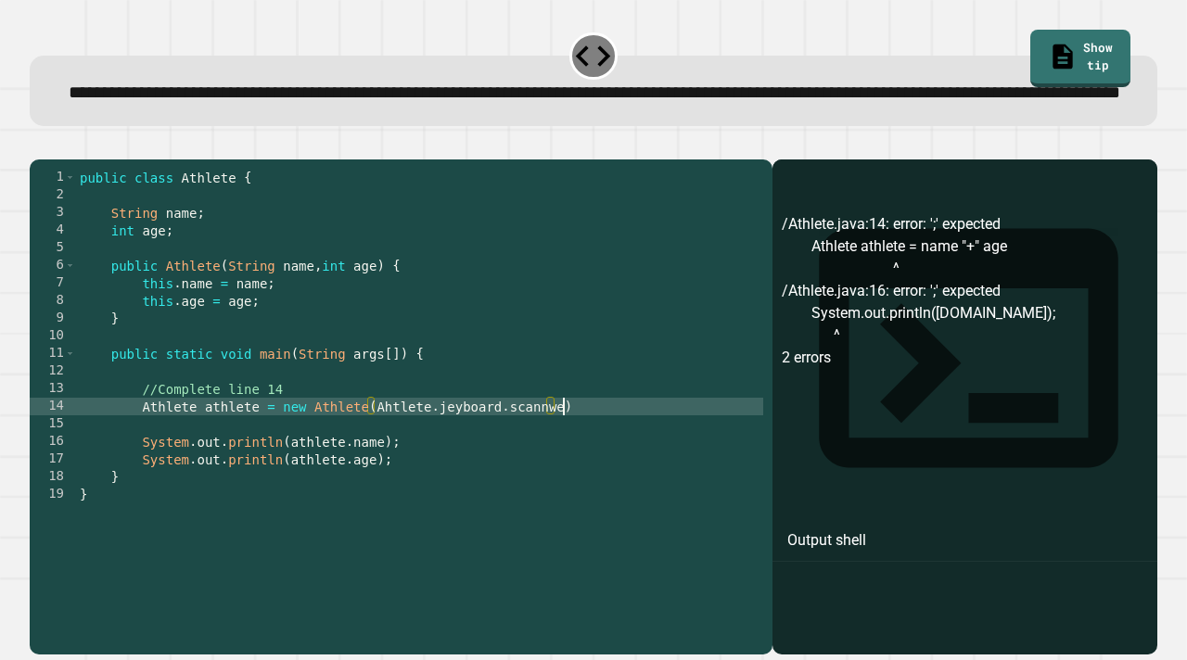
scroll to position [0, 34]
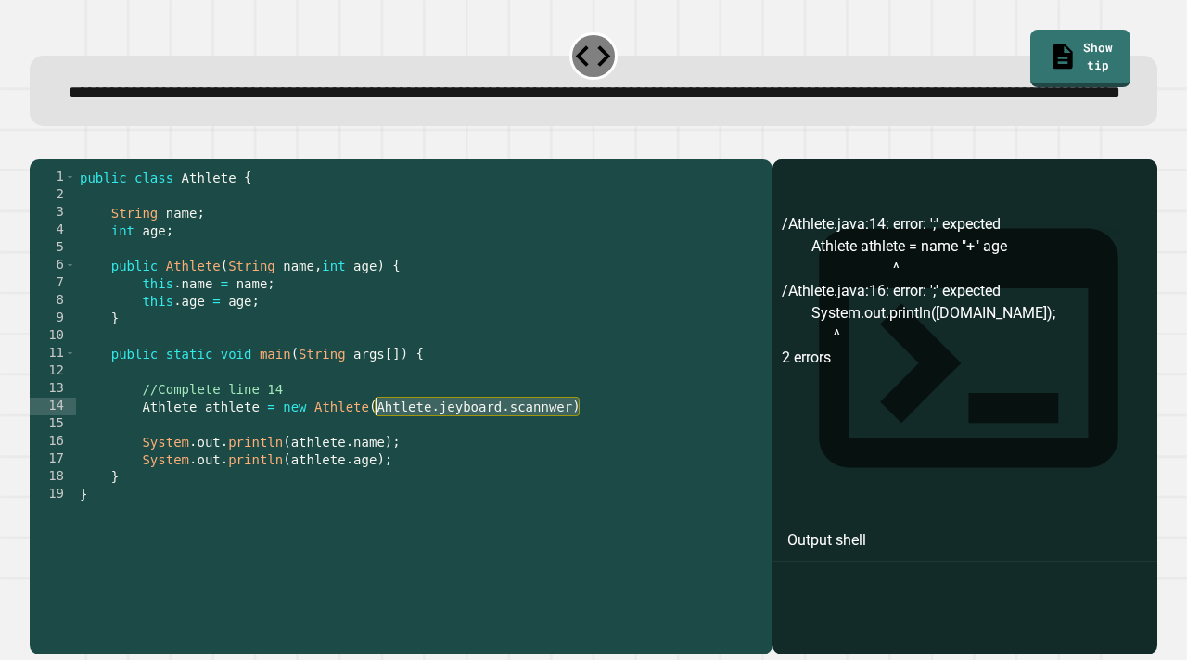
drag, startPoint x: 581, startPoint y: 464, endPoint x: 370, endPoint y: 466, distance: 210.6
click at [371, 467] on div "public class Athlete { String name ; int age ; public Athlete ( String name , i…" at bounding box center [419, 389] width 687 height 441
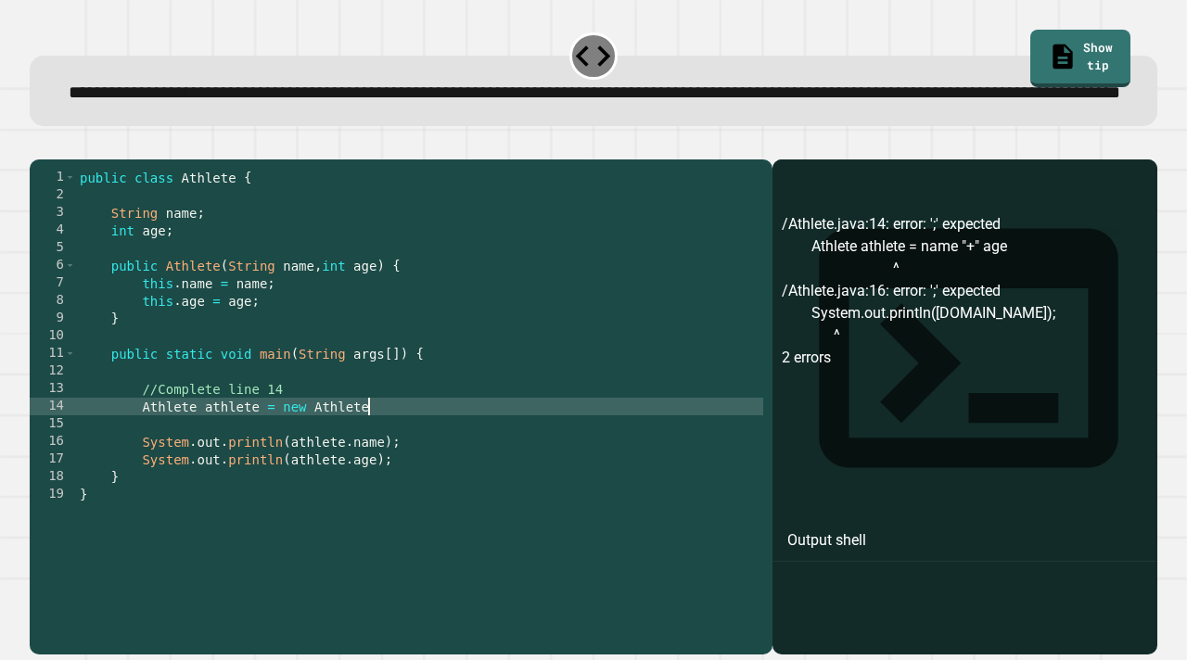
scroll to position [0, 19]
click at [411, 467] on div "public class Athlete { String name ; int age ; public Athlete ( String name , i…" at bounding box center [419, 389] width 687 height 441
click at [42, 160] on div at bounding box center [594, 148] width 1128 height 22
click at [39, 145] on icon "button" at bounding box center [39, 145] width 0 height 0
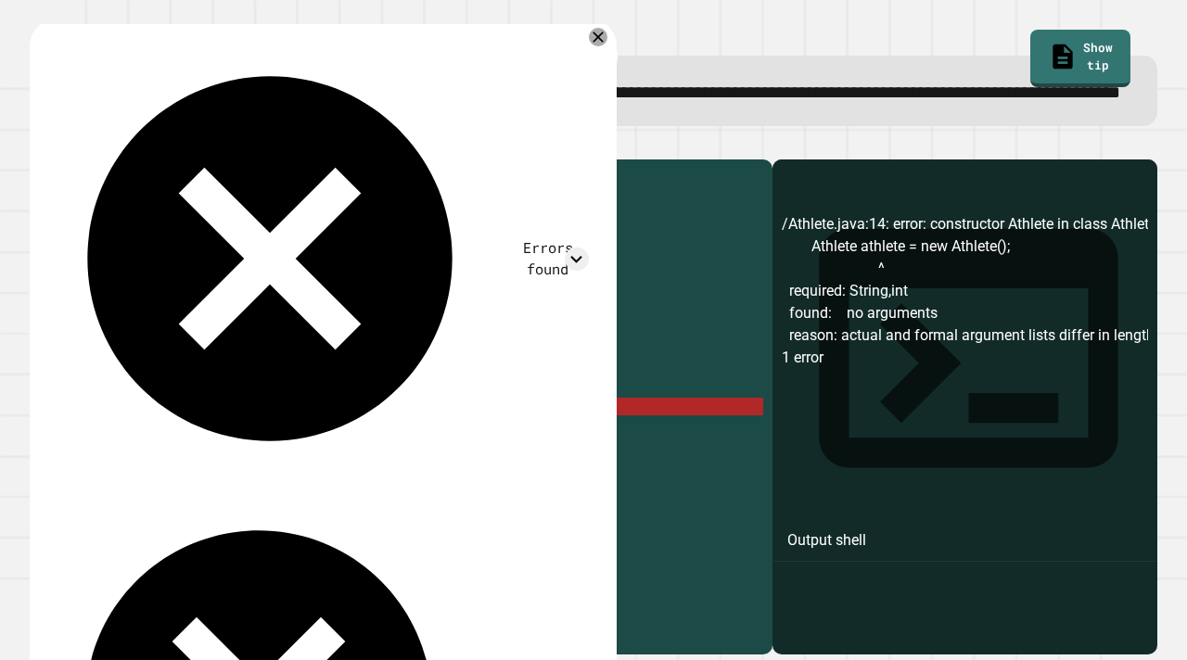
click at [400, 462] on div "public class Athlete { String name ; int age ; public Athlete ( String name , i…" at bounding box center [419, 389] width 687 height 441
click at [238, 461] on div "public class Athlete { String name ; int age ; public Athlete ( String name , i…" at bounding box center [419, 389] width 687 height 441
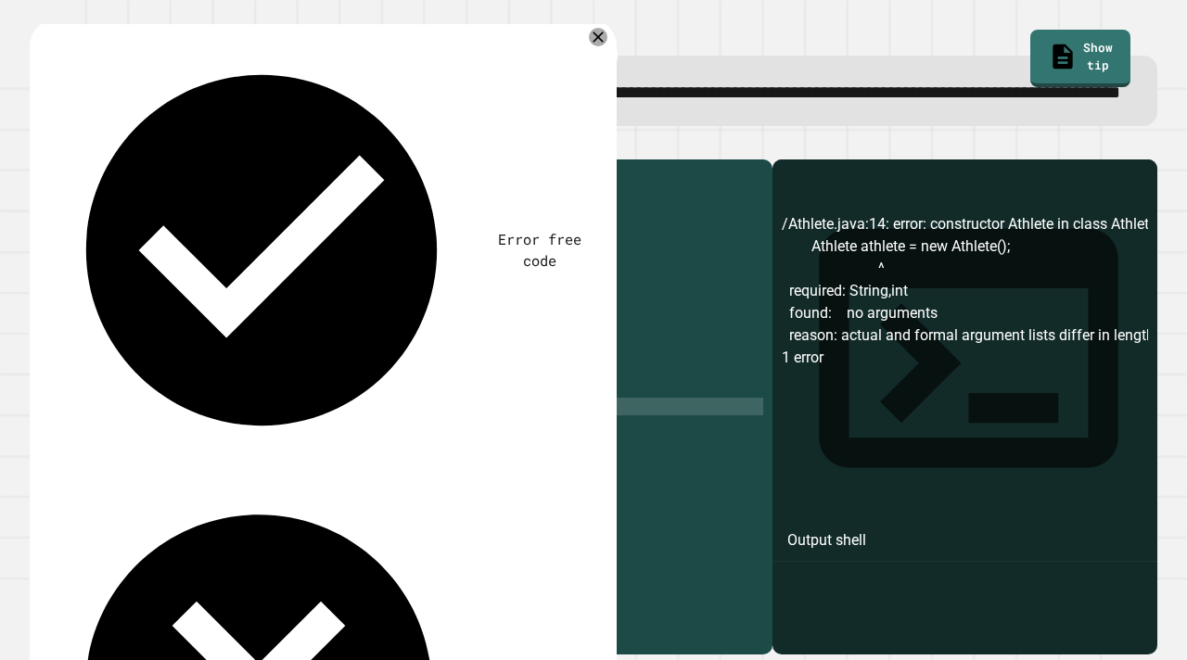
click at [341, 458] on div "public class Athlete { String name ; int age ; public Athlete ( String name , i…" at bounding box center [419, 389] width 687 height 441
click at [209, 460] on div "public class Athlete { String name ; int age ; public Athlete ( String name , i…" at bounding box center [419, 389] width 687 height 441
type textarea "**********"
click at [257, 460] on div "public class Athlete { String name ; int age ; public Athlete ( String name , i…" at bounding box center [419, 389] width 687 height 441
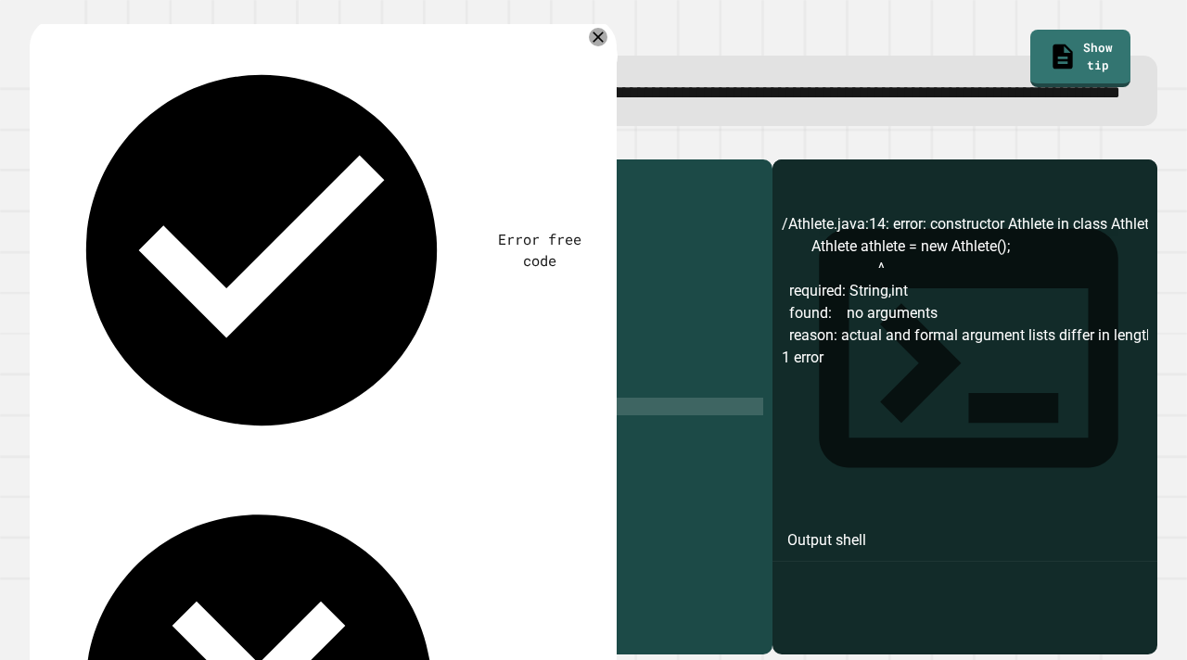
click at [314, 466] on div "public class Athlete { String name ; int age ; public Athlete ( String name , i…" at bounding box center [419, 389] width 687 height 441
click at [74, 160] on div at bounding box center [594, 148] width 1128 height 22
click at [39, 145] on icon "button" at bounding box center [39, 145] width 0 height 0
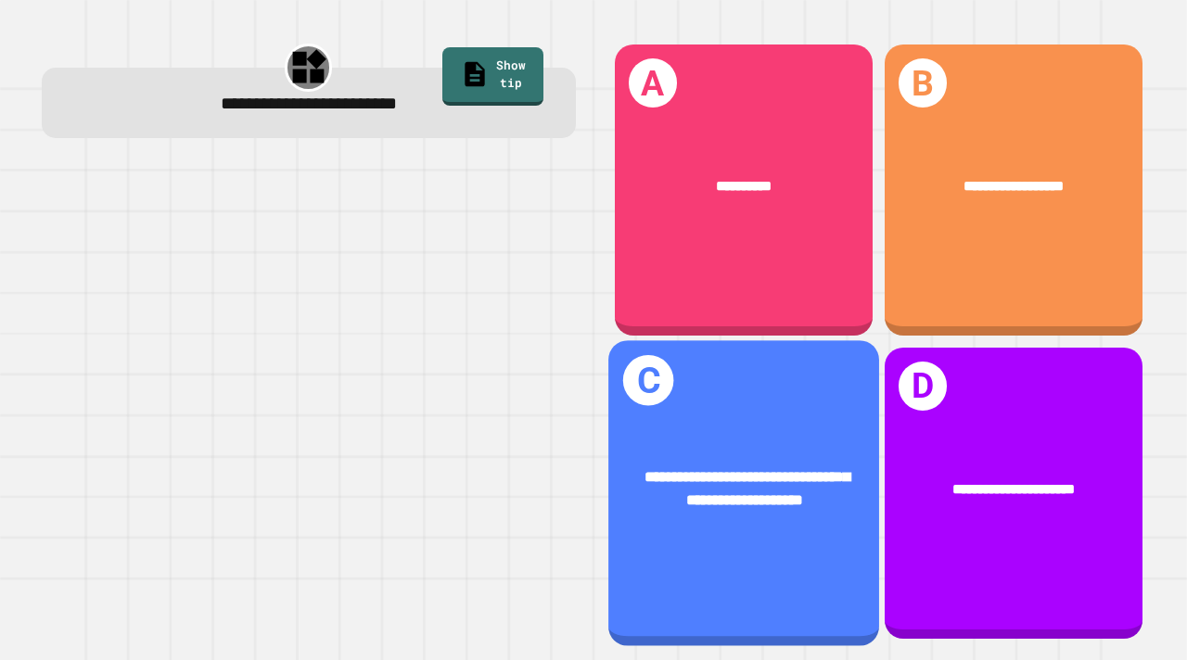
click at [663, 463] on div "**********" at bounding box center [743, 489] width 271 height 106
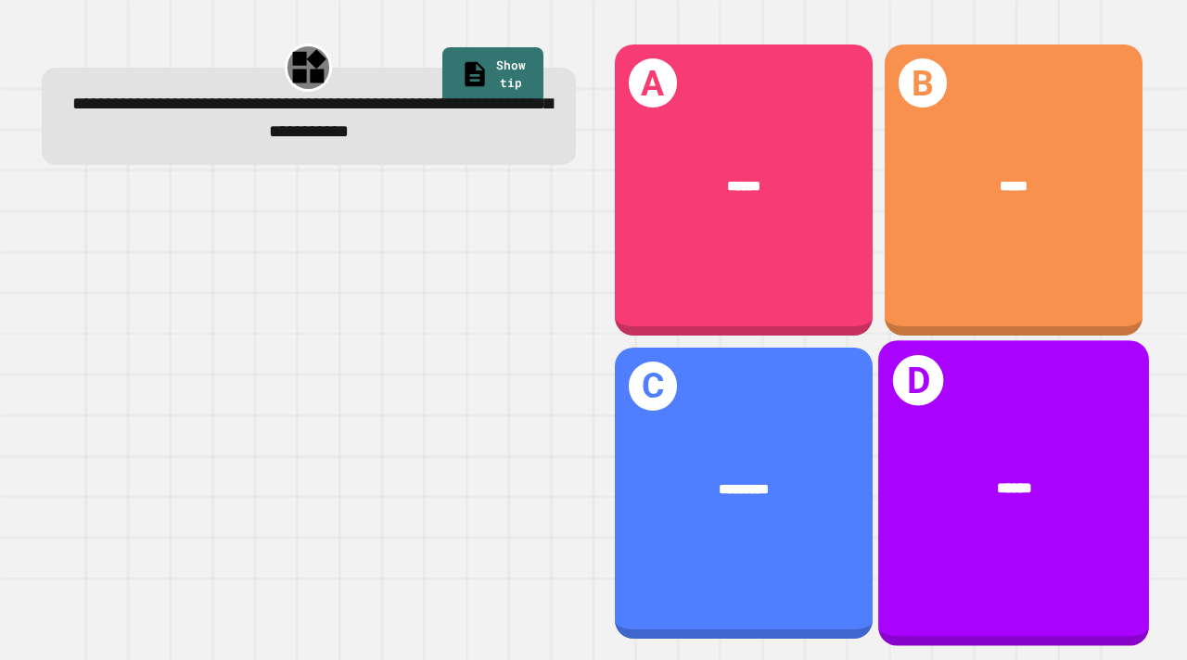
click at [987, 473] on div "******" at bounding box center [1013, 488] width 271 height 83
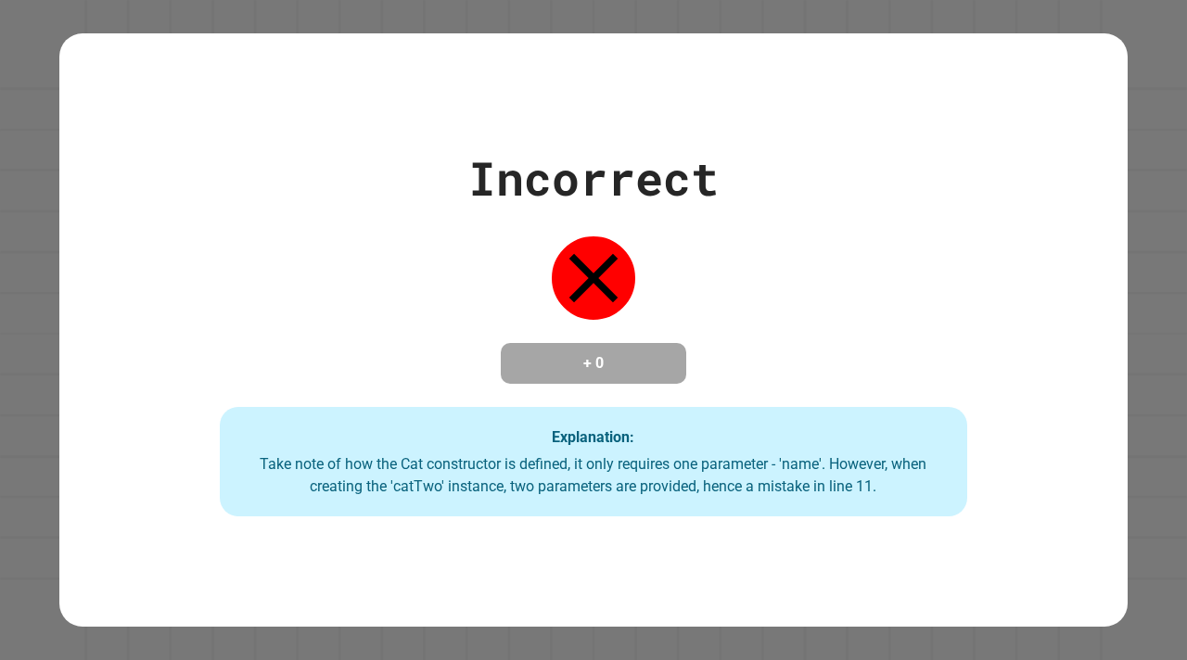
type textarea "*"
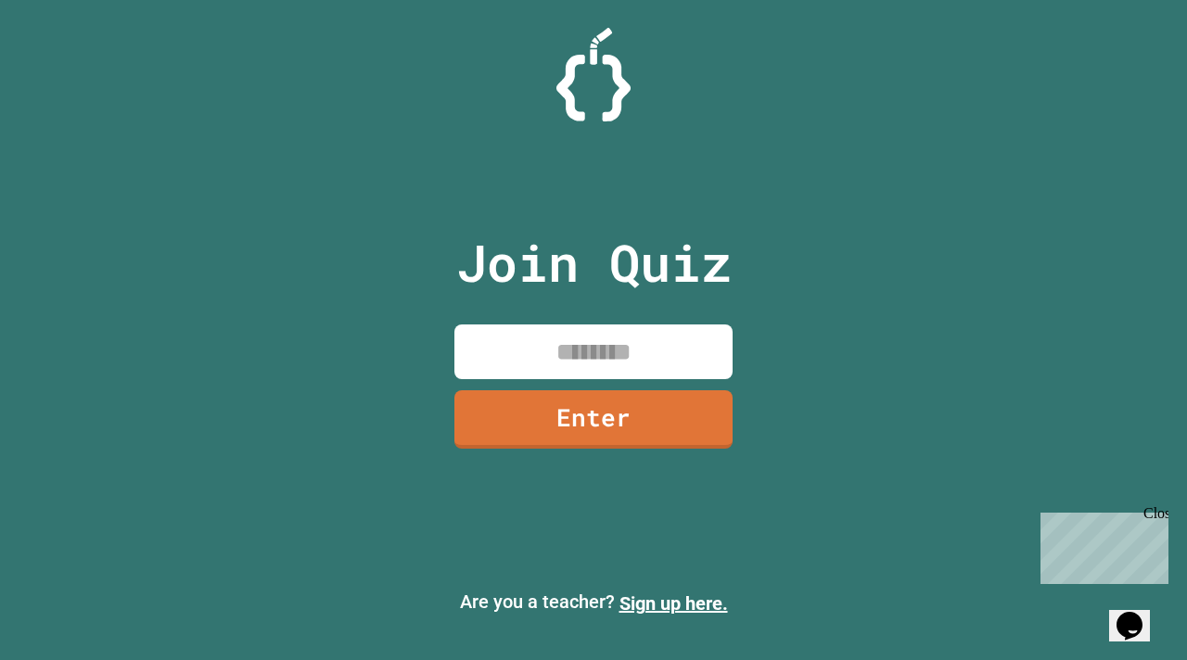
click at [650, 365] on input at bounding box center [594, 352] width 278 height 55
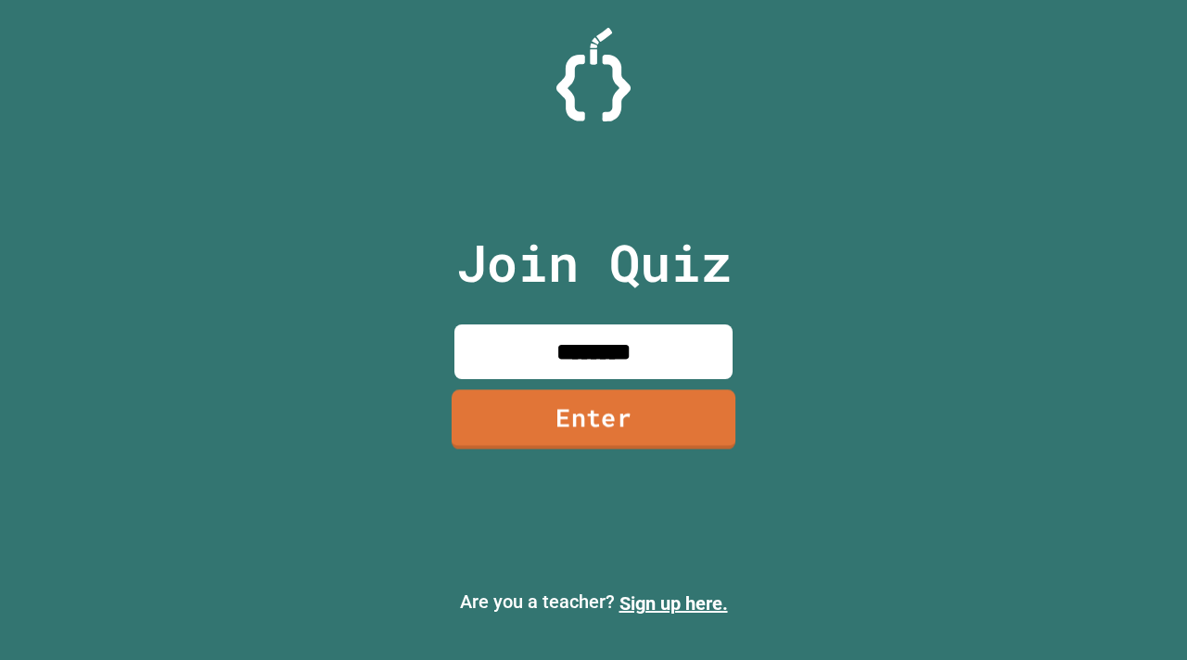
type input "********"
click at [598, 440] on link "Enter" at bounding box center [594, 420] width 284 height 59
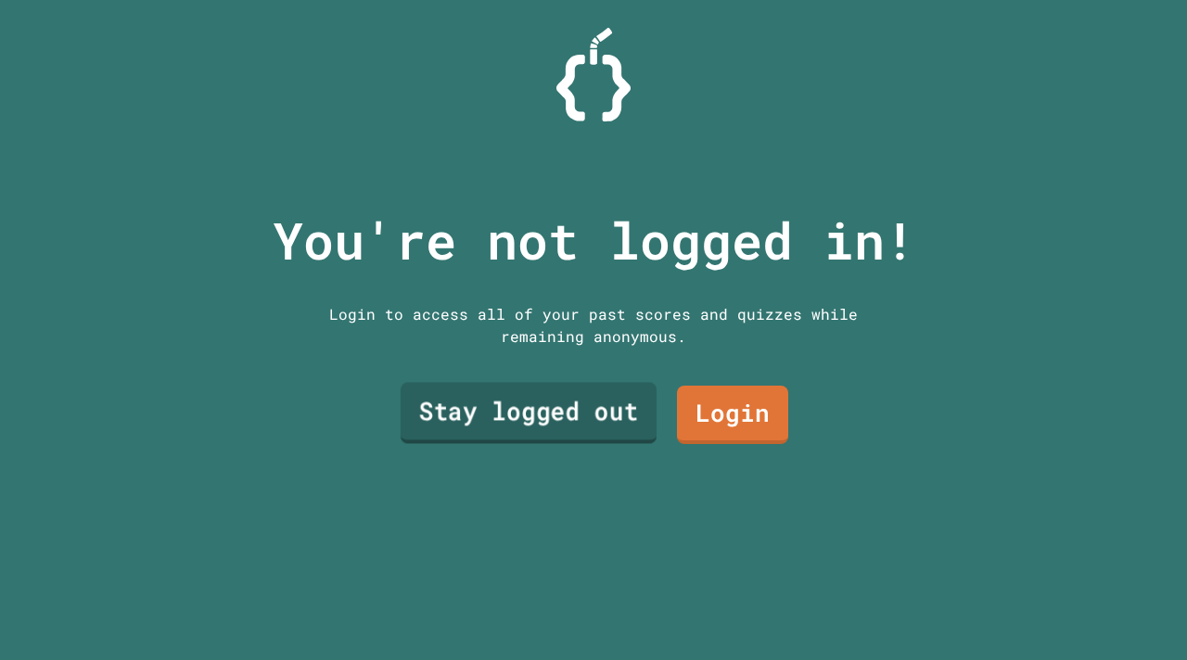
click at [598, 440] on link "Stay logged out" at bounding box center [529, 412] width 256 height 61
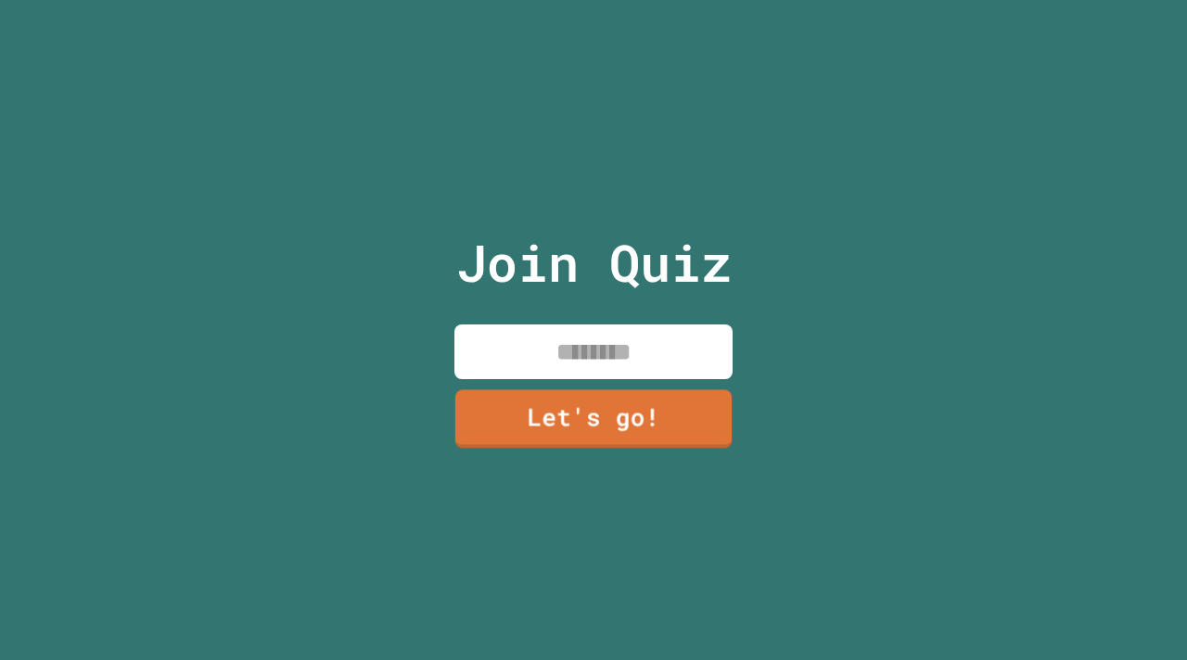
click at [605, 354] on input at bounding box center [594, 352] width 278 height 55
type input "***"
click at [581, 436] on link "Let's go!" at bounding box center [593, 418] width 274 height 61
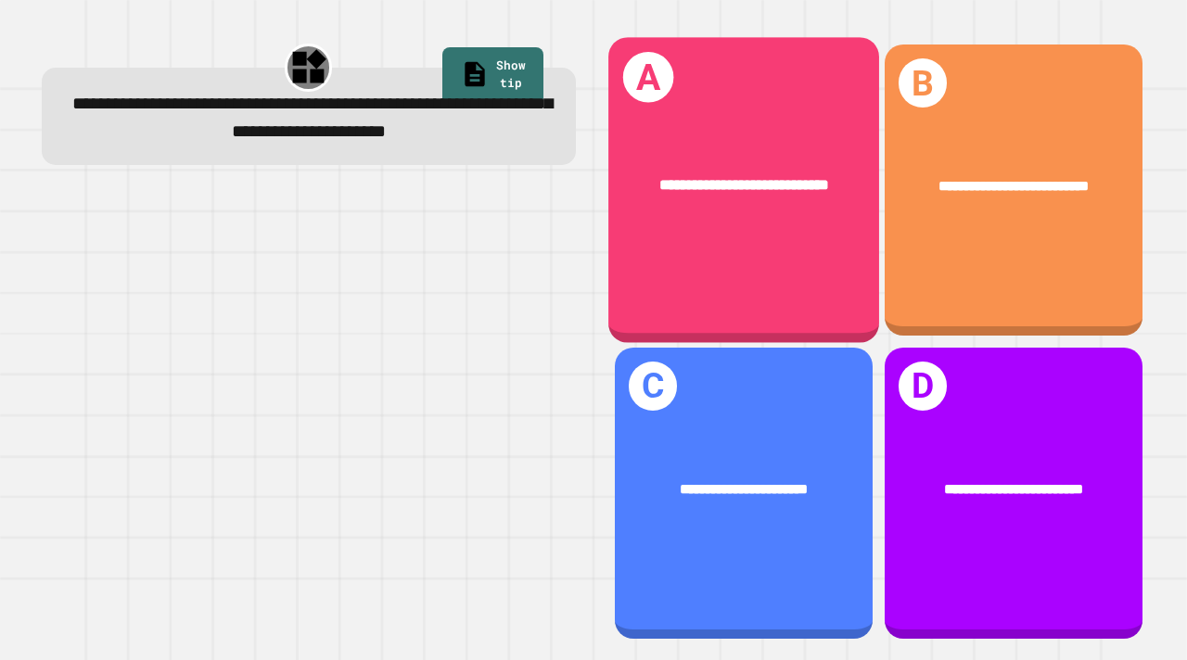
click at [733, 147] on div "**********" at bounding box center [743, 185] width 271 height 83
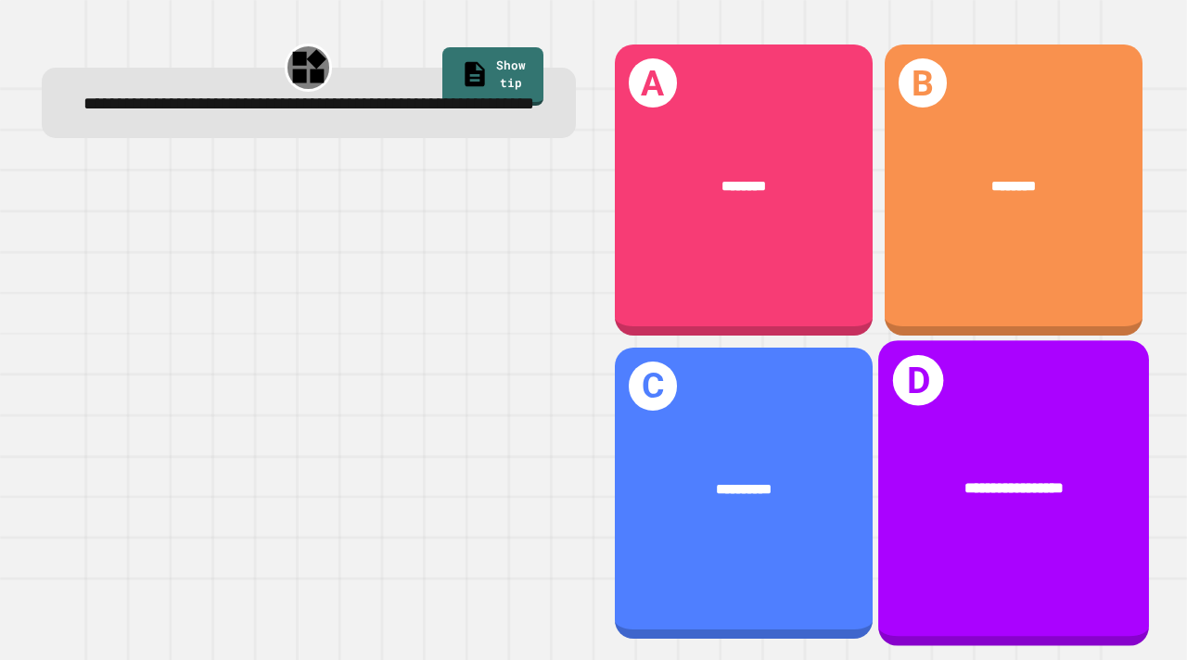
click at [964, 443] on div "**********" at bounding box center [1013, 493] width 271 height 306
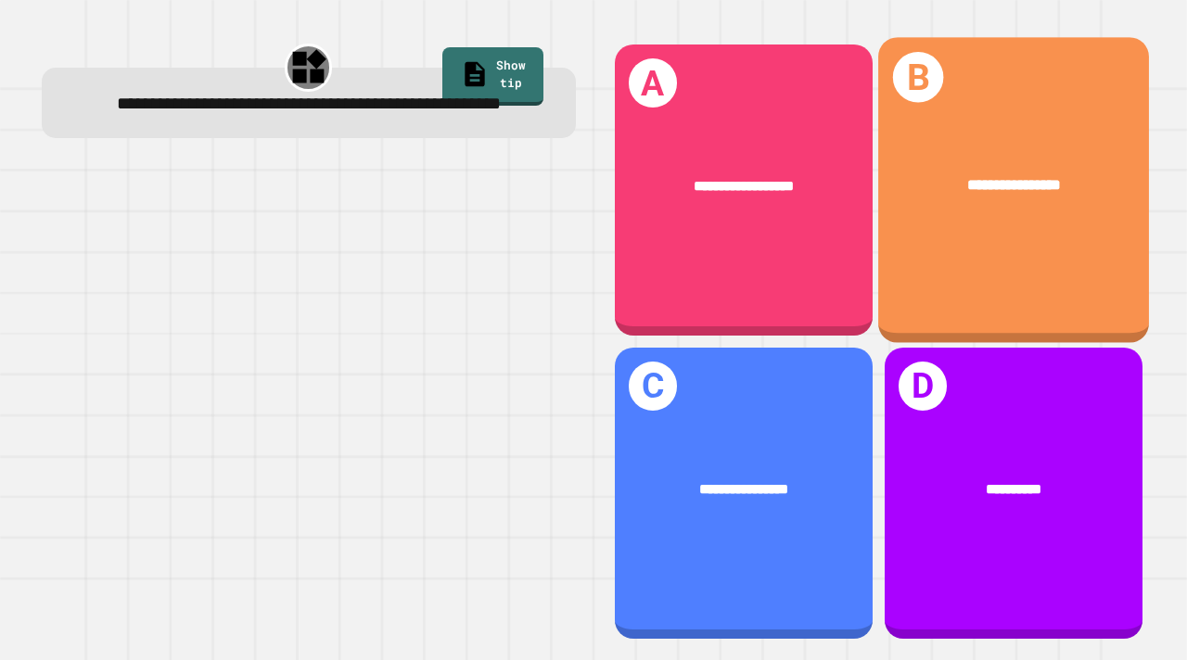
click at [1052, 182] on span "**********" at bounding box center [1014, 185] width 94 height 15
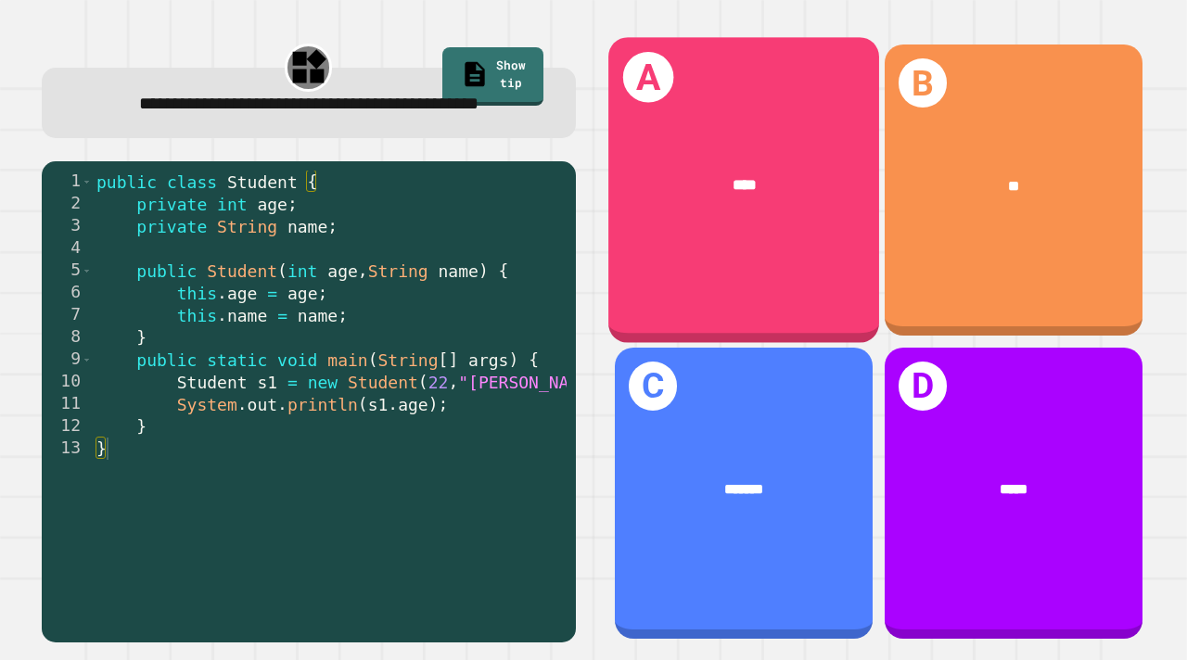
click at [940, 189] on div "**" at bounding box center [1013, 185] width 199 height 21
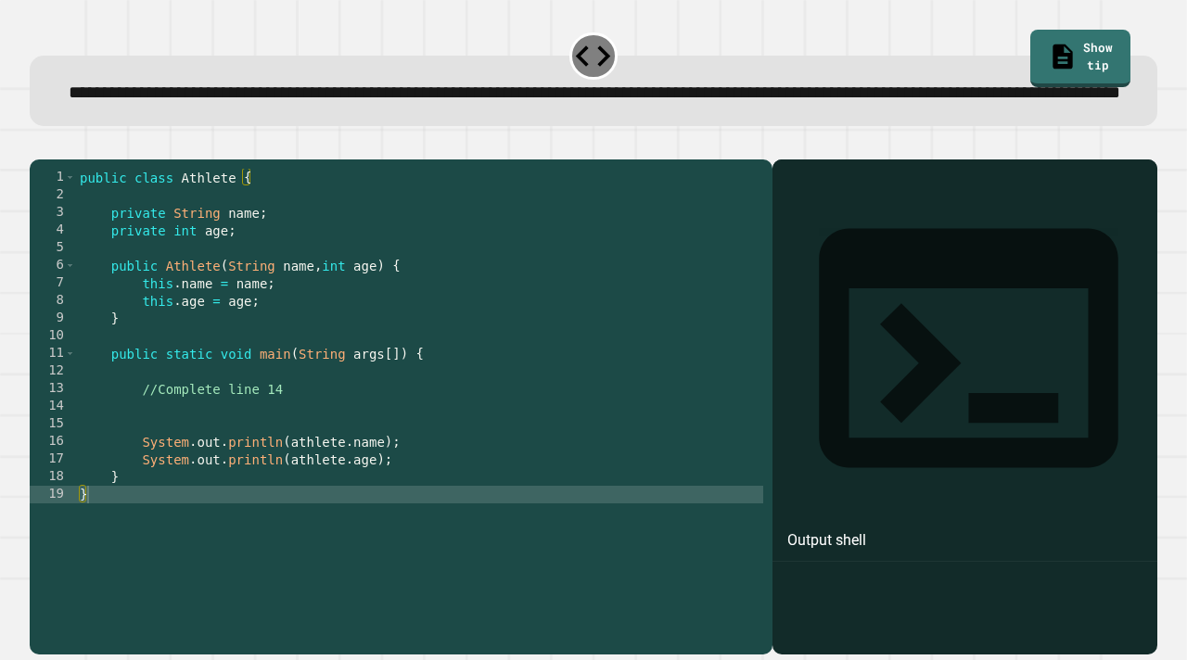
click at [291, 457] on div "public class Athlete { private String name ; private int age ; public Athlete (…" at bounding box center [419, 389] width 687 height 441
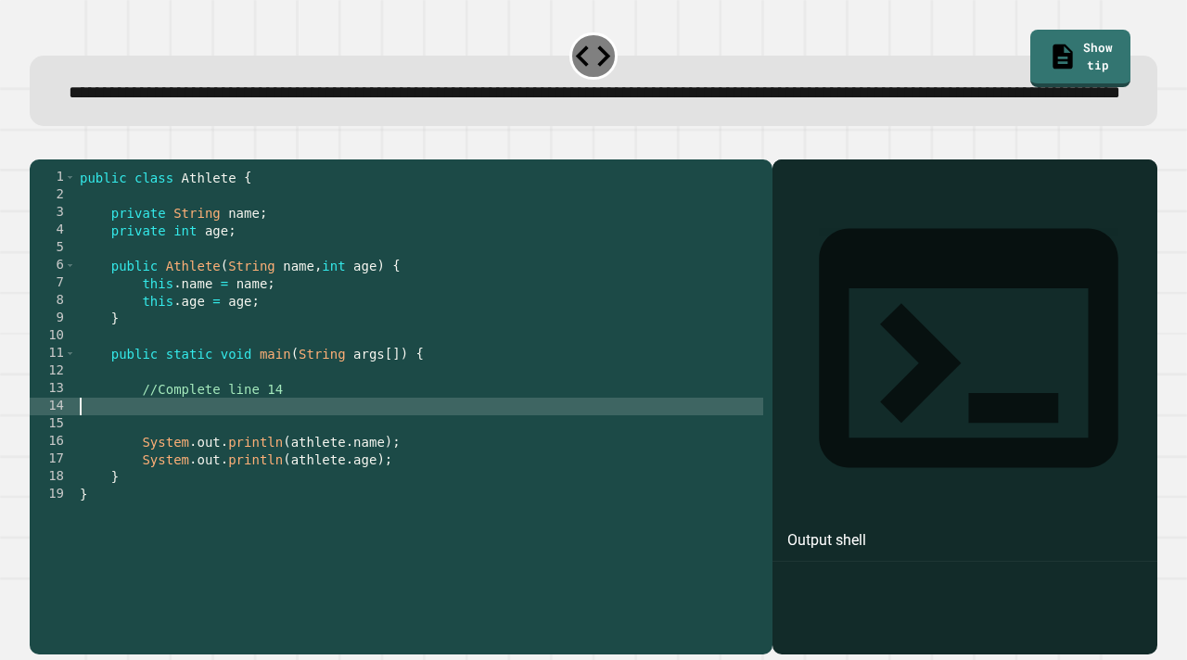
click at [291, 457] on div "public class Athlete { private String name ; private int age ; public Athlete (…" at bounding box center [419, 389] width 687 height 441
drag, startPoint x: 306, startPoint y: 455, endPoint x: 229, endPoint y: 454, distance: 77.0
click at [229, 454] on div "public class Athlete { private String name ; private int age ; public Athlete (…" at bounding box center [419, 389] width 687 height 441
click at [303, 457] on div "public class Athlete { private String name ; private int age ; public Athlete (…" at bounding box center [419, 389] width 687 height 441
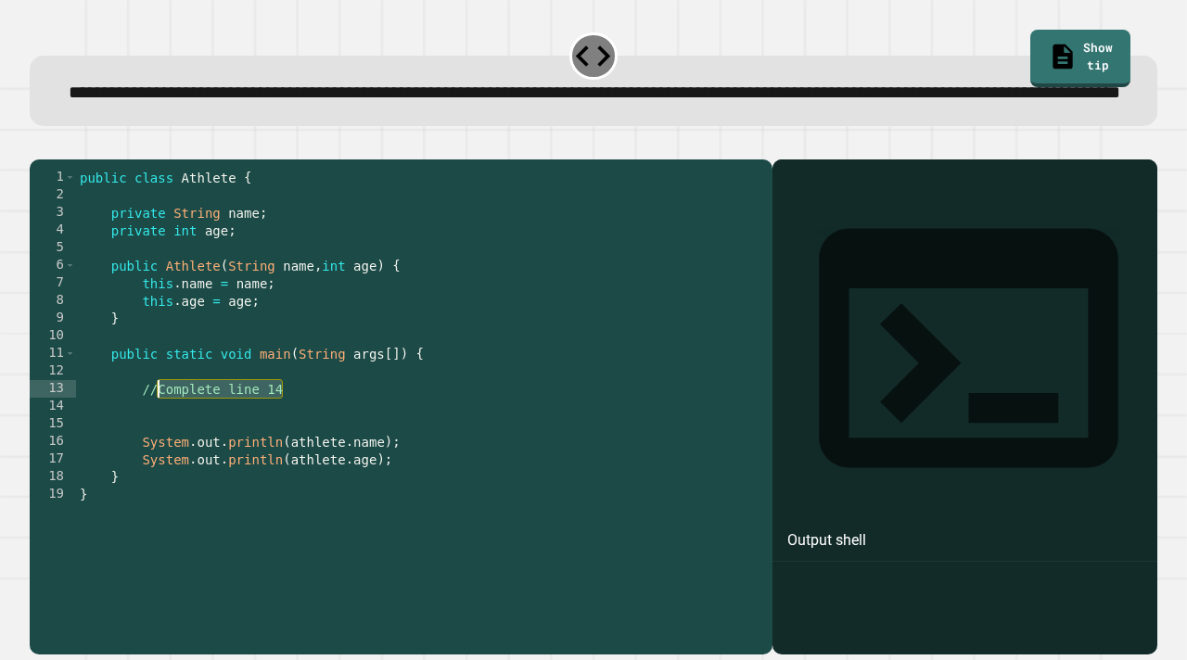
drag, startPoint x: 299, startPoint y: 454, endPoint x: 154, endPoint y: 445, distance: 144.9
click at [154, 445] on div "public class Athlete { private String name ; private int age ; public Athlete (…" at bounding box center [419, 389] width 687 height 441
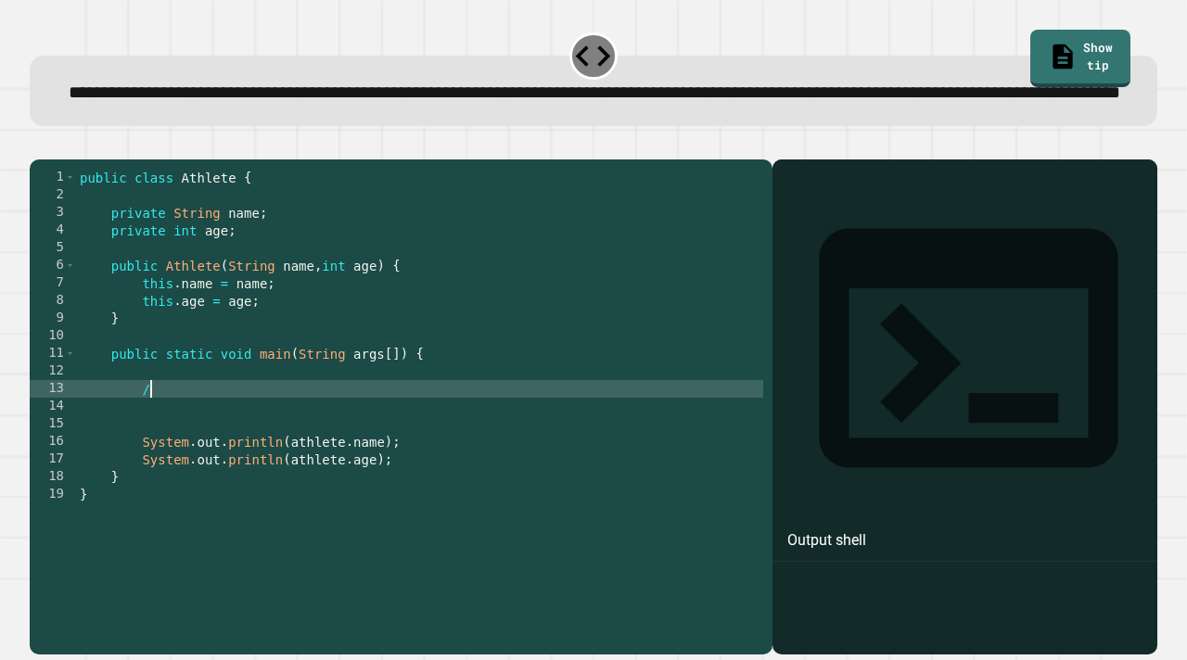
type textarea "*"
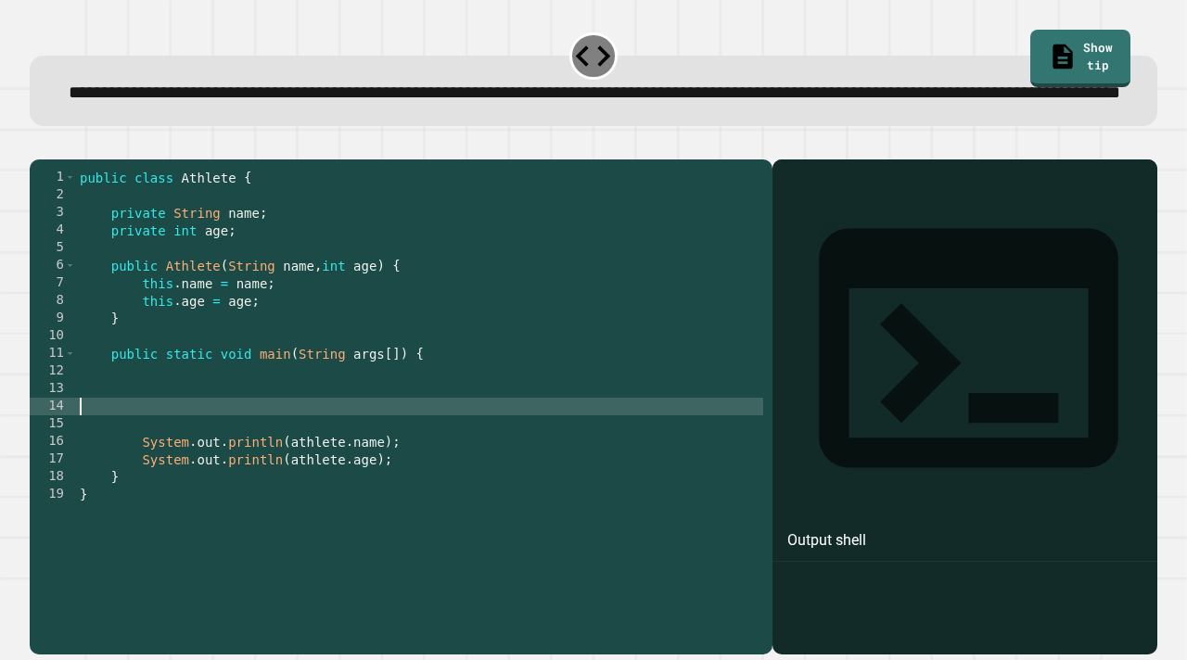
click at [163, 468] on div "public class Athlete { private String name ; private int age ; public Athlete (…" at bounding box center [419, 389] width 687 height 441
click at [189, 467] on div "public class Athlete { private String name ; private int age ; public Athlete (…" at bounding box center [419, 389] width 687 height 441
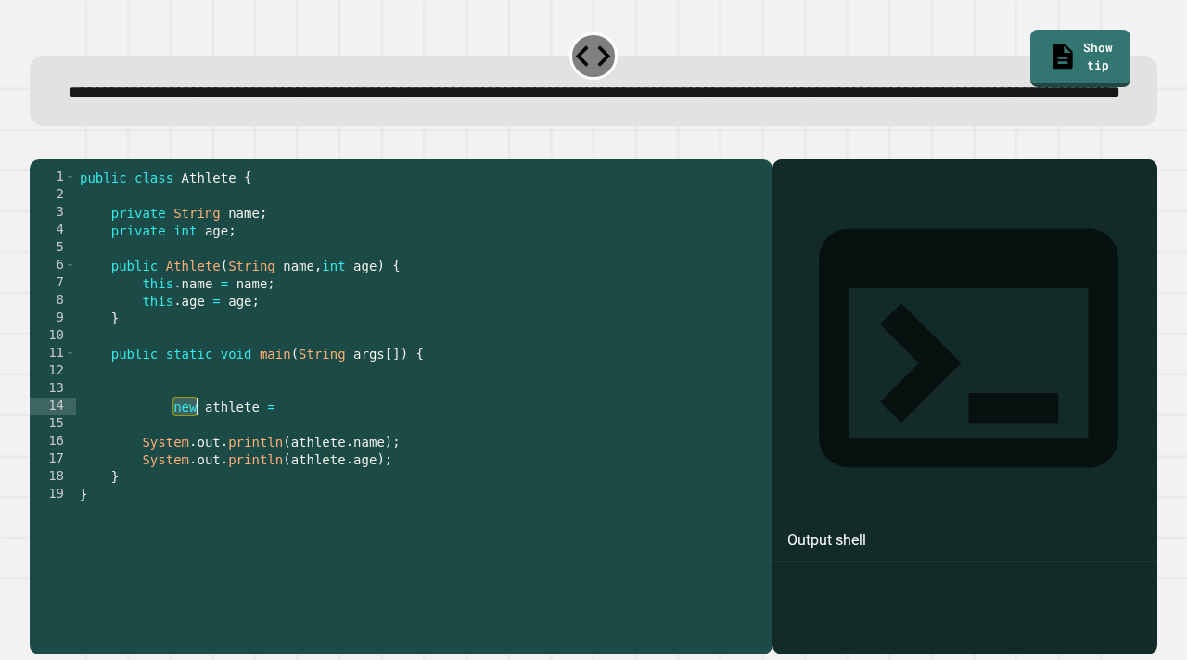
click at [189, 467] on div "public class Athlete { private String name ; private int age ; public Athlete (…" at bounding box center [419, 389] width 687 height 441
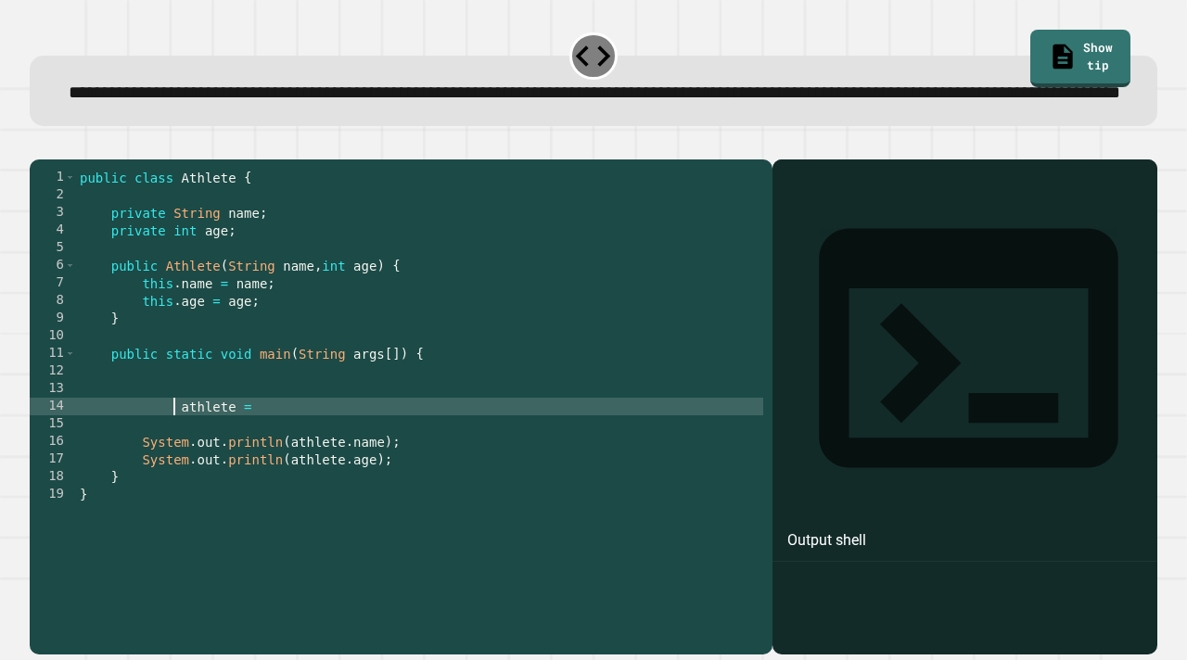
scroll to position [0, 12]
click at [254, 465] on div "public class Athlete { private String name ; private int age ; public Athlete (…" at bounding box center [419, 389] width 687 height 441
drag, startPoint x: 372, startPoint y: 464, endPoint x: 372, endPoint y: 477, distance: 13.0
click at [372, 463] on div "public class Athlete { private String name ; private int age ; public Athlete (…" at bounding box center [419, 389] width 687 height 441
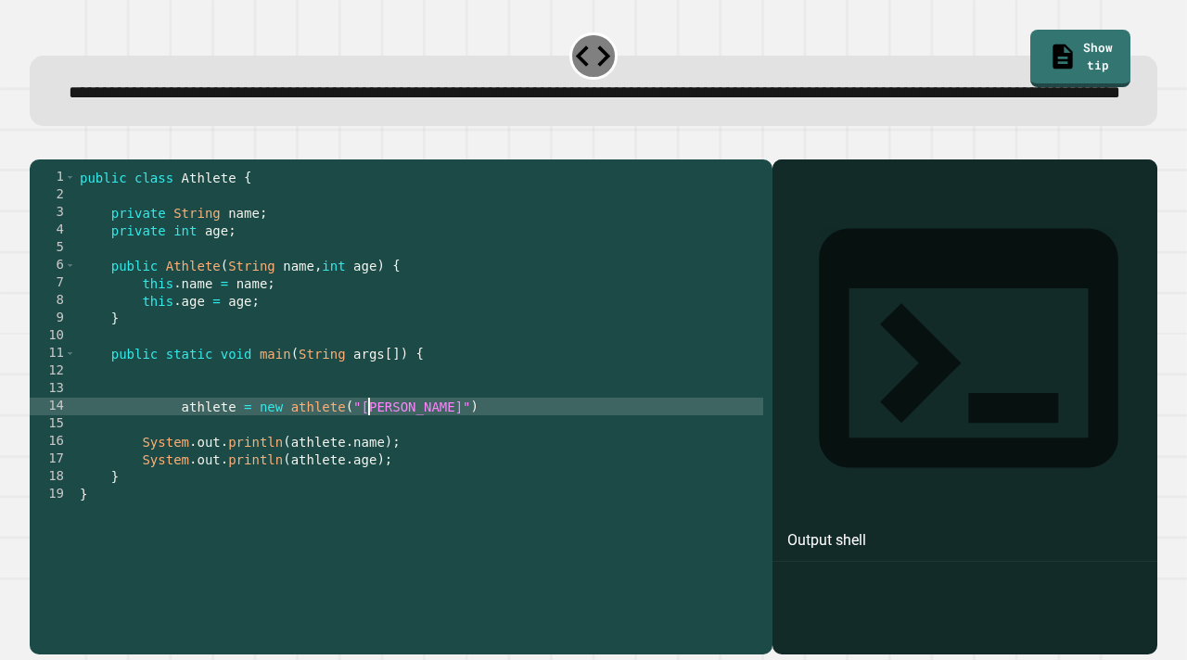
scroll to position [0, 20]
drag, startPoint x: 401, startPoint y: 467, endPoint x: 405, endPoint y: 493, distance: 26.4
click at [401, 467] on div "public class Athlete { private String name ; private int age ; public Athlete (…" at bounding box center [419, 389] width 687 height 441
click at [455, 471] on div "public class Athlete { private String name ; private int age ; public Athlete (…" at bounding box center [419, 389] width 687 height 441
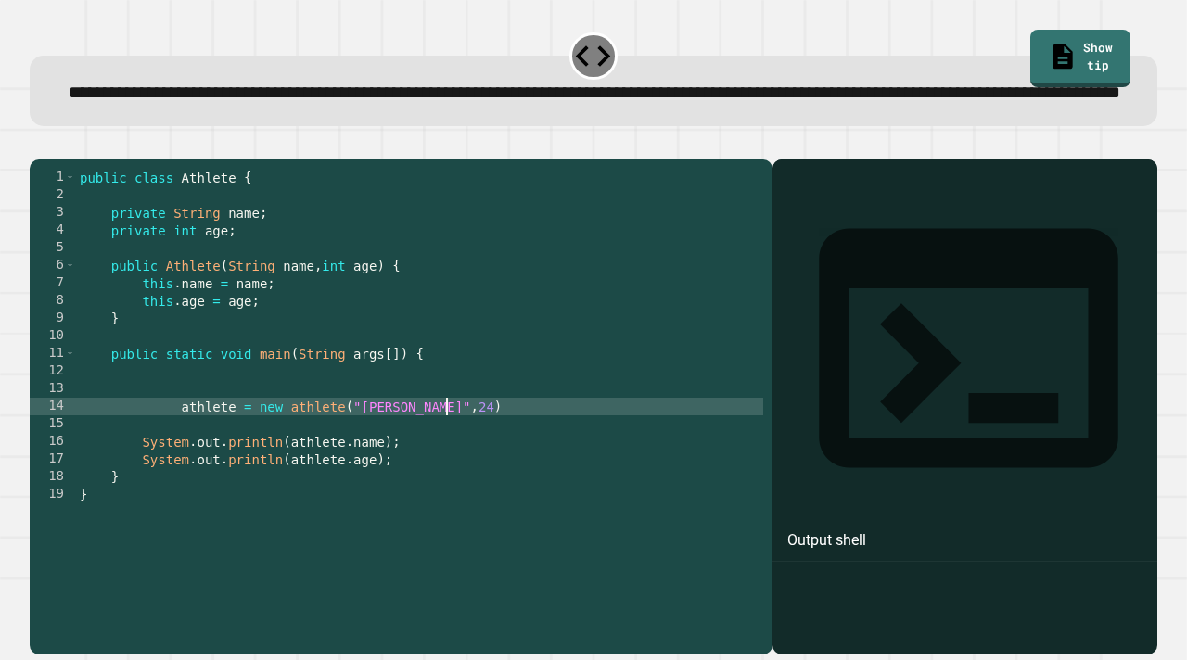
click at [451, 470] on div "public class Athlete { private String name ; private int age ; public Athlete (…" at bounding box center [419, 389] width 687 height 441
click at [57, 162] on icon "button" at bounding box center [51, 155] width 10 height 13
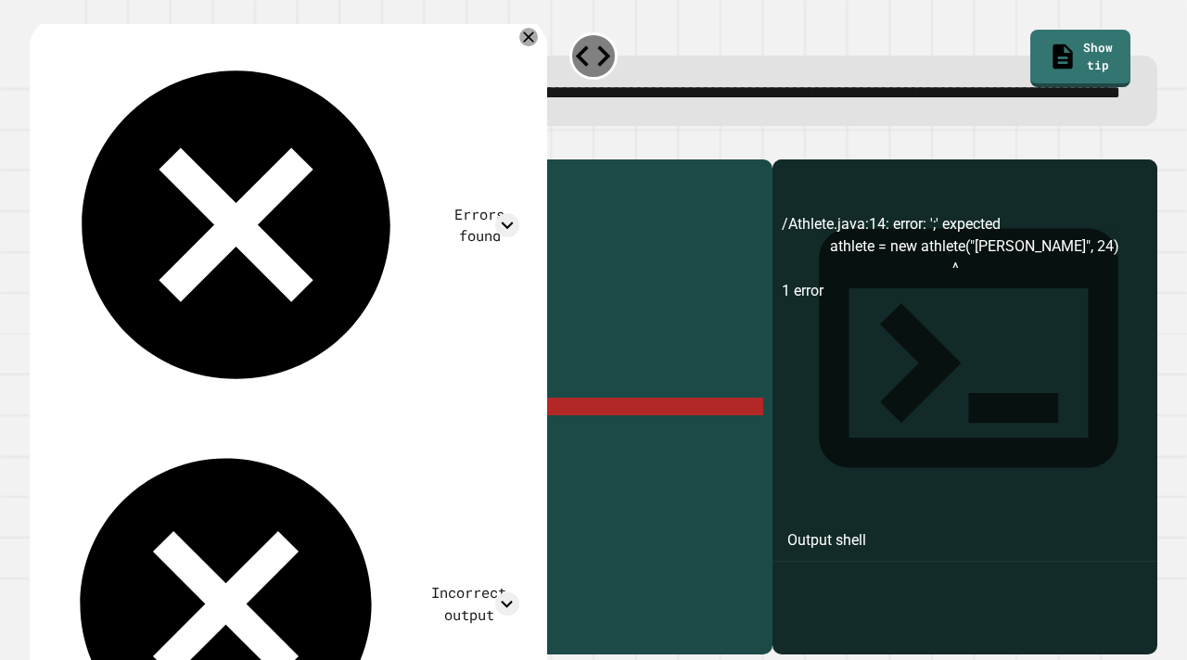
click at [184, 468] on div "public class Athlete { private String name ; private int age ; public Athlete (…" at bounding box center [419, 389] width 687 height 441
click at [346, 466] on div "public class Athlete { private String name ; private int age ; public Athlete (…" at bounding box center [419, 389] width 687 height 441
click at [188, 467] on div "public class Athlete { private String name ; private int age ; public Athlete (…" at bounding box center [419, 389] width 687 height 441
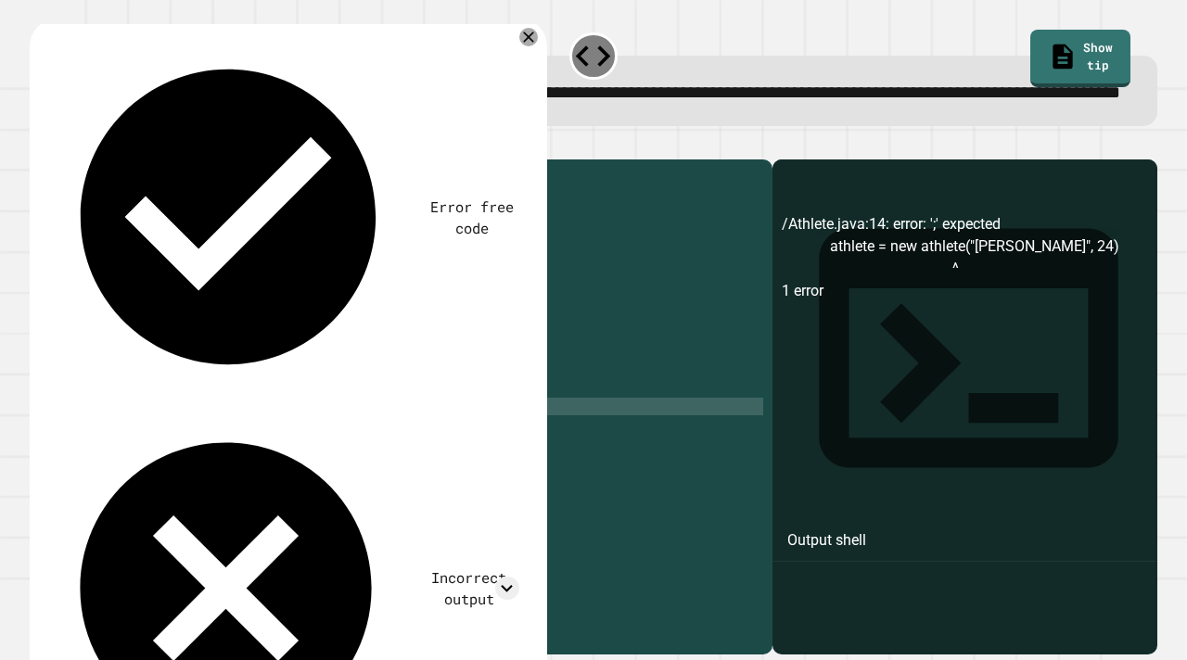
scroll to position [0, 7]
click at [300, 467] on div "public class Athlete { private String name ; private int age ; public Athlete (…" at bounding box center [419, 389] width 687 height 441
click at [39, 145] on icon "button" at bounding box center [39, 145] width 0 height 0
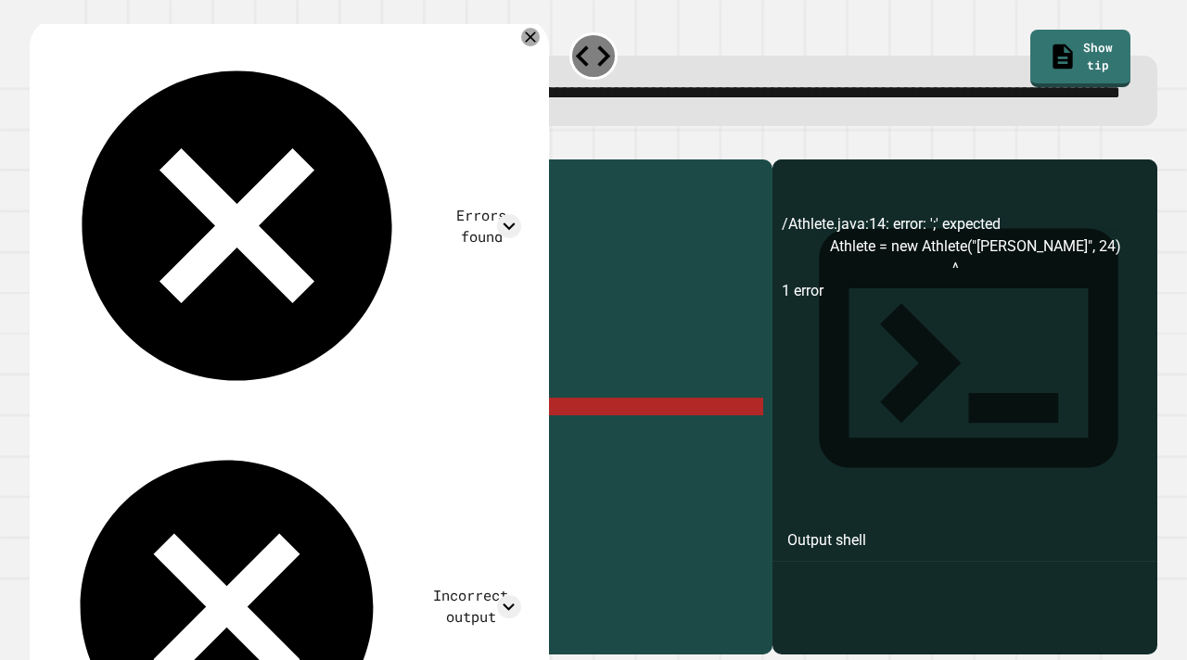
click at [400, 463] on div "public class Athlete { private String name ; private int age ; public Athlete (…" at bounding box center [419, 389] width 687 height 441
click at [428, 466] on div "public class Athlete { private String name ; private int age ; public Athlete (…" at bounding box center [419, 389] width 687 height 441
click at [519, 48] on icon at bounding box center [530, 37] width 22 height 22
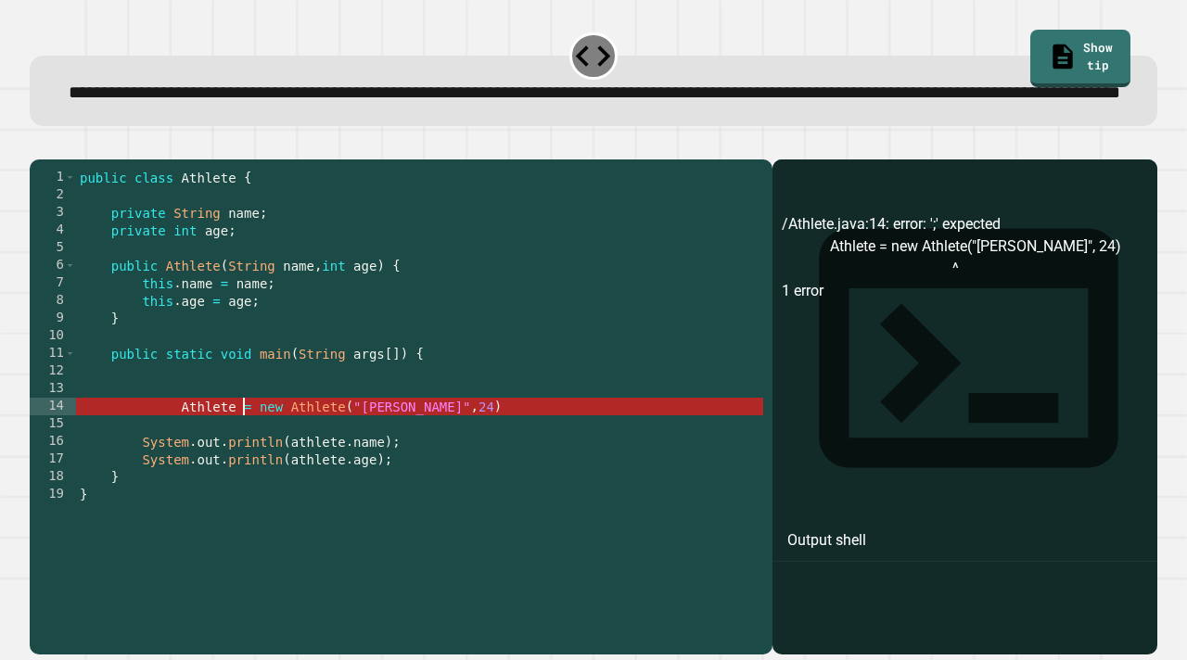
click at [244, 467] on div "public class Athlete { private String name ; private int age ; public Athlete (…" at bounding box center [419, 389] width 687 height 441
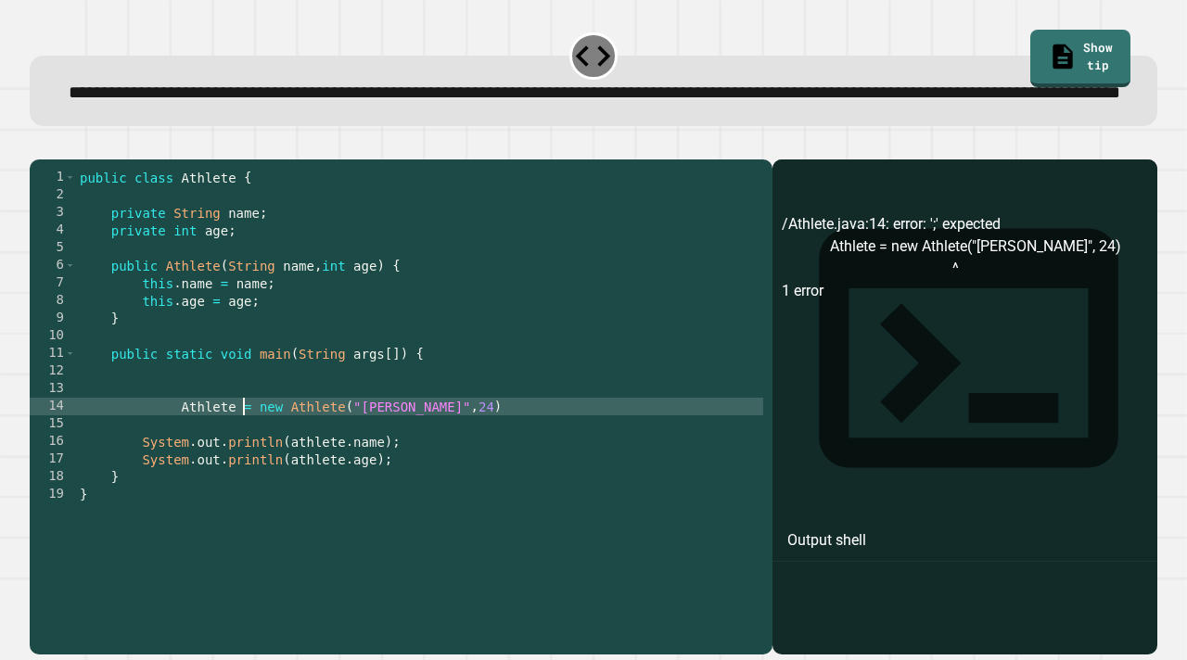
click at [236, 464] on div "public class Athlete { private String name ; private int age ; public Athlete (…" at bounding box center [419, 389] width 687 height 441
click at [84, 228] on div "public class Athlete { private String name ; private int age ; public Athlete (…" at bounding box center [419, 389] width 687 height 441
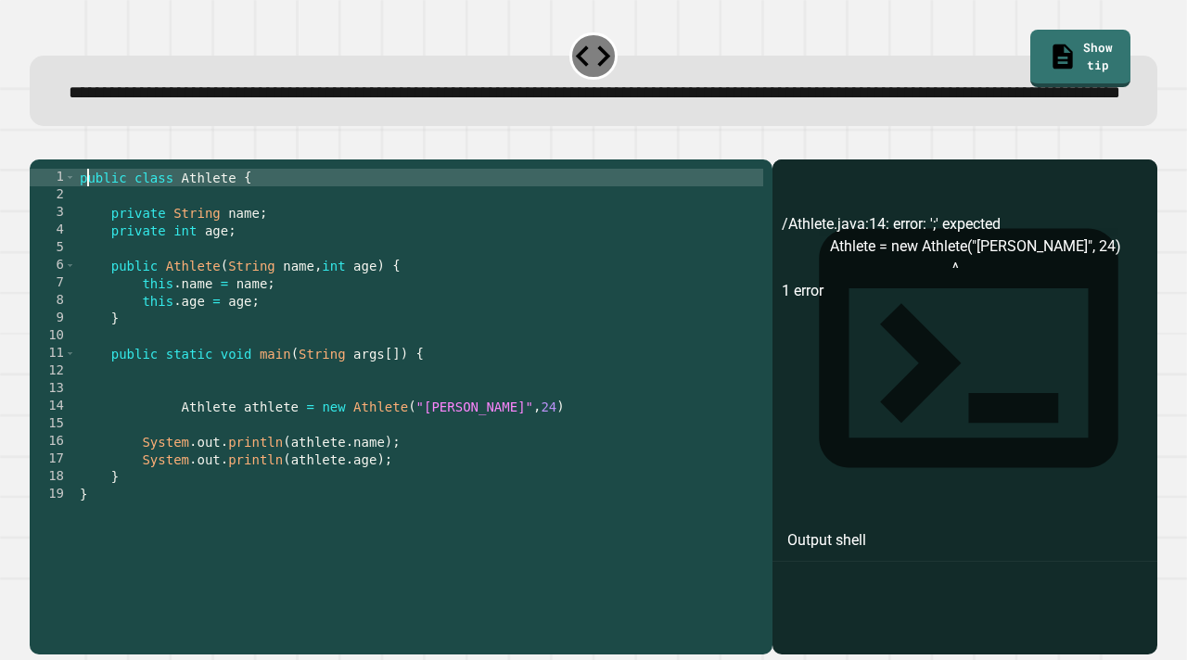
scroll to position [0, 11]
click at [77, 160] on div at bounding box center [594, 148] width 1128 height 22
click at [57, 162] on icon "button" at bounding box center [51, 155] width 10 height 13
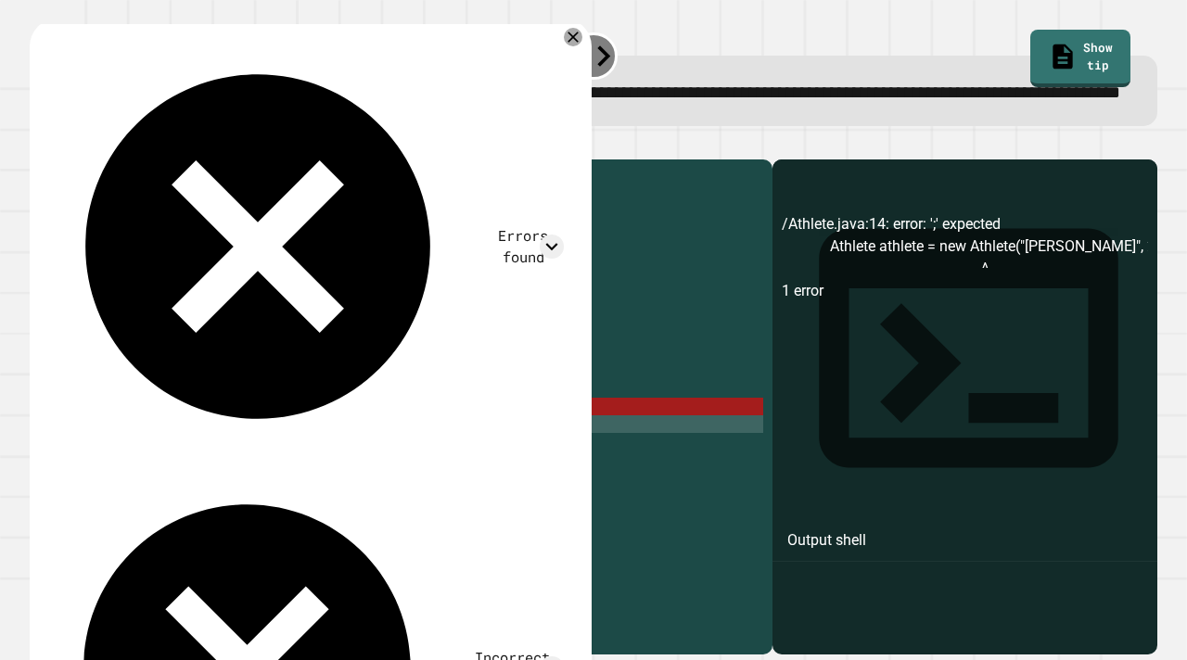
scroll to position [0, 4]
click at [523, 479] on div "public class Athlete { private String name ; private int age ; public Athlete (…" at bounding box center [419, 389] width 687 height 441
click at [519, 471] on div "public class Athlete { private String name ; private int age ; public Athlete (…" at bounding box center [419, 389] width 687 height 441
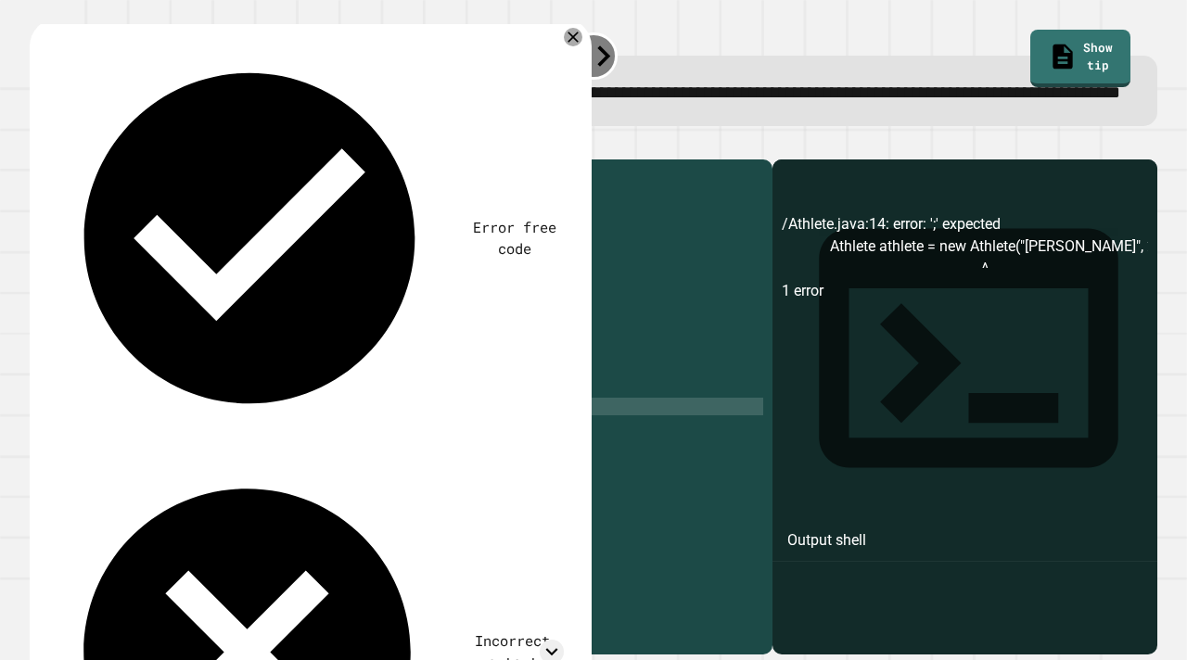
scroll to position [0, 30]
type textarea "**********"
click at [75, 160] on div at bounding box center [594, 148] width 1128 height 22
click at [70, 160] on div at bounding box center [594, 148] width 1128 height 22
click at [39, 145] on icon "button" at bounding box center [39, 145] width 0 height 0
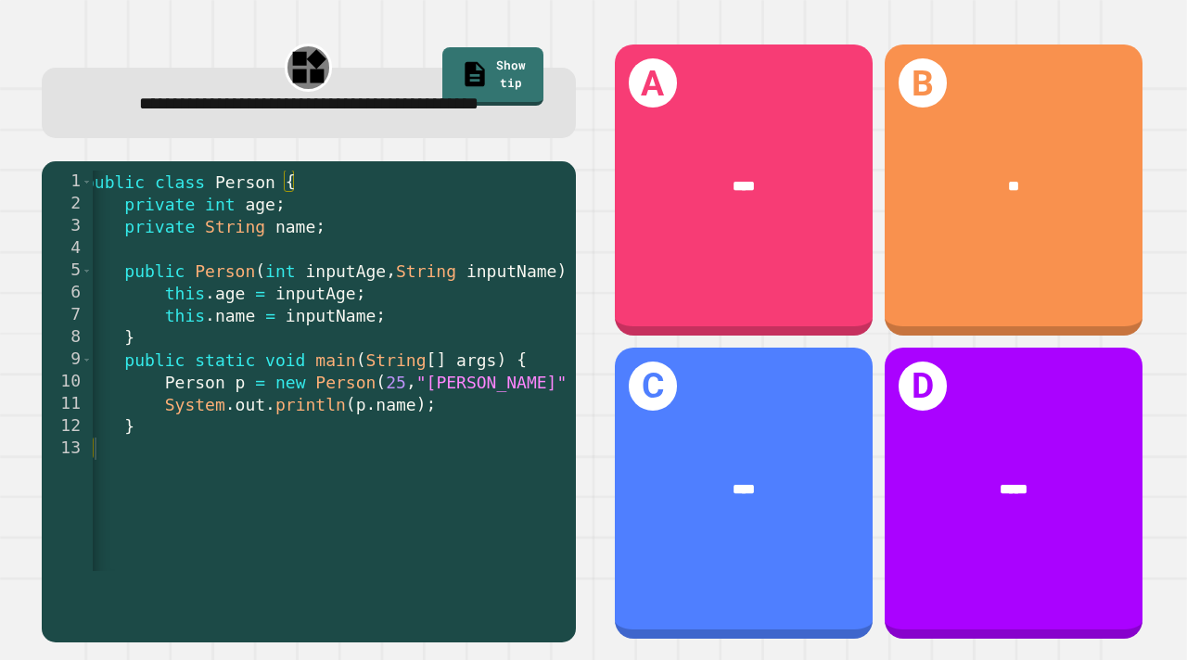
scroll to position [0, 12]
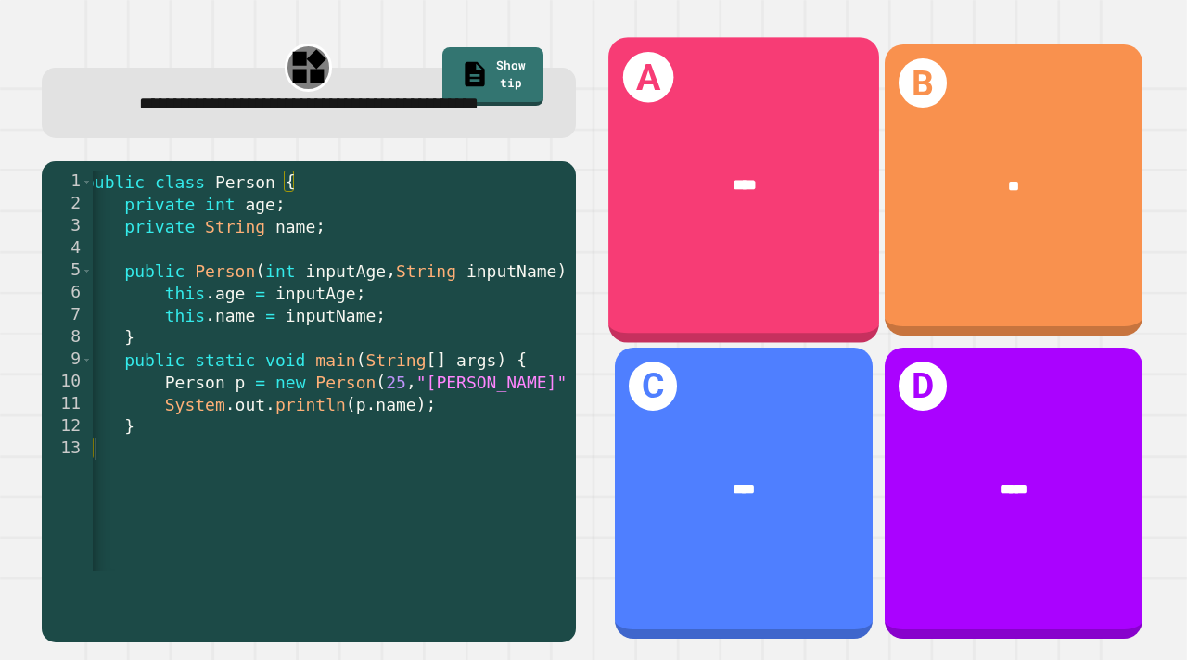
click at [730, 199] on div "****" at bounding box center [743, 185] width 271 height 83
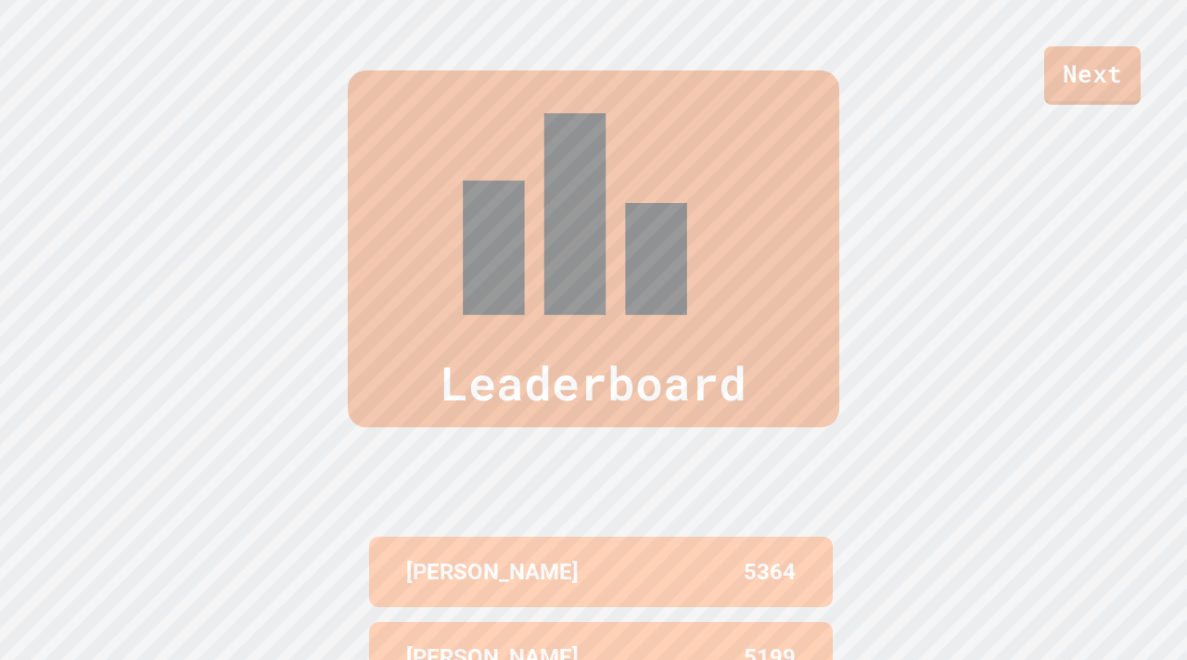
scroll to position [646, 0]
